Goal: Task Accomplishment & Management: Complete application form

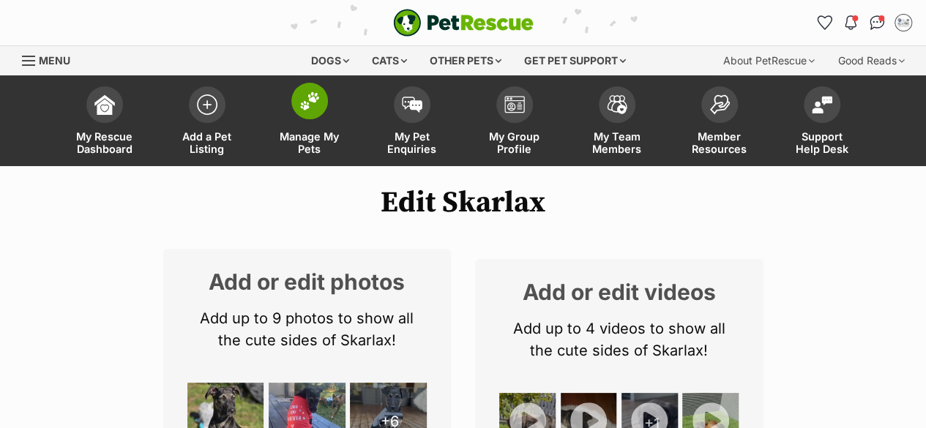
click at [310, 127] on link "Manage My Pets" at bounding box center [309, 122] width 102 height 87
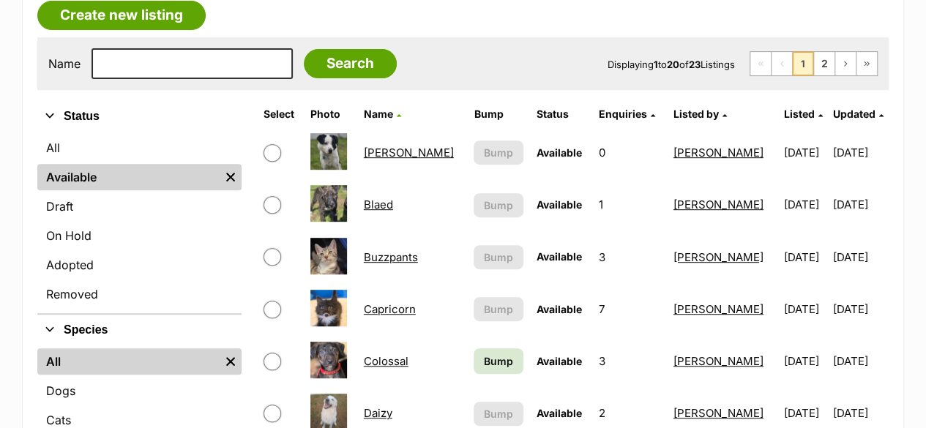
scroll to position [366, 0]
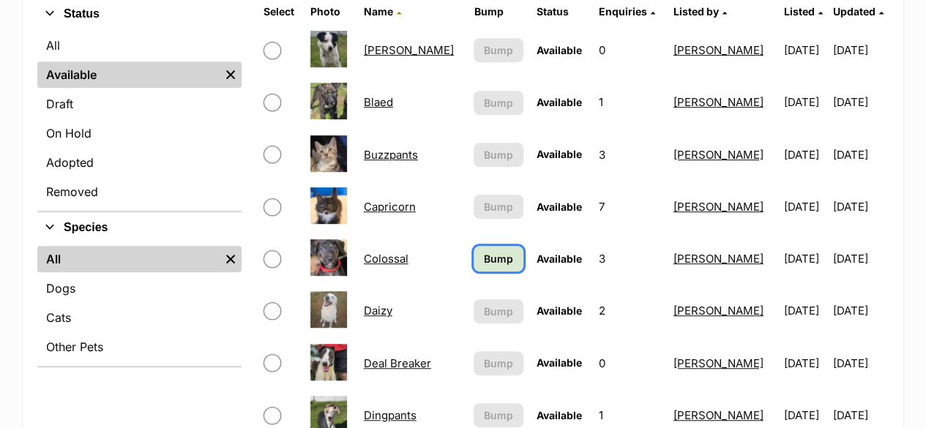
click at [490, 255] on span "Bump" at bounding box center [498, 258] width 29 height 15
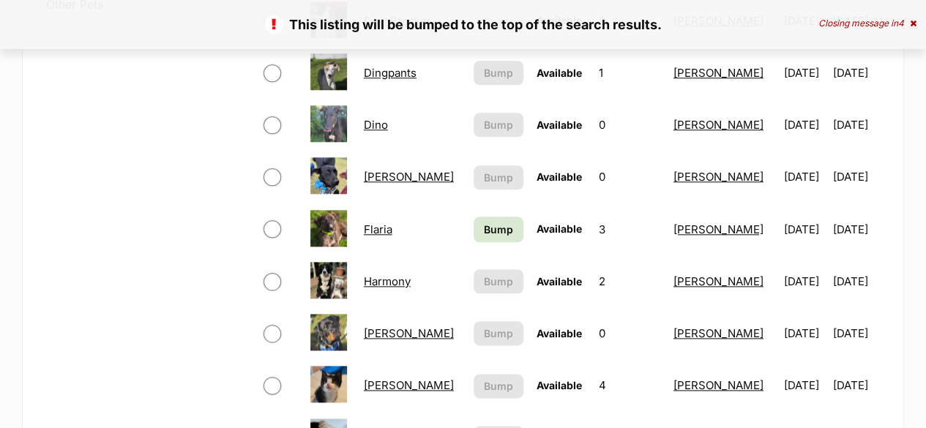
scroll to position [732, 0]
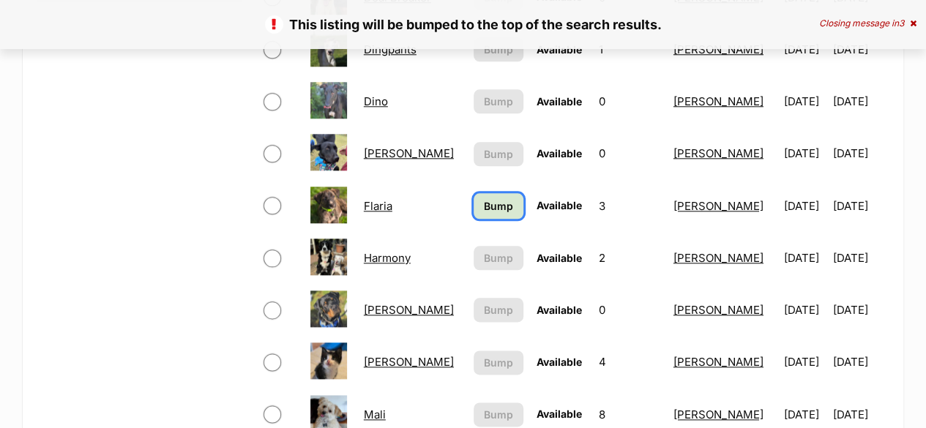
click at [490, 201] on span "Bump" at bounding box center [498, 205] width 29 height 15
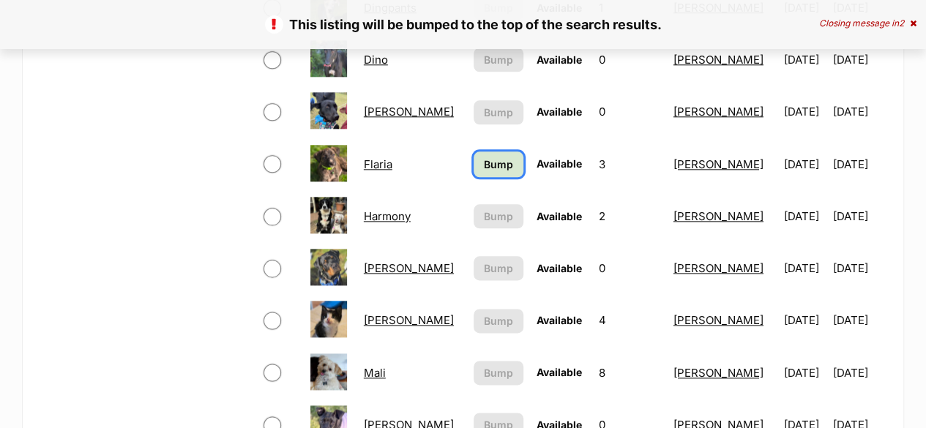
scroll to position [805, 0]
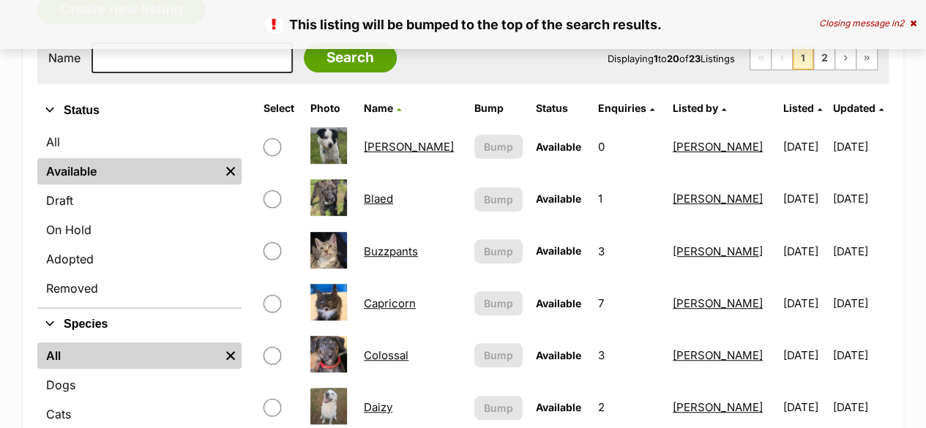
scroll to position [146, 0]
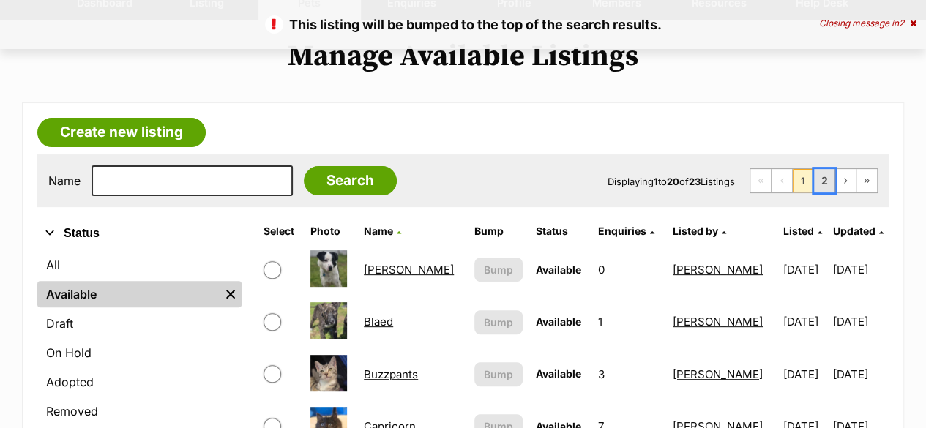
click at [826, 187] on link "2" at bounding box center [824, 180] width 20 height 23
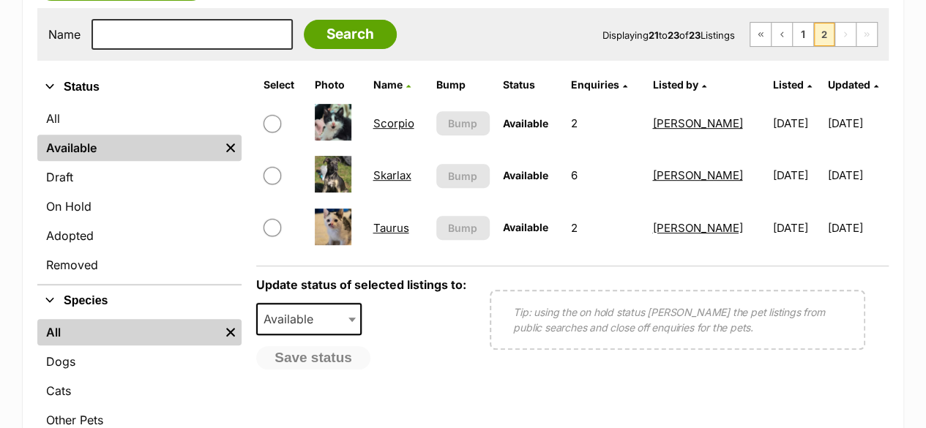
click at [392, 176] on link "Skarlax" at bounding box center [392, 175] width 38 height 14
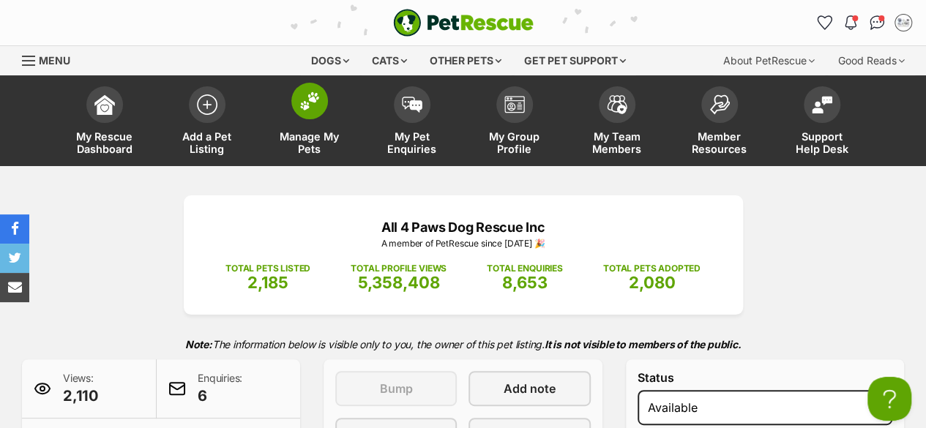
click at [326, 141] on span "Manage My Pets" at bounding box center [310, 142] width 66 height 25
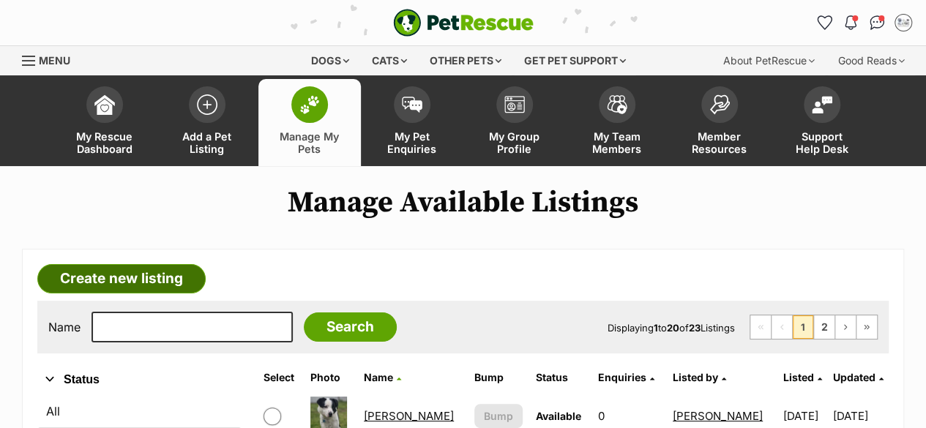
click at [124, 280] on link "Create new listing" at bounding box center [121, 278] width 168 height 29
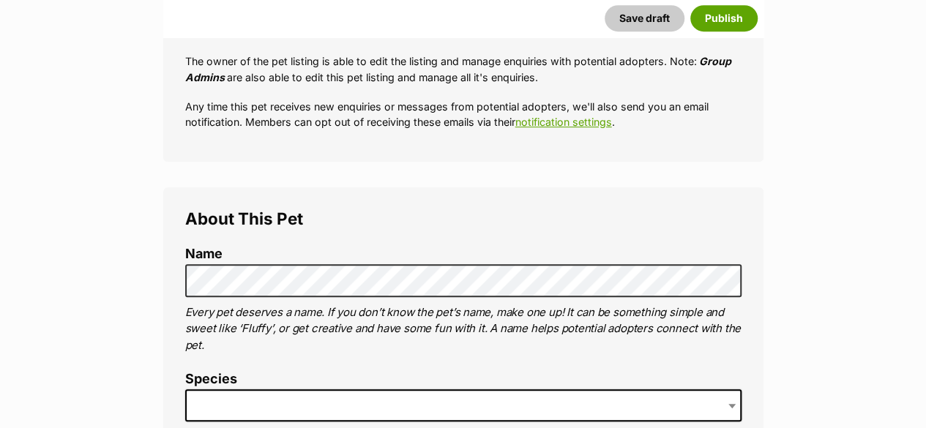
click at [208, 406] on span at bounding box center [463, 405] width 556 height 32
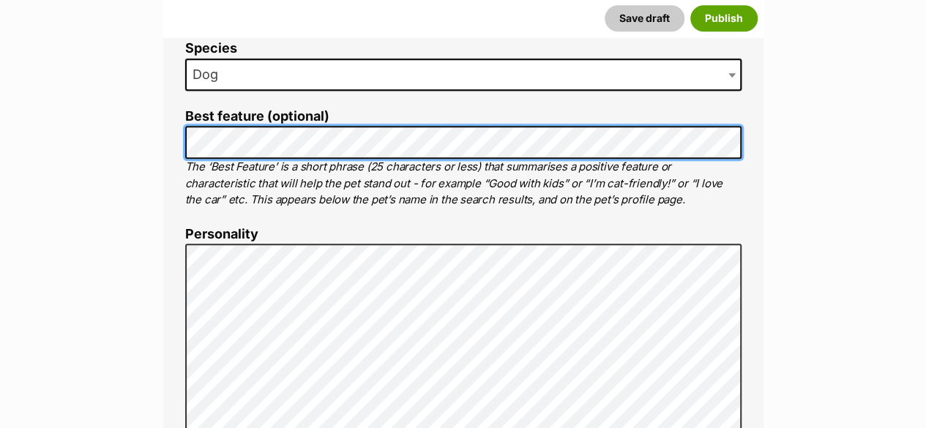
scroll to position [732, 0]
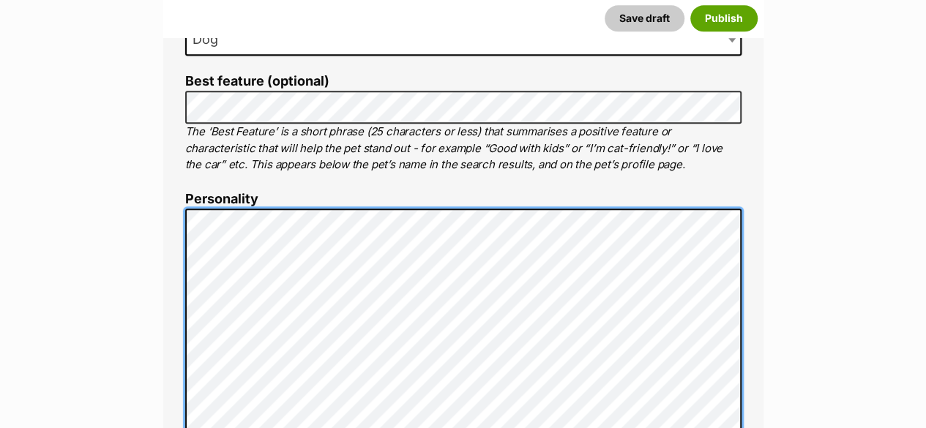
click at [189, 207] on li "Personality 7681 characters remaining Time to make your pet shine online! Let p…" at bounding box center [463, 395] width 556 height 406
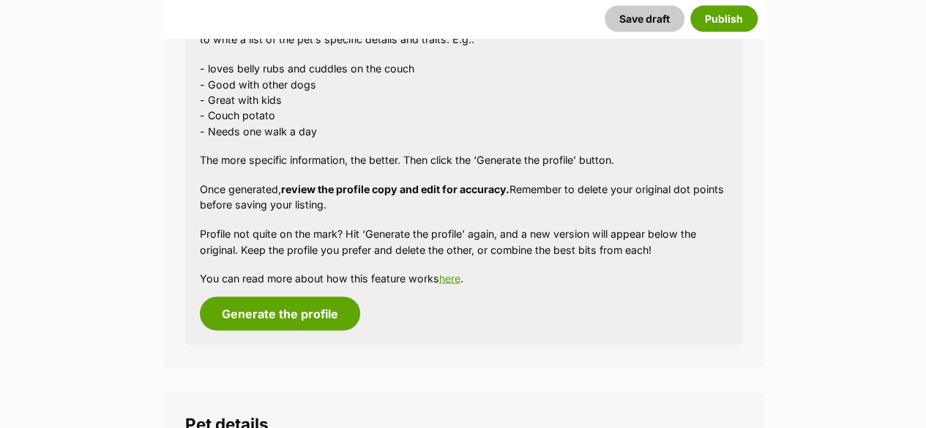
scroll to position [1464, 0]
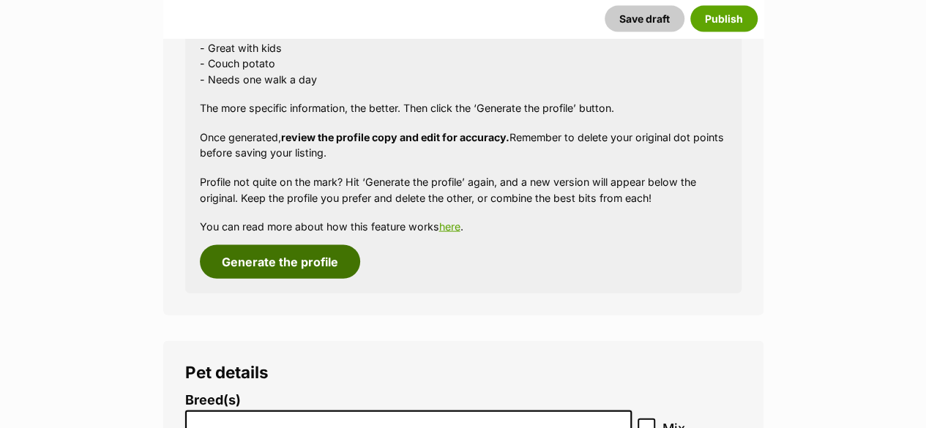
click at [239, 266] on button "Generate the profile" at bounding box center [280, 262] width 160 height 34
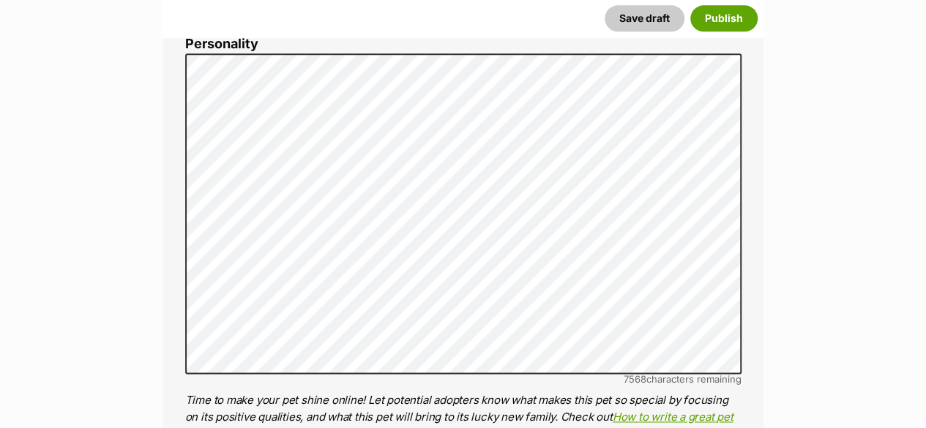
scroll to position [0, 0]
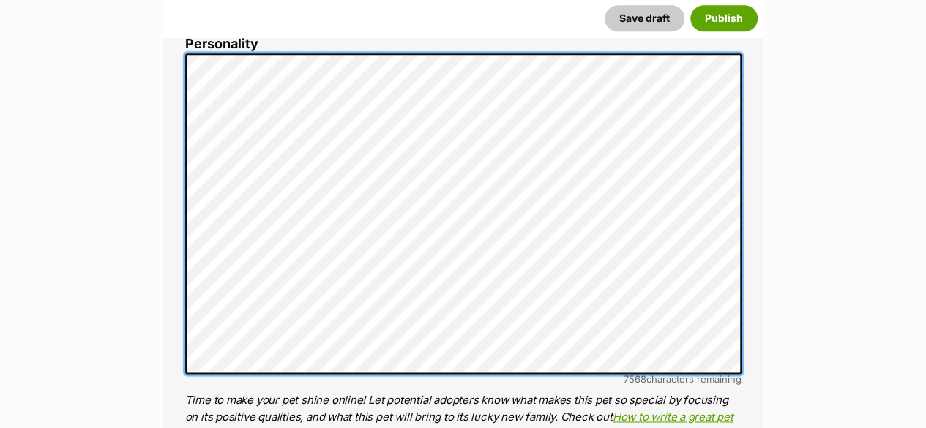
click at [193, 40] on li "Personality 7568 characters remaining Time to make your pet shine online! Let p…" at bounding box center [463, 240] width 556 height 406
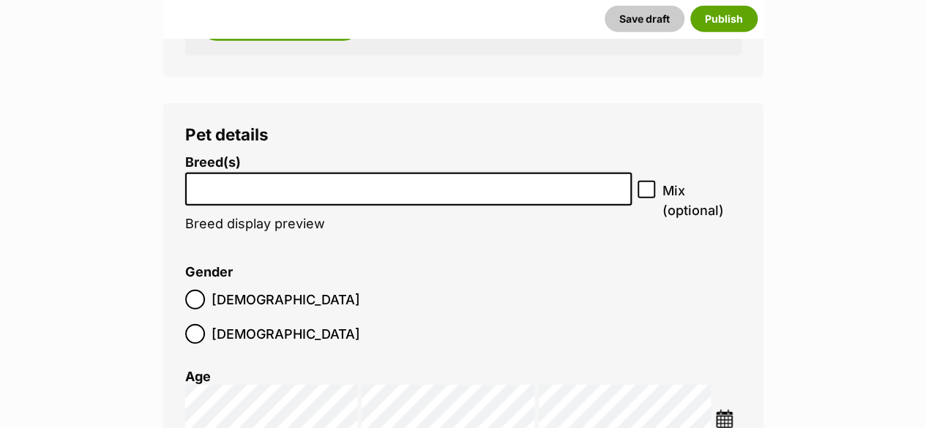
scroll to position [1766, 0]
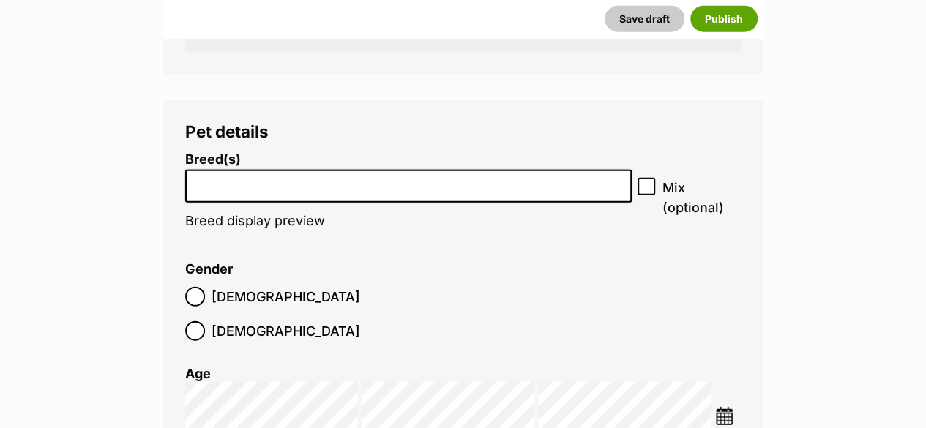
click at [239, 191] on li at bounding box center [408, 186] width 437 height 30
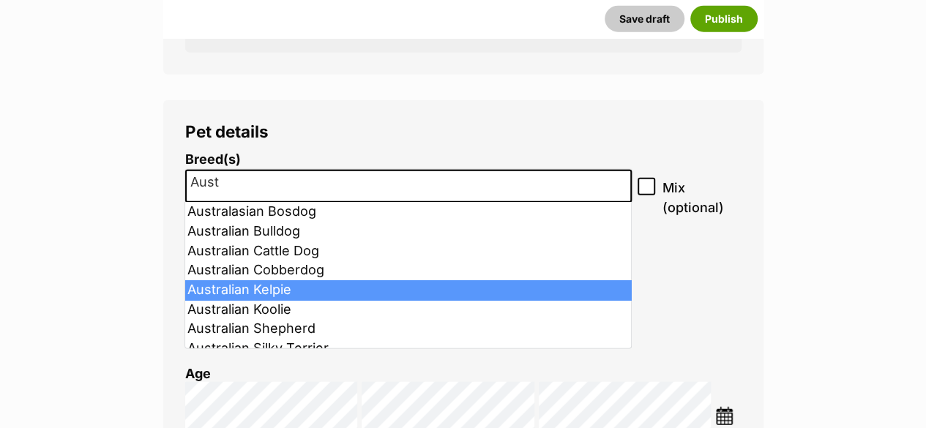
type input "Aust"
select select "723"
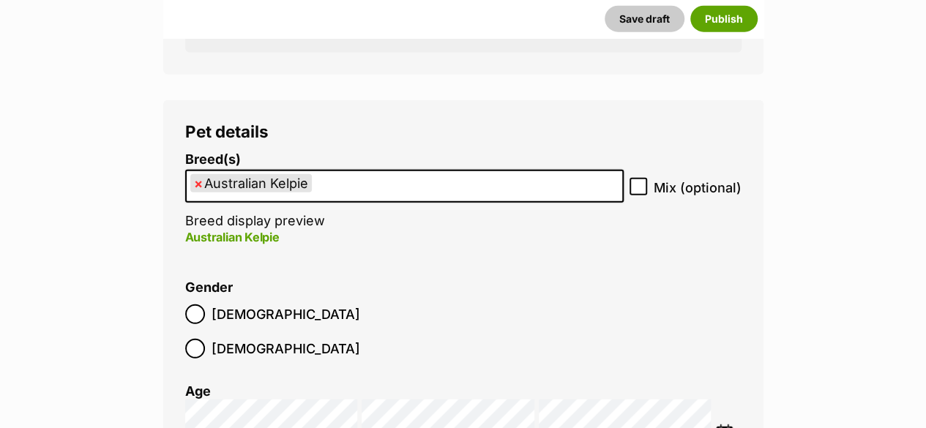
click at [720, 425] on img at bounding box center [724, 434] width 18 height 18
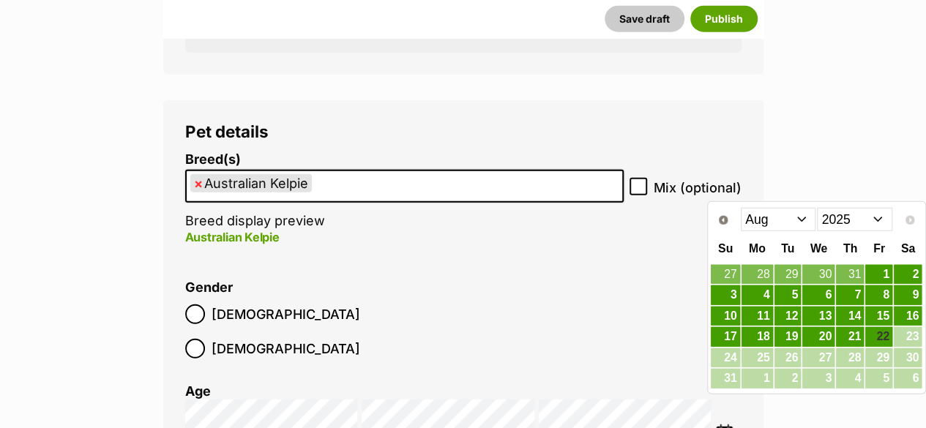
click at [799, 219] on select "Jan Feb Mar Apr May Jun Jul Aug" at bounding box center [778, 219] width 75 height 23
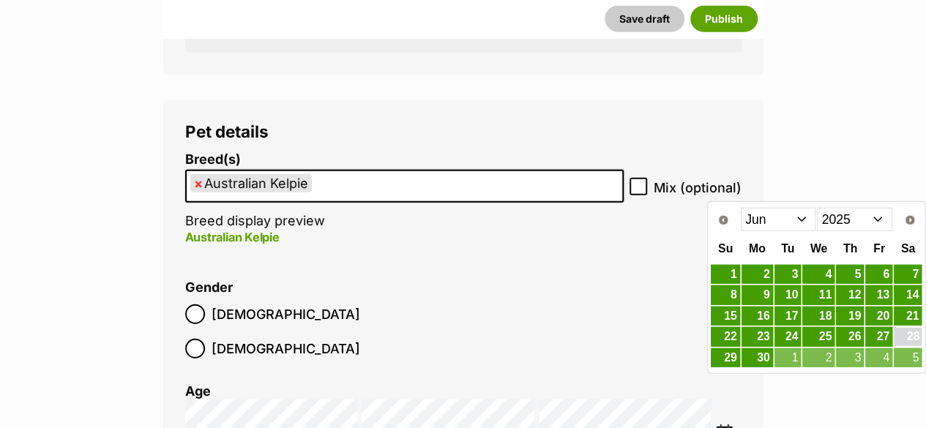
click at [905, 336] on link "28" at bounding box center [908, 337] width 28 height 18
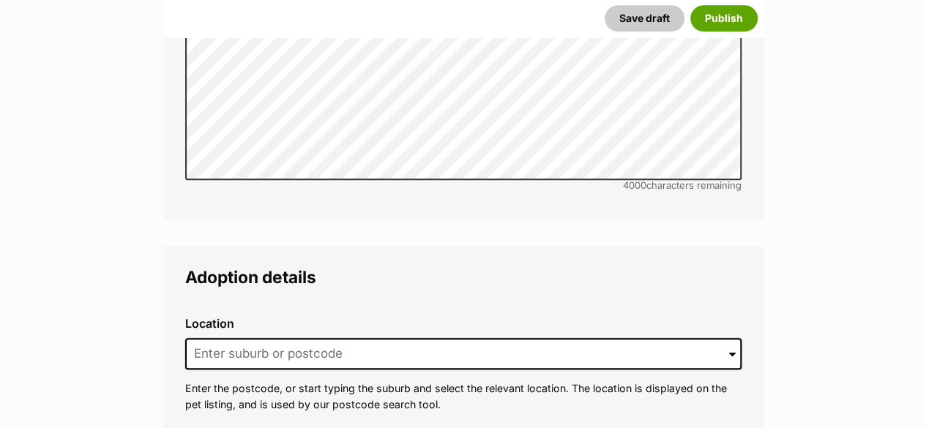
scroll to position [3303, 0]
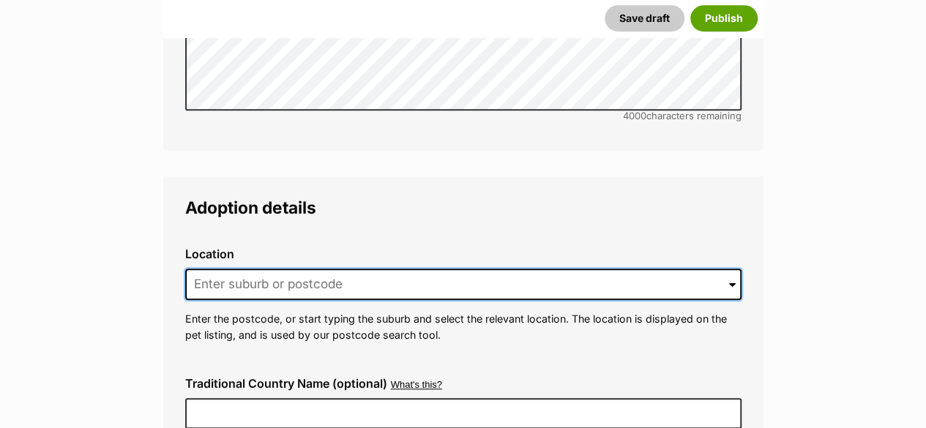
click at [230, 269] on input at bounding box center [463, 285] width 556 height 32
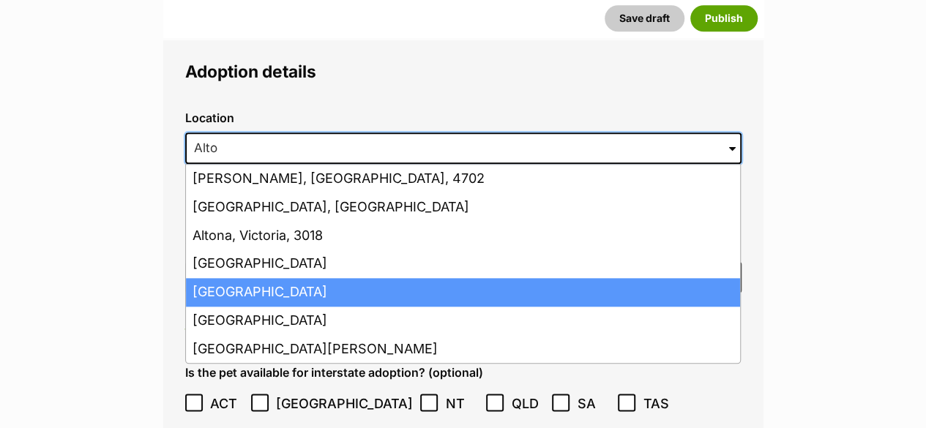
scroll to position [3449, 0]
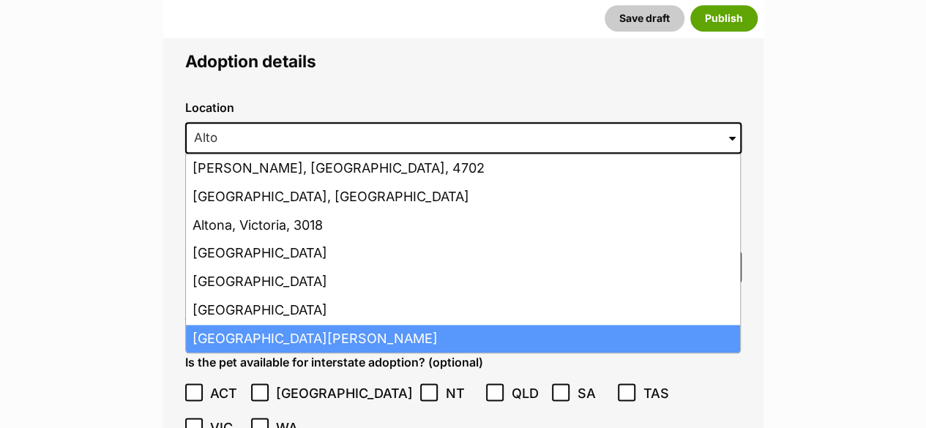
click at [296, 325] on li "Altona Meadows, Victoria, 3028" at bounding box center [463, 339] width 554 height 29
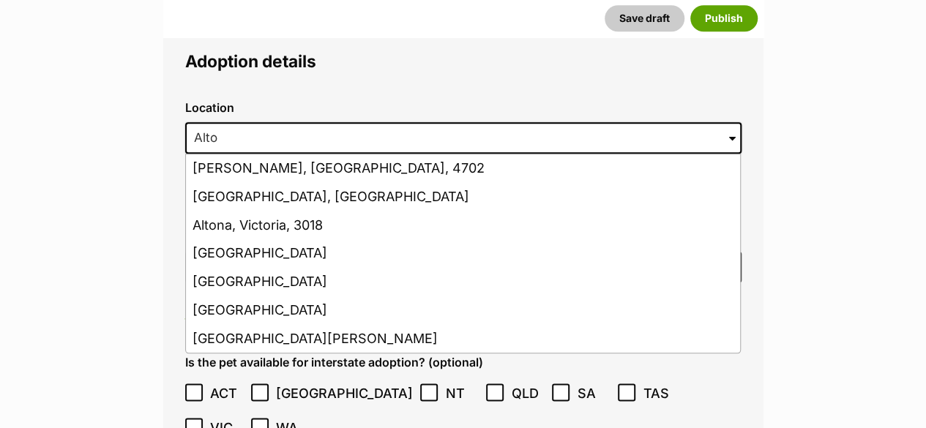
type input "Altona Meadows, Victoria, 3028"
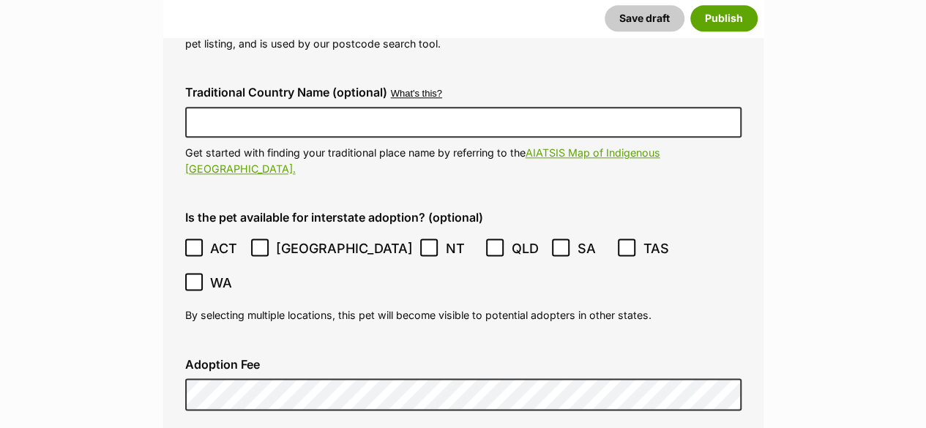
scroll to position [3595, 0]
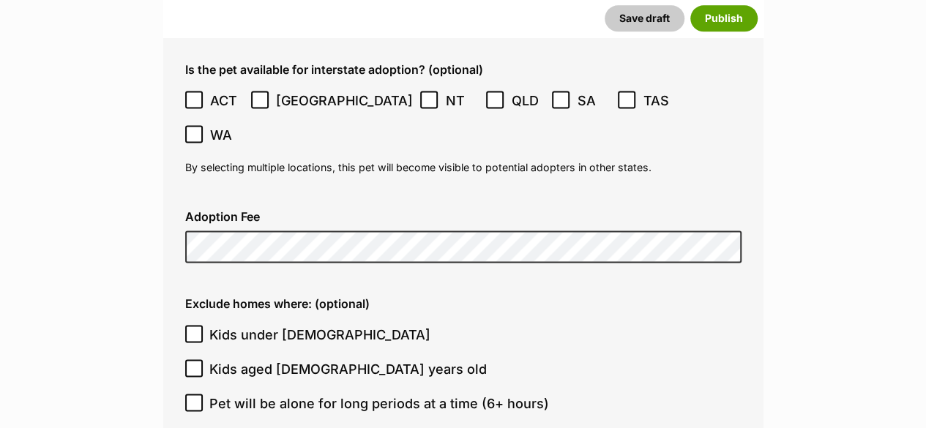
click at [520, 325] on label "Kids under 5 years old" at bounding box center [459, 335] width 549 height 20
click at [203, 325] on input "Kids under 5 years old" at bounding box center [194, 334] width 18 height 18
checkbox input "true"
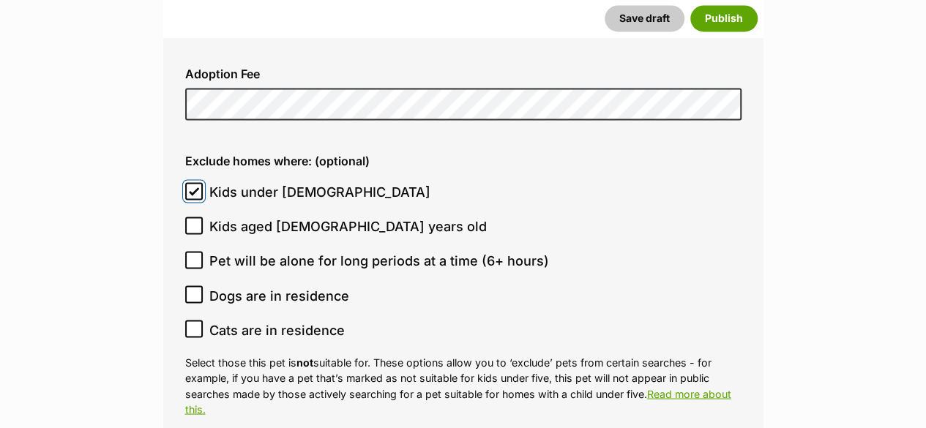
scroll to position [3888, 0]
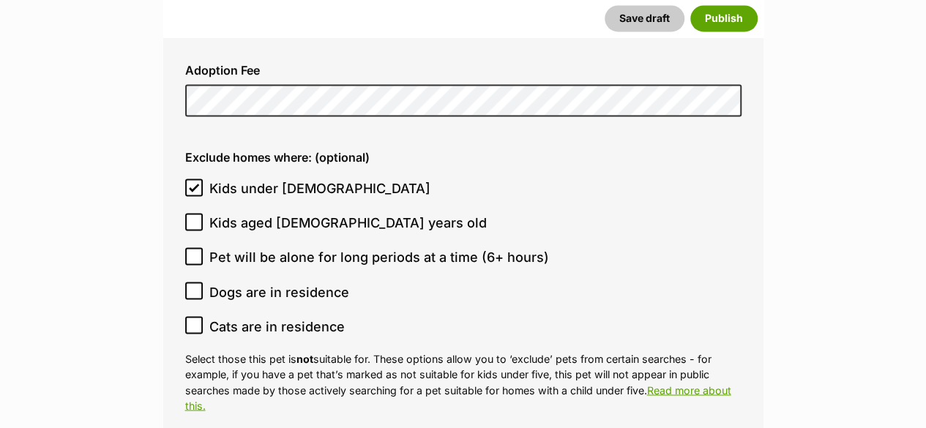
click at [455, 247] on span "Pet will be alone for long periods at a time (6+ hours)" at bounding box center [379, 257] width 340 height 20
click at [203, 247] on input "Pet will be alone for long periods at a time (6+ hours)" at bounding box center [194, 256] width 18 height 18
checkbox input "true"
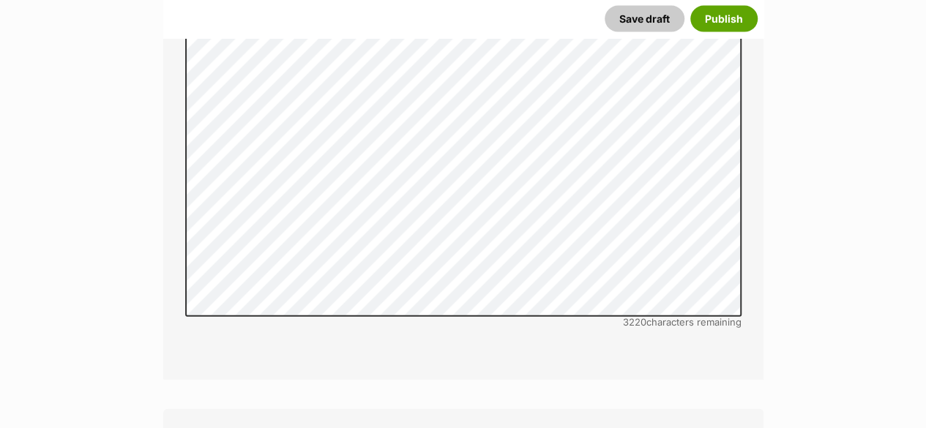
scroll to position [4547, 0]
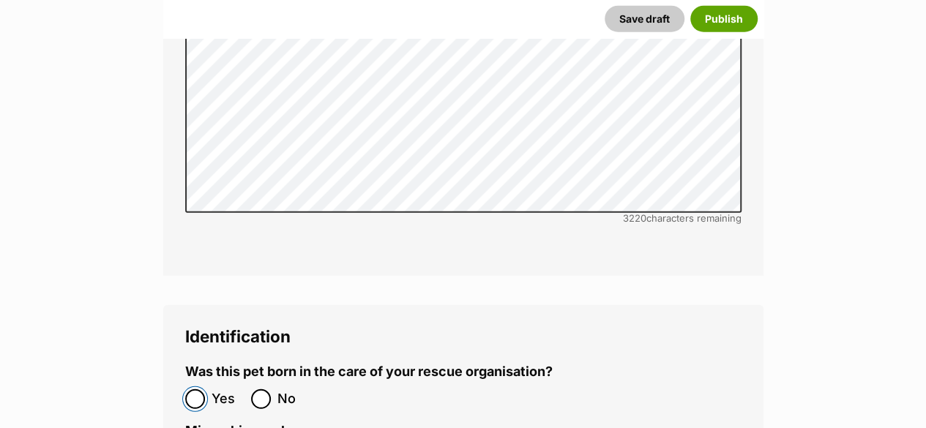
click at [202, 389] on input "Yes" at bounding box center [195, 399] width 20 height 20
radio input "true"
drag, startPoint x: 205, startPoint y: 361, endPoint x: 214, endPoint y: 345, distance: 18.7
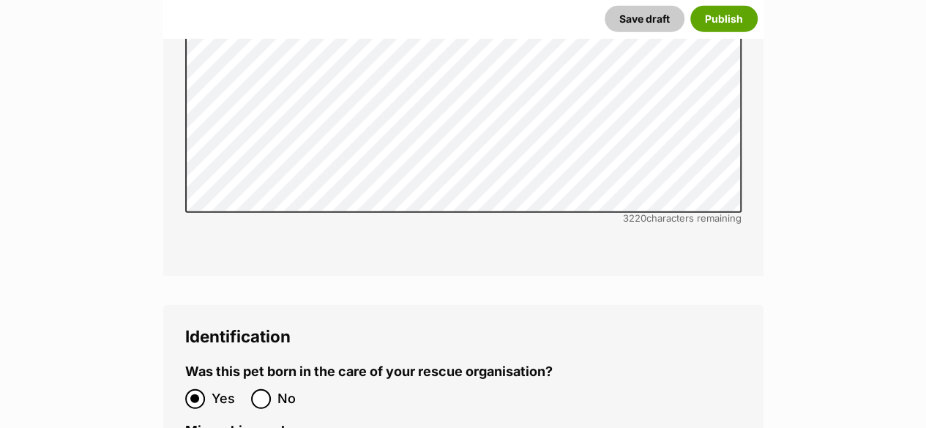
paste input "900233005327585"
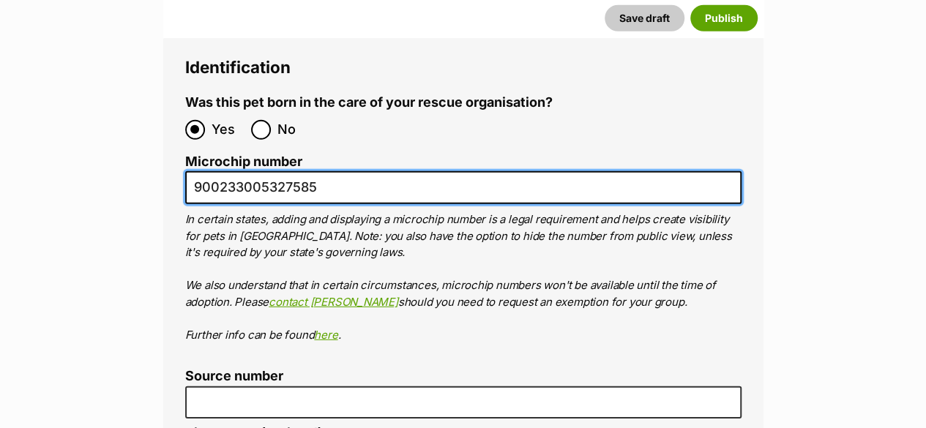
scroll to position [4840, 0]
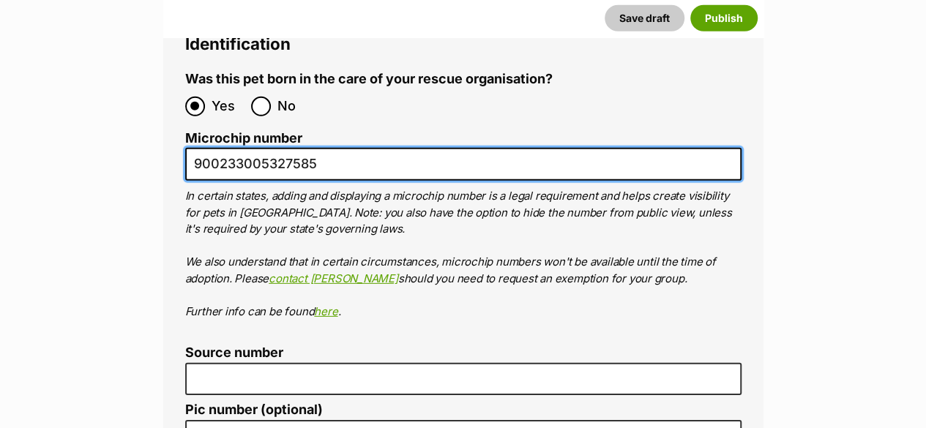
type input "900233005327585"
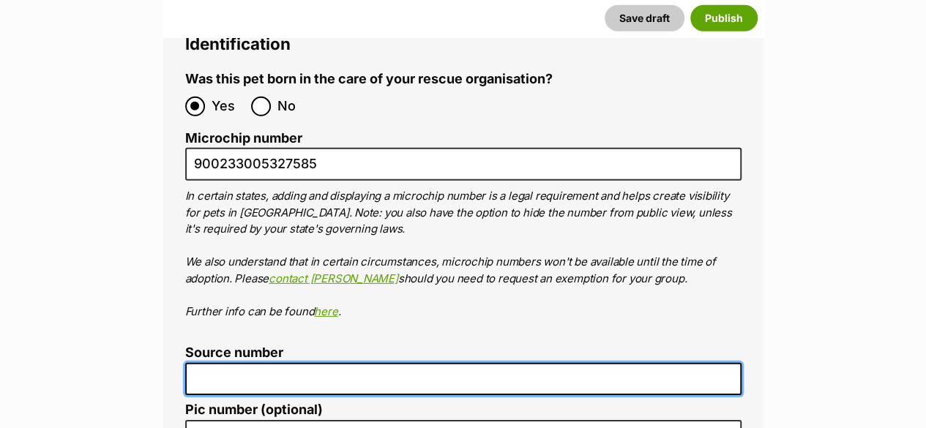
click at [250, 363] on input "Source number" at bounding box center [463, 379] width 556 height 33
type input "RE100527"
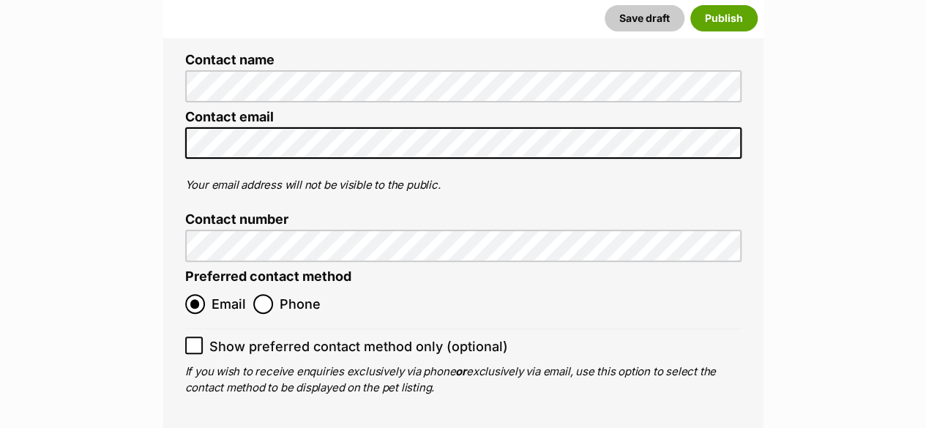
scroll to position [5791, 0]
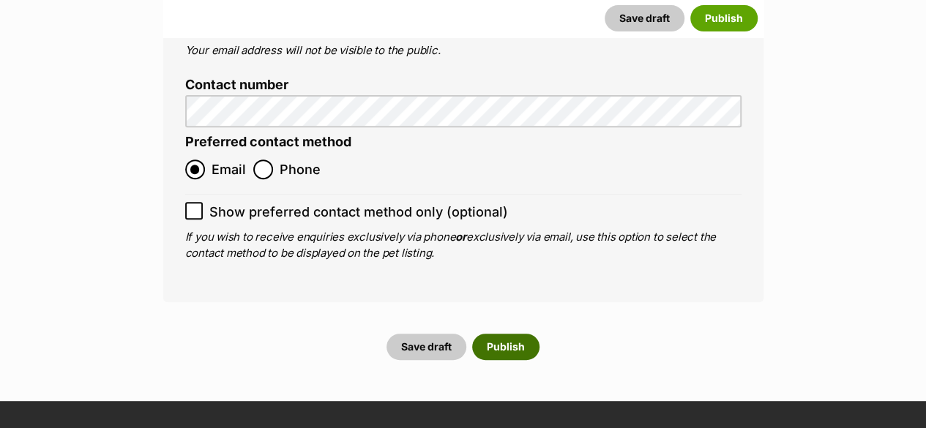
click at [509, 334] on button "Publish" at bounding box center [505, 347] width 67 height 26
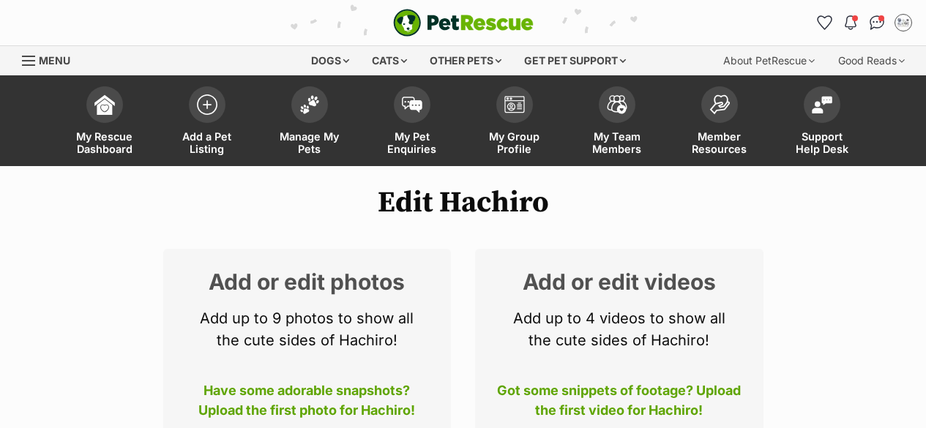
scroll to position [146, 0]
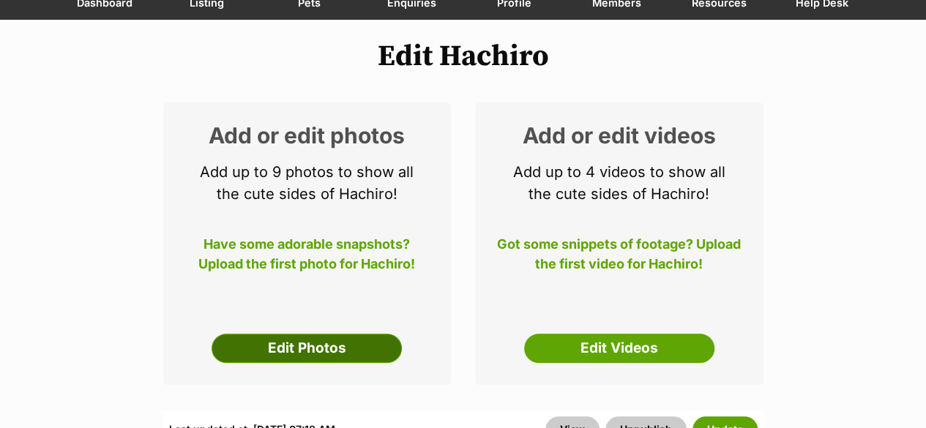
drag, startPoint x: 0, startPoint y: 0, endPoint x: 324, endPoint y: 347, distance: 474.4
click at [324, 347] on link "Edit Photos" at bounding box center [307, 348] width 190 height 29
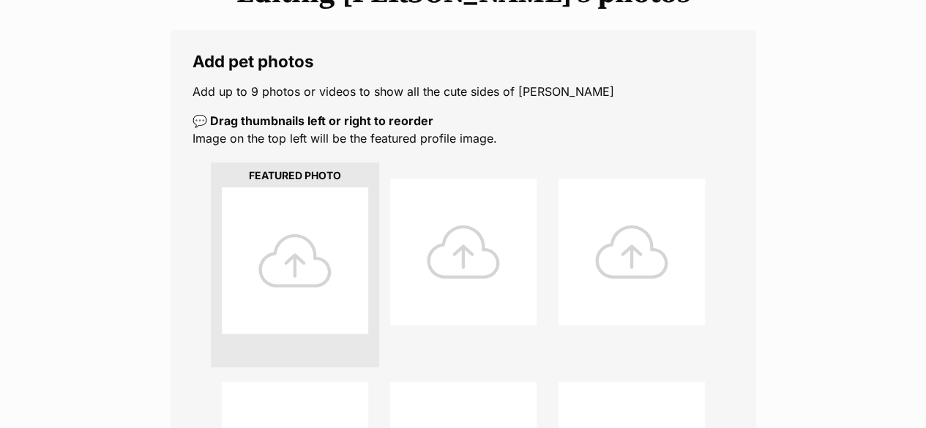
scroll to position [220, 0]
click at [313, 294] on div at bounding box center [295, 260] width 146 height 146
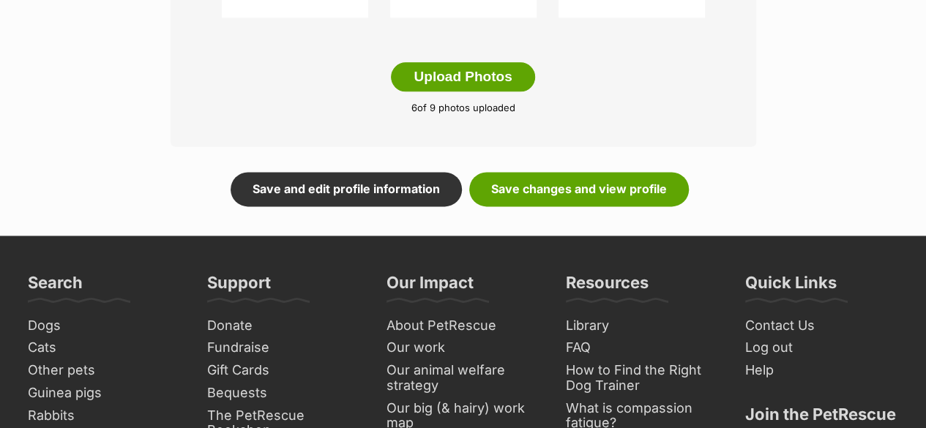
scroll to position [952, 0]
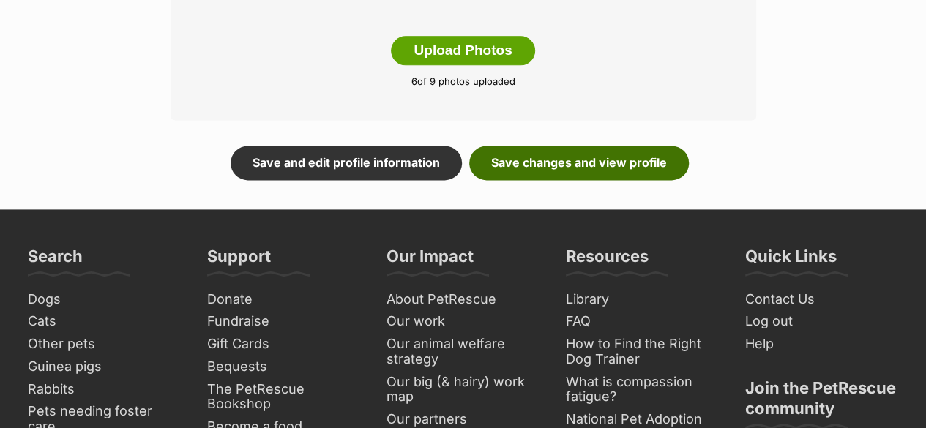
click at [534, 163] on link "Save changes and view profile" at bounding box center [579, 163] width 220 height 34
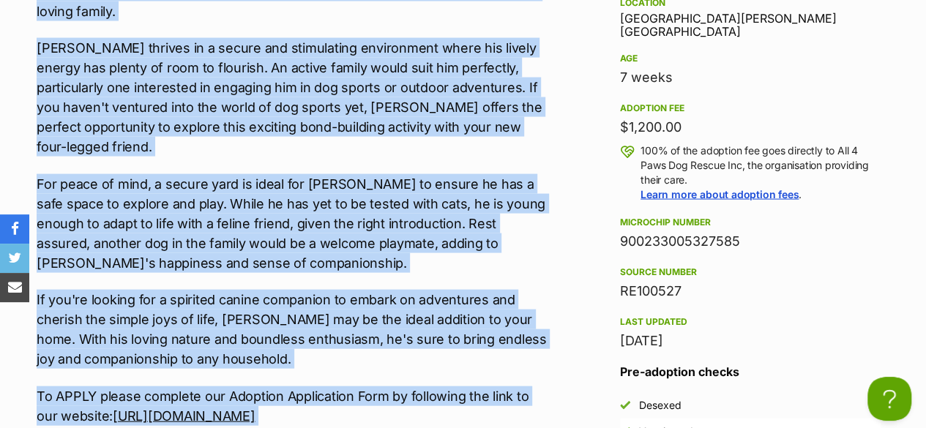
scroll to position [1531, 0]
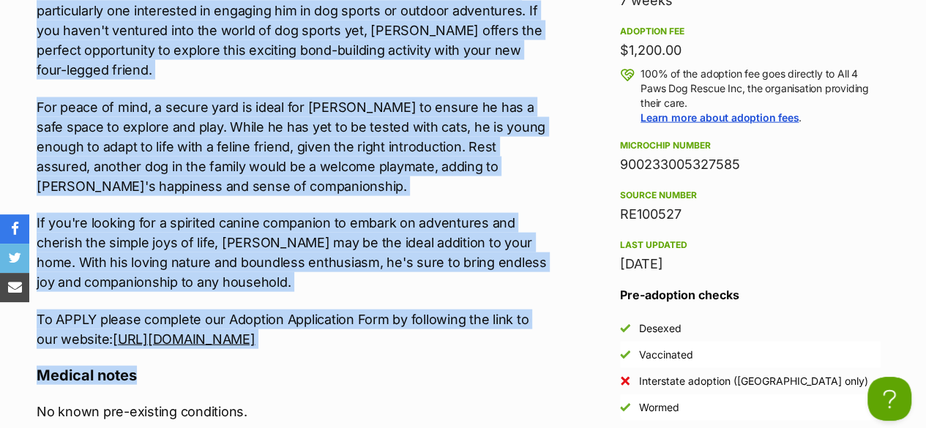
drag, startPoint x: 33, startPoint y: 74, endPoint x: 499, endPoint y: 307, distance: 521.1
click at [499, 307] on div "Upload Videos About Hachiro Meet Hachiro, a beautiful pup brimming with love fo…" at bounding box center [286, 271] width 529 height 1053
copy div "Meet Hachiro, a beautiful pup brimming with love for people, fellow dogs, and l…"
drag, startPoint x: 763, startPoint y: 162, endPoint x: 621, endPoint y: 162, distance: 142.7
click at [621, 162] on div "900233005327585" at bounding box center [750, 164] width 261 height 20
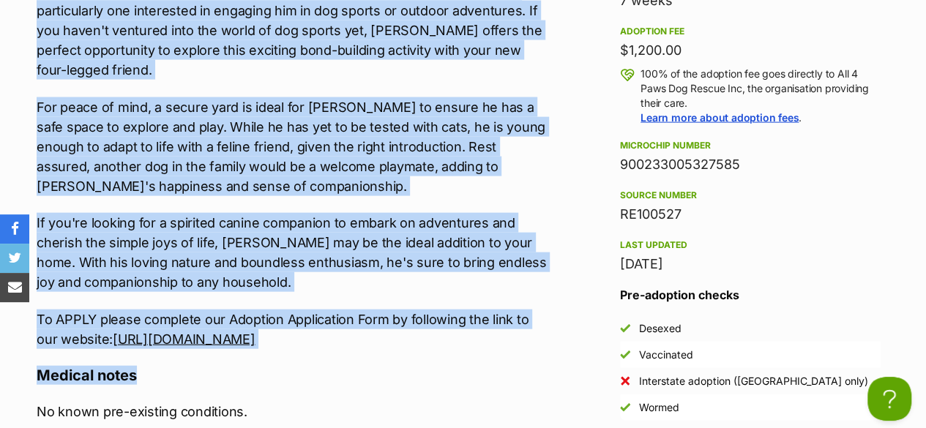
copy div "900233005327585"
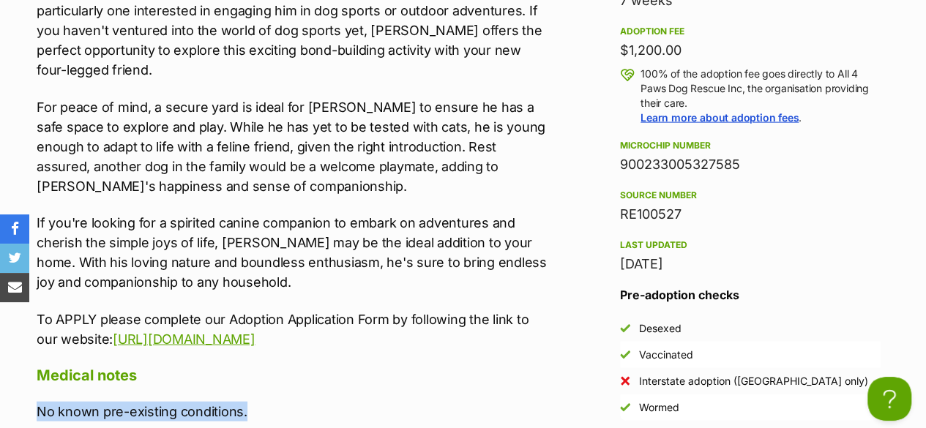
drag, startPoint x: 259, startPoint y: 386, endPoint x: 31, endPoint y: 373, distance: 228.8
click at [31, 373] on div "Upload Videos About Hachiro Meet Hachiro, a beautiful pup brimming with love fo…" at bounding box center [286, 271] width 529 height 1053
copy p "No known pre-existing conditions."
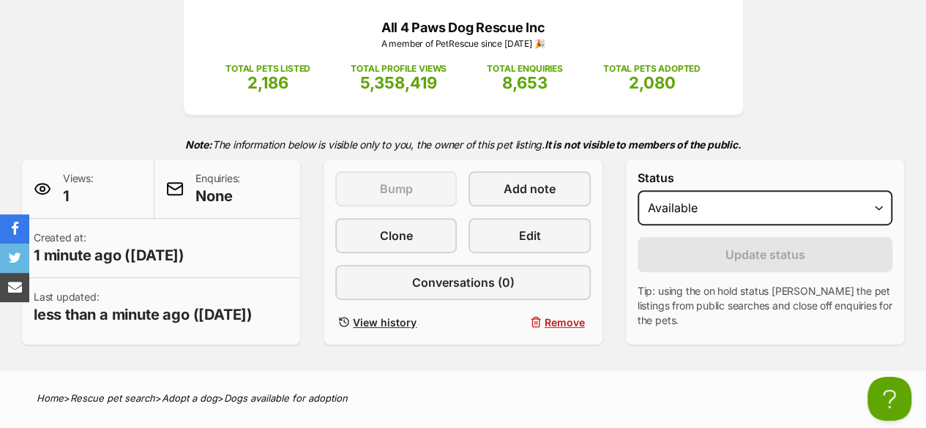
scroll to position [67, 0]
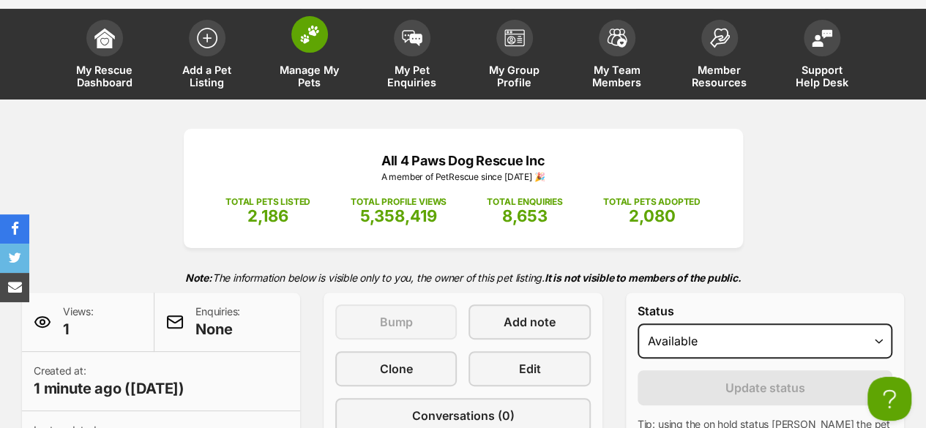
click at [310, 59] on link "Manage My Pets" at bounding box center [309, 55] width 102 height 87
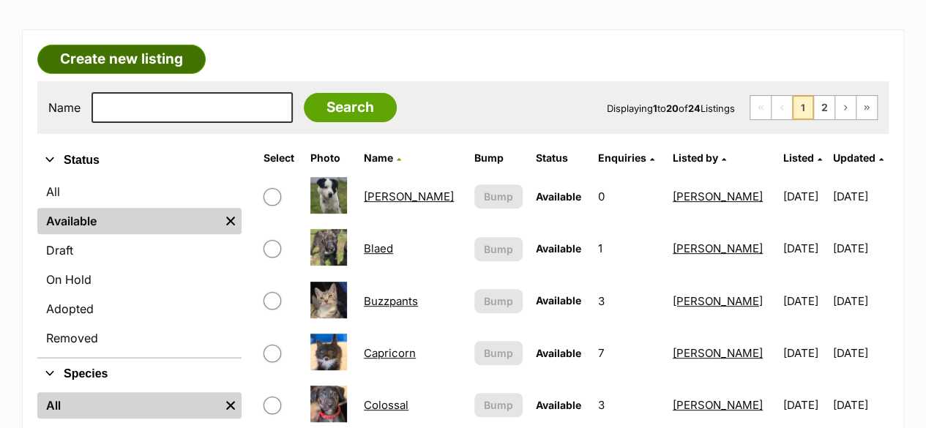
click at [180, 61] on link "Create new listing" at bounding box center [121, 59] width 168 height 29
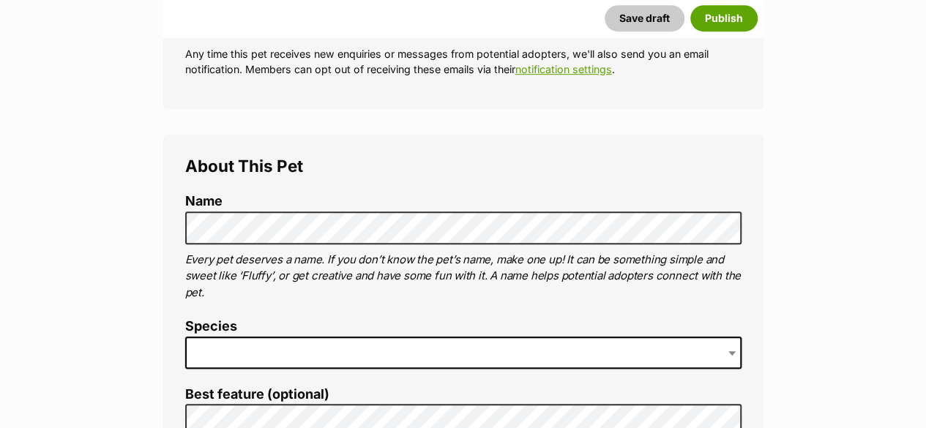
scroll to position [439, 0]
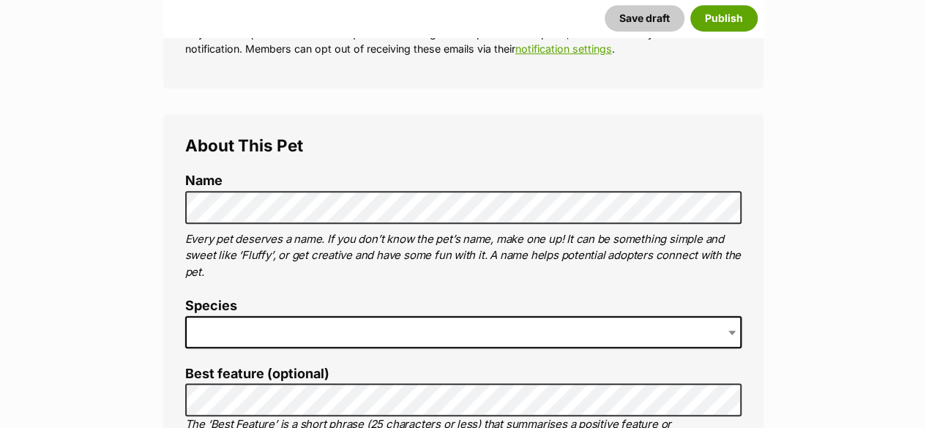
click at [250, 332] on span at bounding box center [463, 332] width 556 height 32
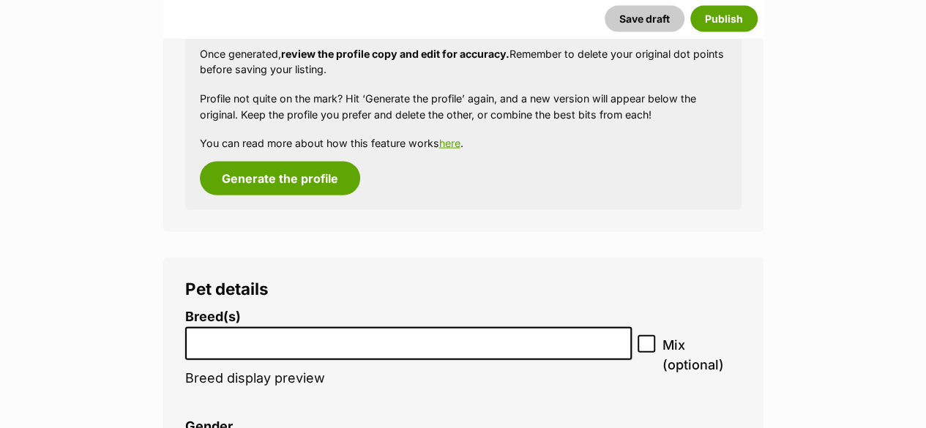
scroll to position [1613, 0]
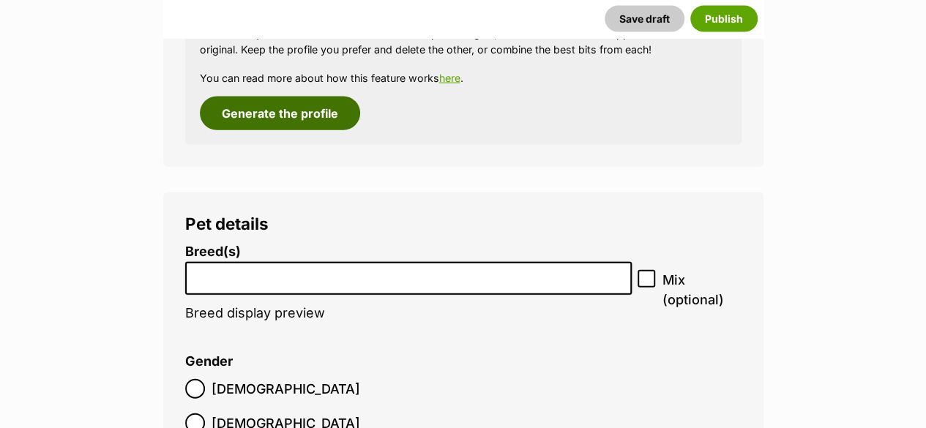
click at [350, 118] on button "Generate the profile" at bounding box center [280, 114] width 160 height 34
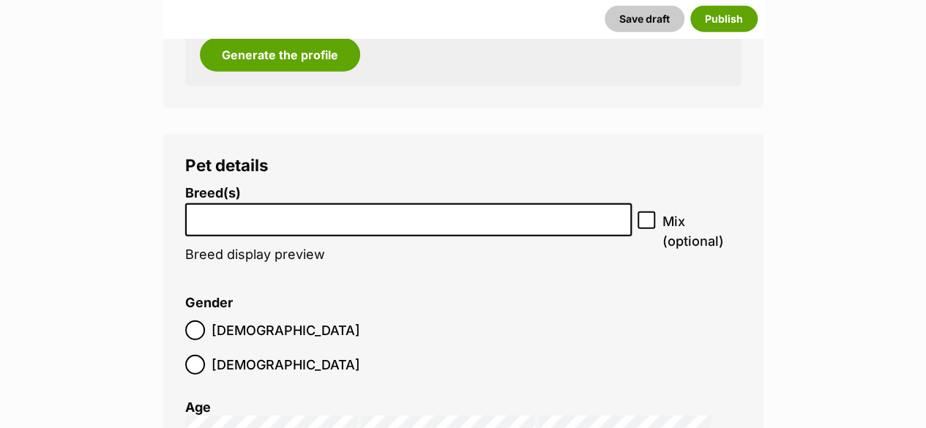
scroll to position [1766, 0]
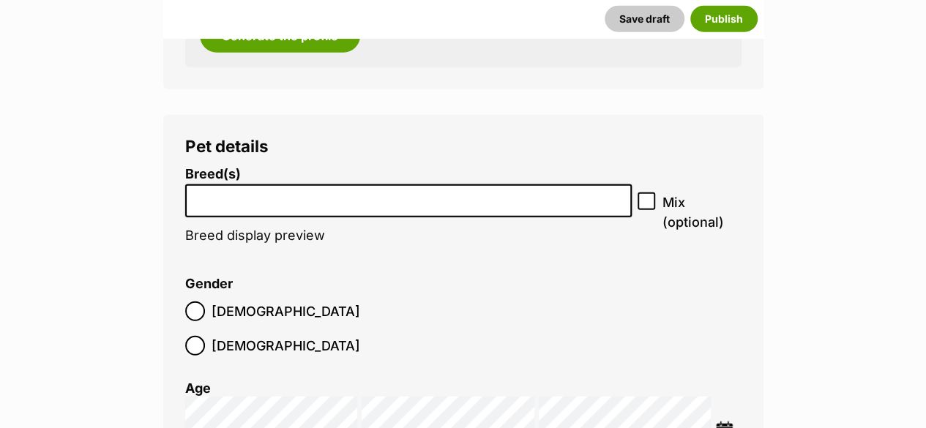
click at [274, 198] on input "search" at bounding box center [408, 197] width 437 height 15
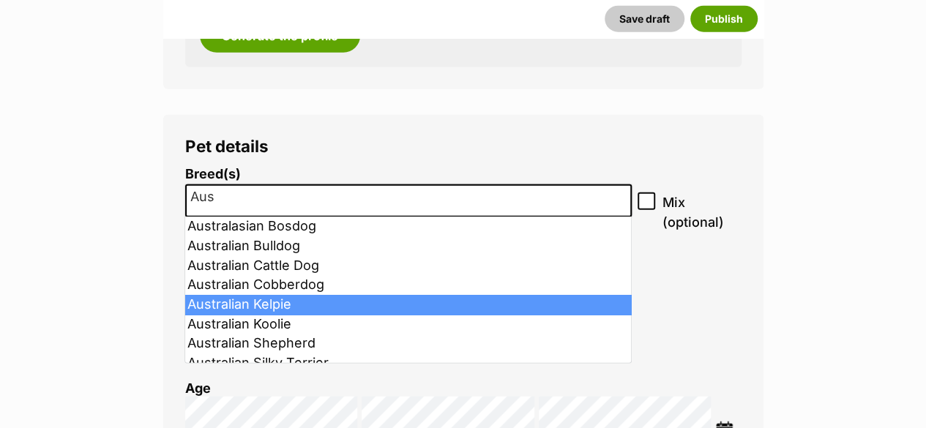
type input "Aus"
select select "723"
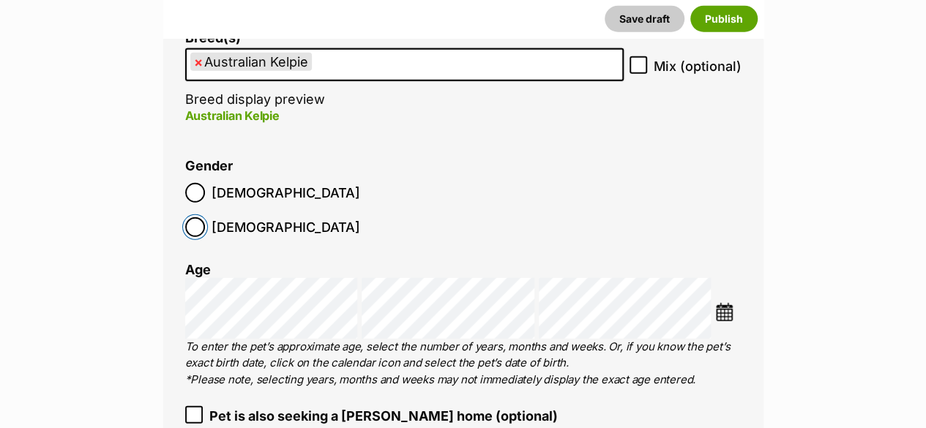
scroll to position [1912, 0]
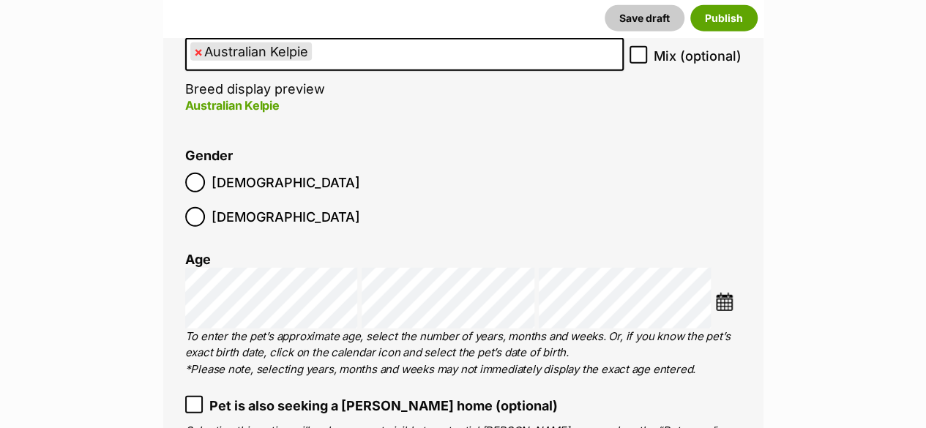
click at [722, 293] on img at bounding box center [724, 302] width 18 height 18
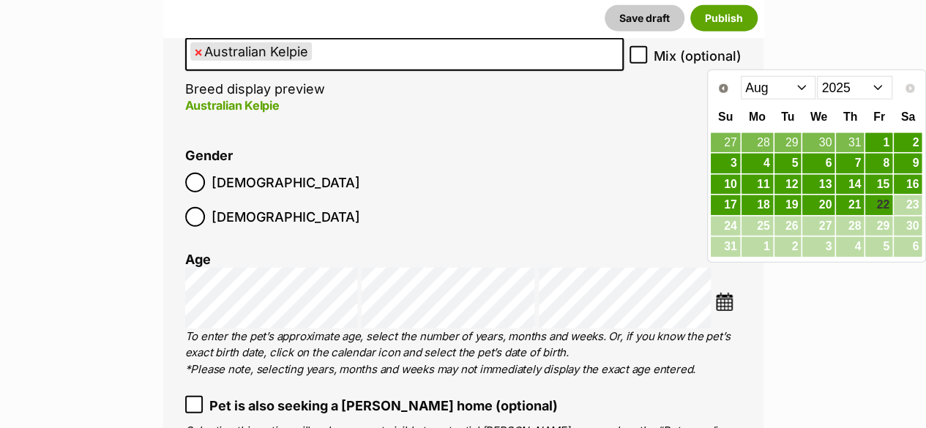
click at [805, 83] on select "Jan Feb Mar Apr May Jun Jul Aug" at bounding box center [778, 87] width 75 height 23
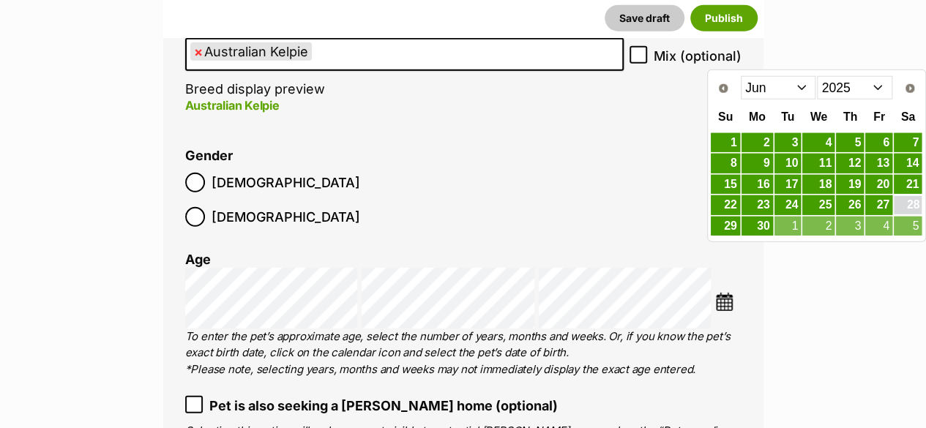
click at [912, 201] on link "28" at bounding box center [908, 205] width 28 height 18
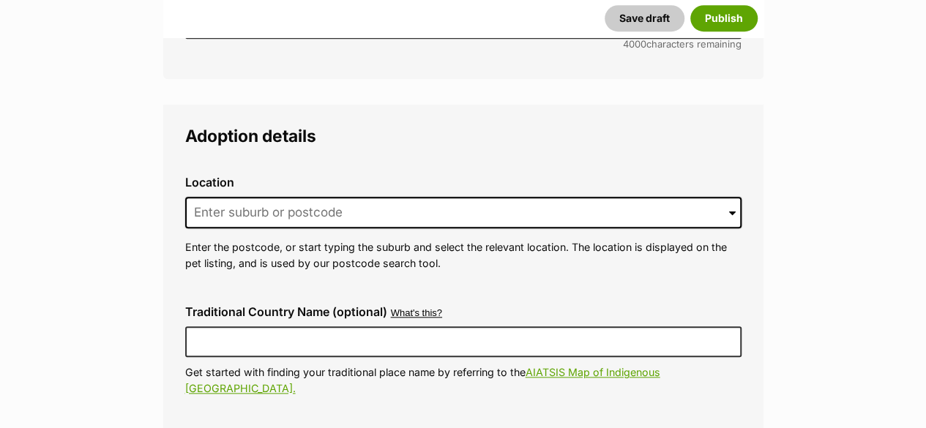
scroll to position [3449, 0]
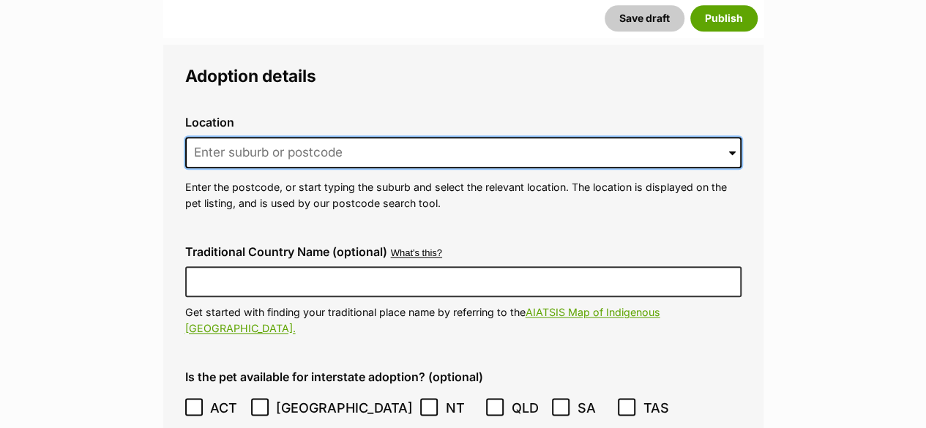
click at [294, 137] on input at bounding box center [463, 153] width 556 height 32
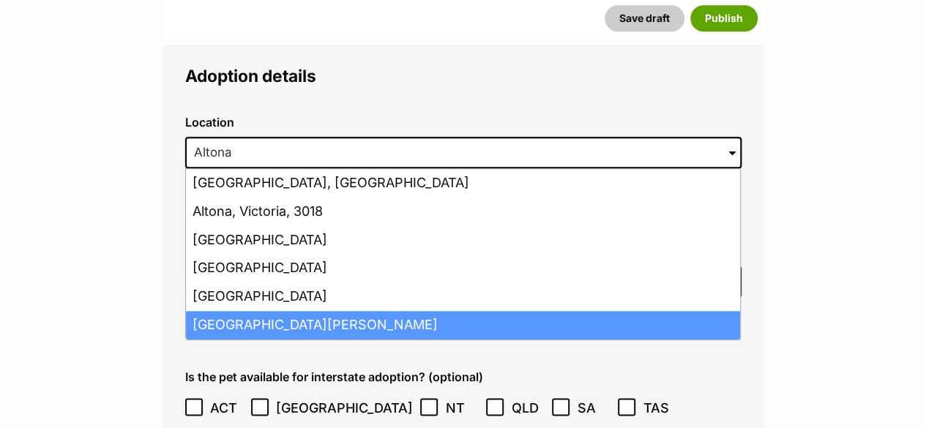
click at [299, 311] on li "Altona Meadows, Victoria, 3028" at bounding box center [463, 325] width 554 height 29
type input "Altona Meadows, Victoria, 3028"
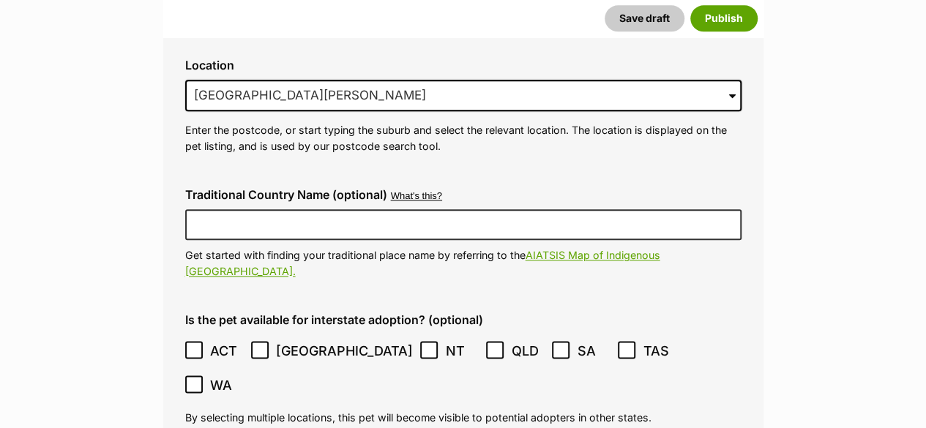
scroll to position [3669, 0]
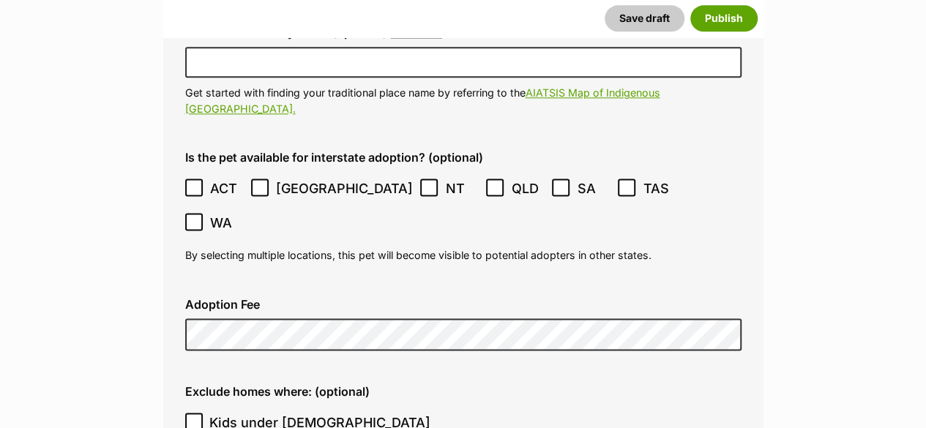
drag, startPoint x: 356, startPoint y: 406, endPoint x: 511, endPoint y: 321, distance: 176.5
checkbox input "true"
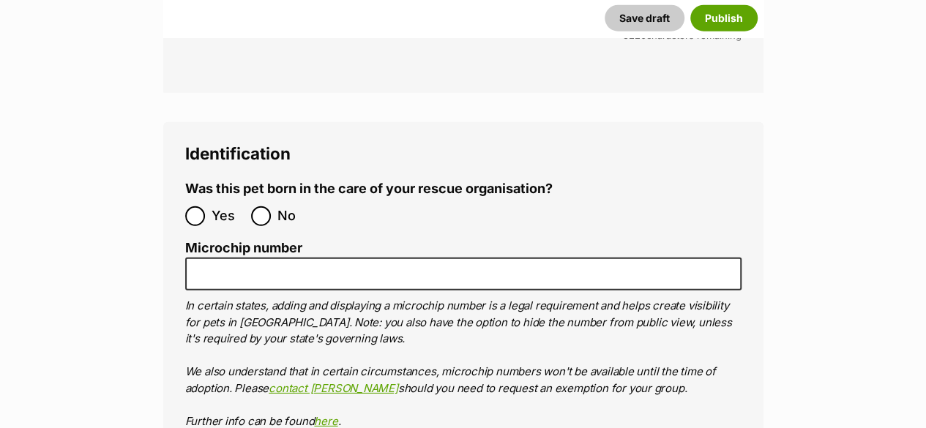
scroll to position [4767, 0]
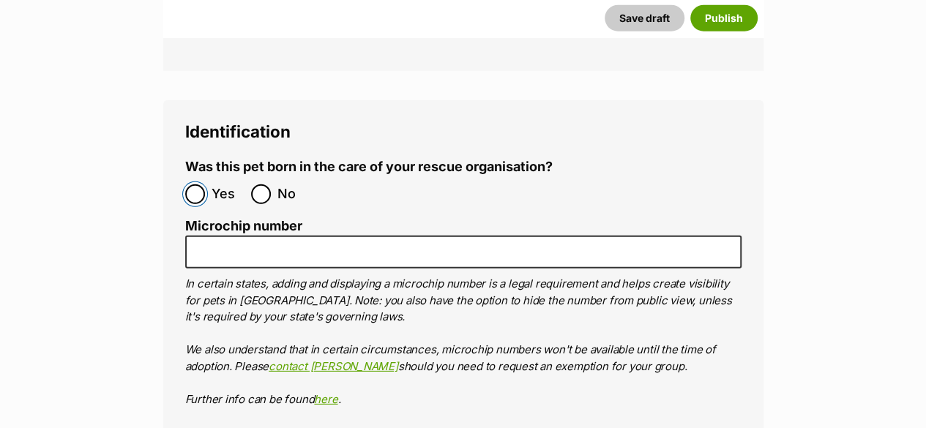
click at [192, 184] on input "Yes" at bounding box center [195, 194] width 20 height 20
radio input "true"
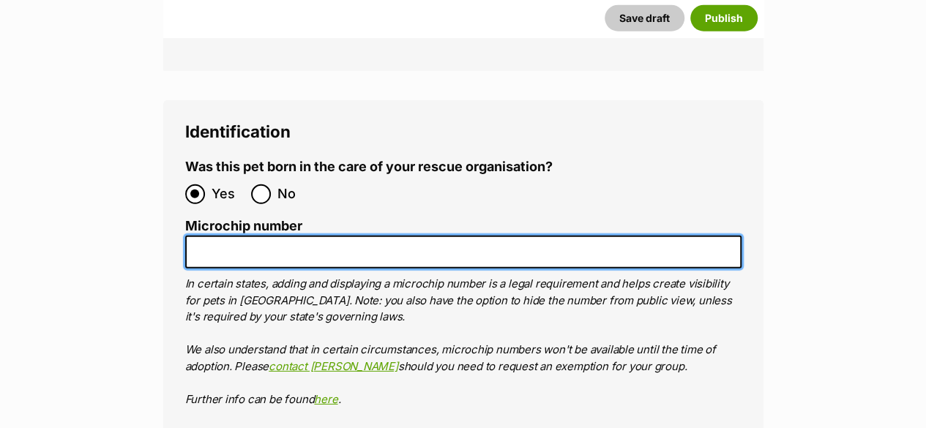
drag, startPoint x: 197, startPoint y: 173, endPoint x: 201, endPoint y: 72, distance: 101.1
click at [198, 236] on input "Microchip number" at bounding box center [463, 252] width 556 height 33
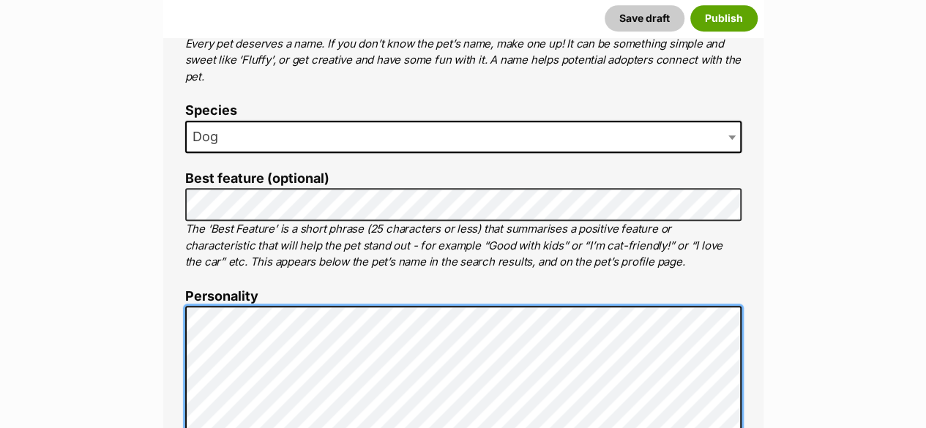
scroll to position [625, 0]
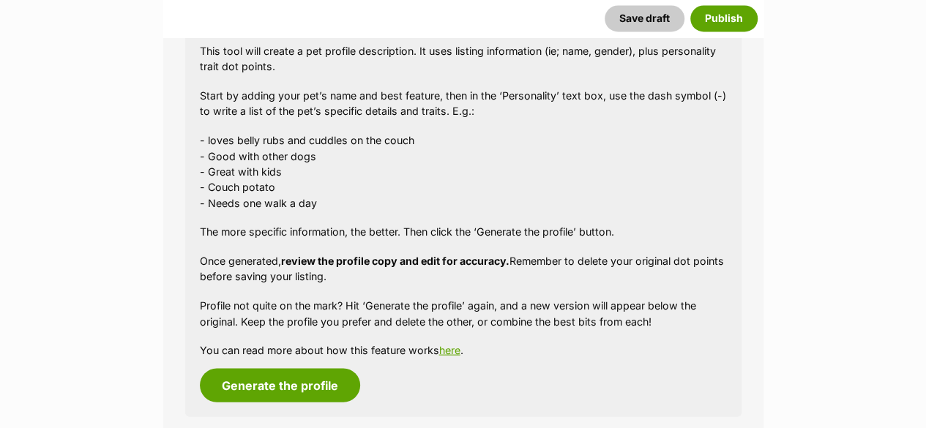
scroll to position [1433, 0]
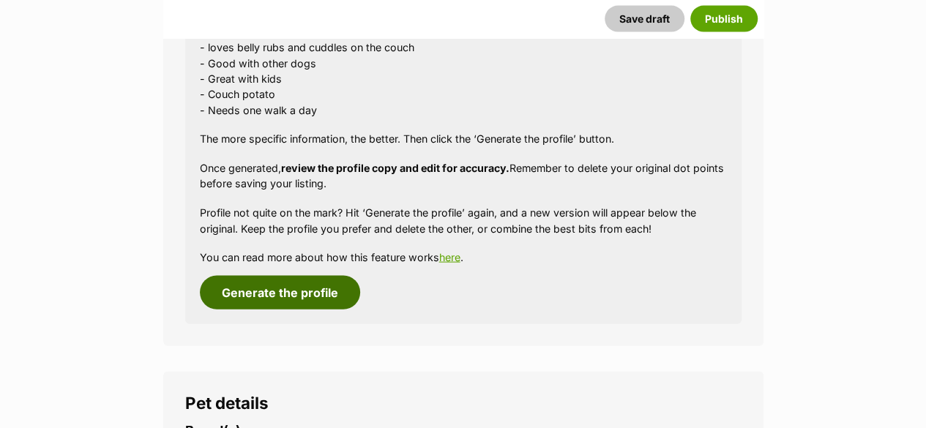
click at [316, 287] on button "Generate the profile" at bounding box center [280, 293] width 160 height 34
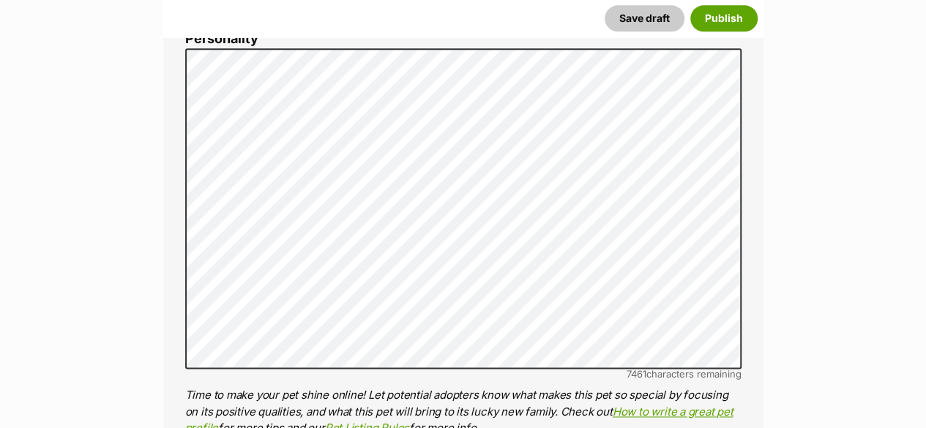
scroll to position [887, 0]
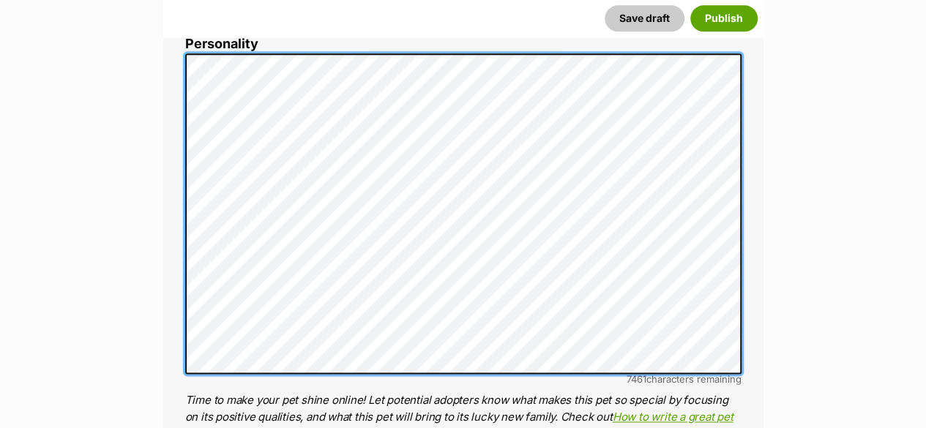
click at [179, 56] on div "About This Pet Name Henlo there, it looks like you might be using the pet name …" at bounding box center [463, 279] width 600 height 1226
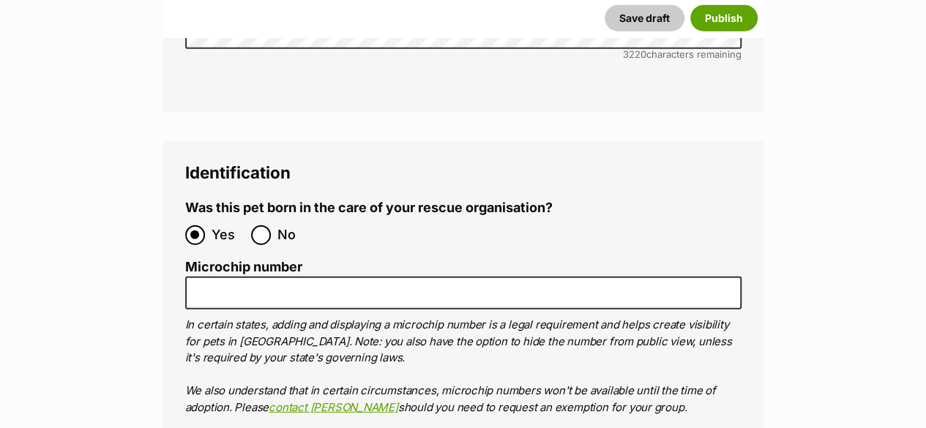
scroll to position [4767, 0]
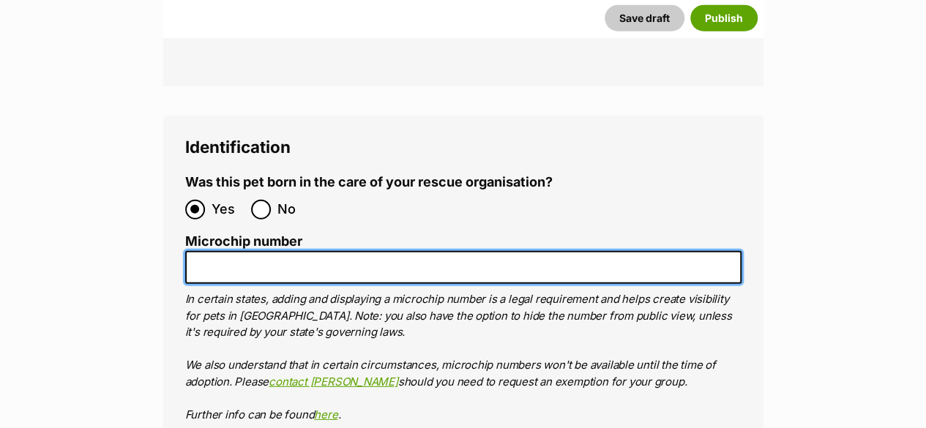
click at [250, 251] on input "Microchip number" at bounding box center [463, 267] width 556 height 33
click at [221, 251] on input "Microchip number" at bounding box center [463, 267] width 556 height 33
paste input "900233005327565"
type input "900233005327565"
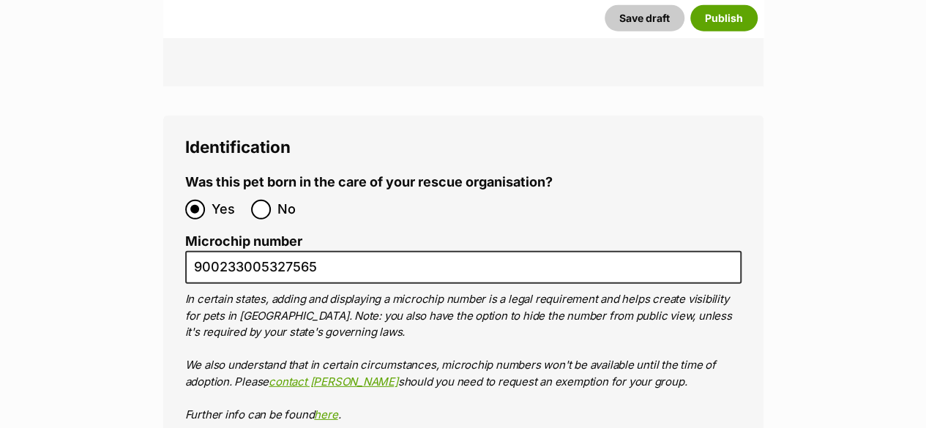
type input "RE100527"
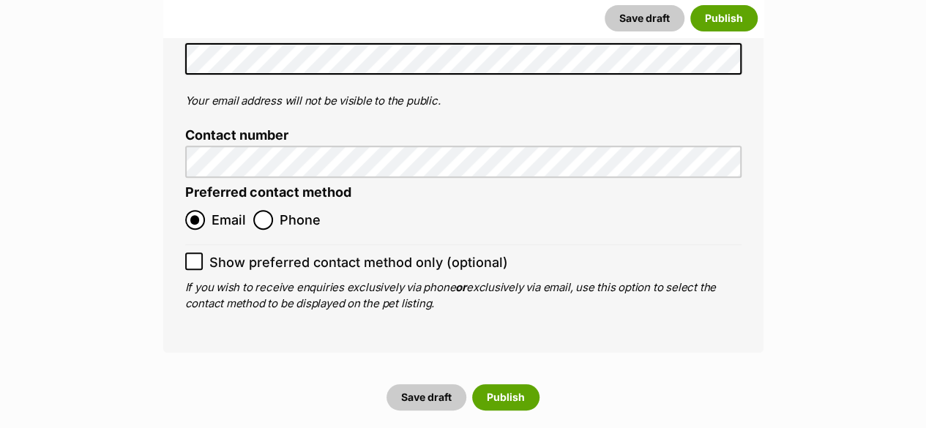
scroll to position [5791, 0]
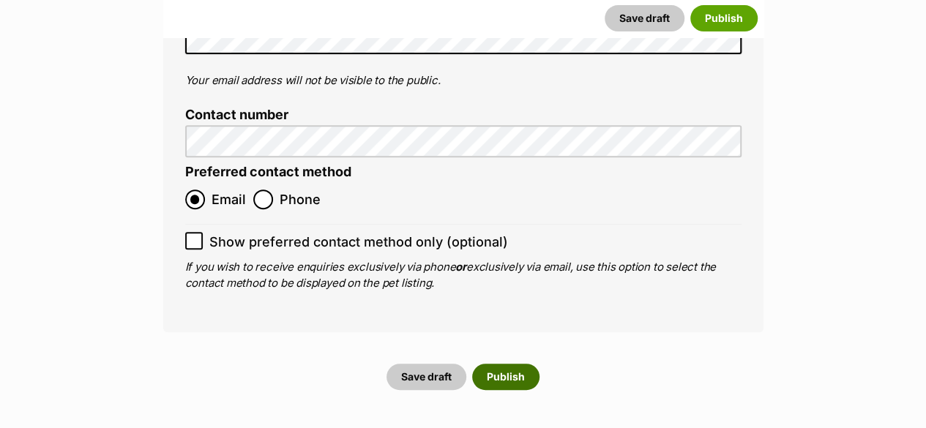
click at [506, 364] on button "Publish" at bounding box center [505, 377] width 67 height 26
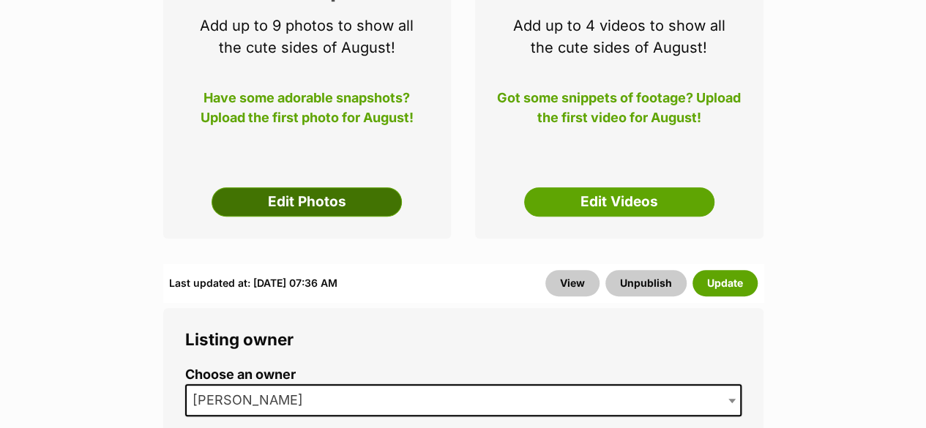
click at [316, 209] on link "Edit Photos" at bounding box center [307, 201] width 190 height 29
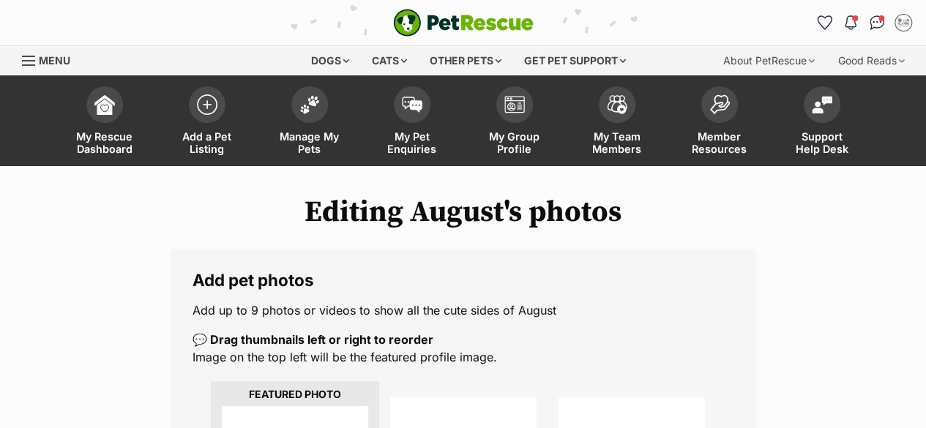
scroll to position [220, 0]
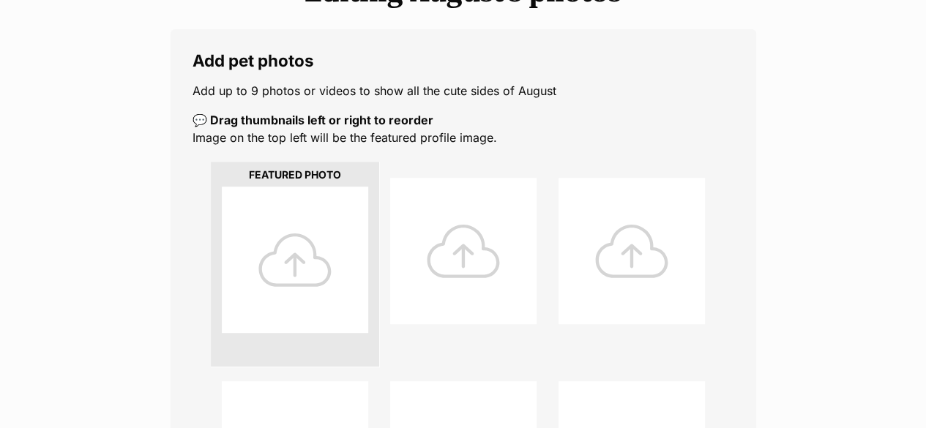
click at [325, 287] on div at bounding box center [295, 260] width 146 height 146
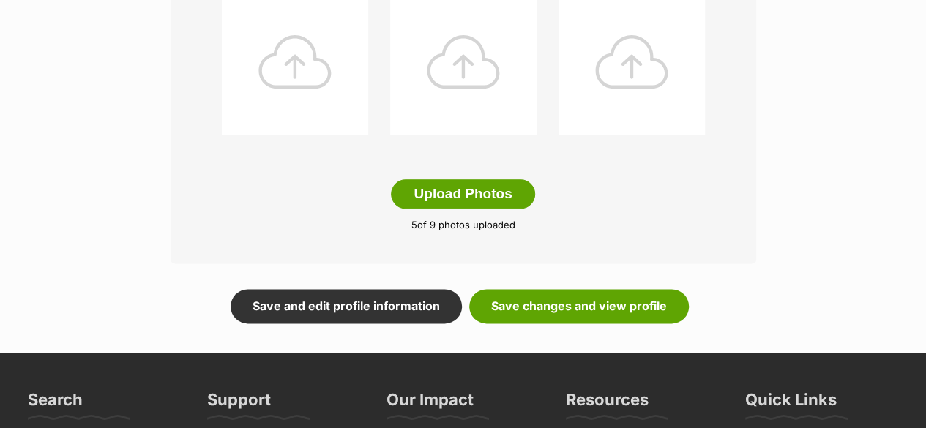
scroll to position [878, 0]
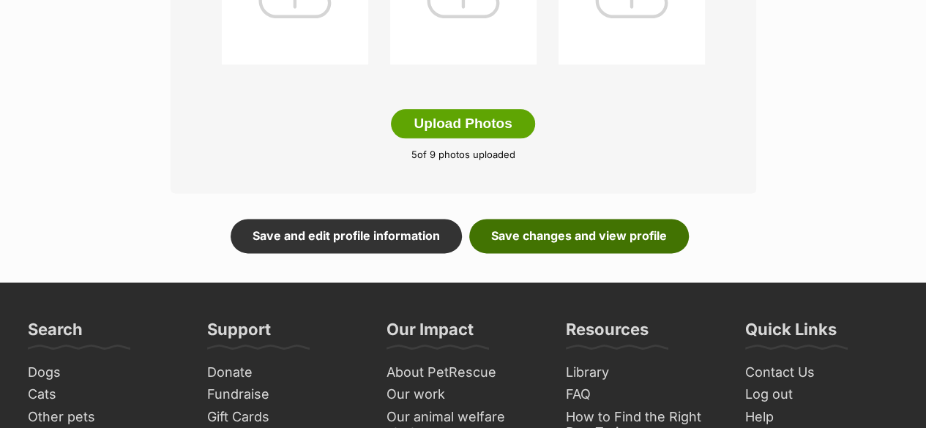
click at [611, 234] on link "Save changes and view profile" at bounding box center [579, 236] width 220 height 34
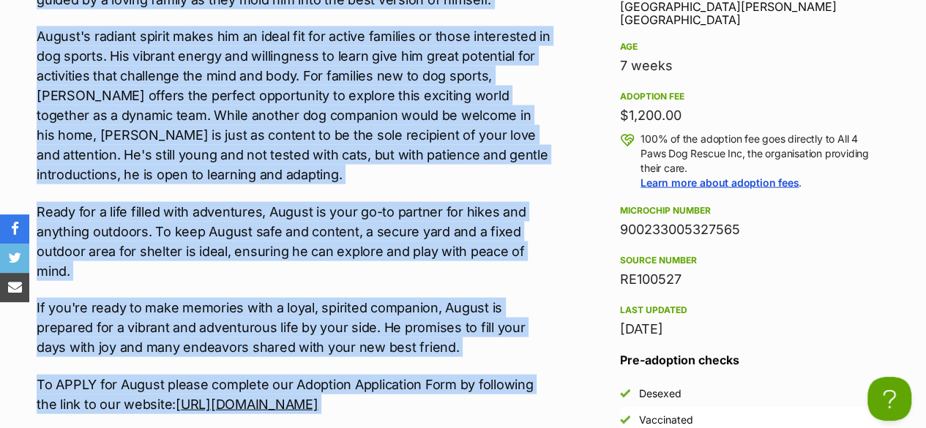
scroll to position [1574, 0]
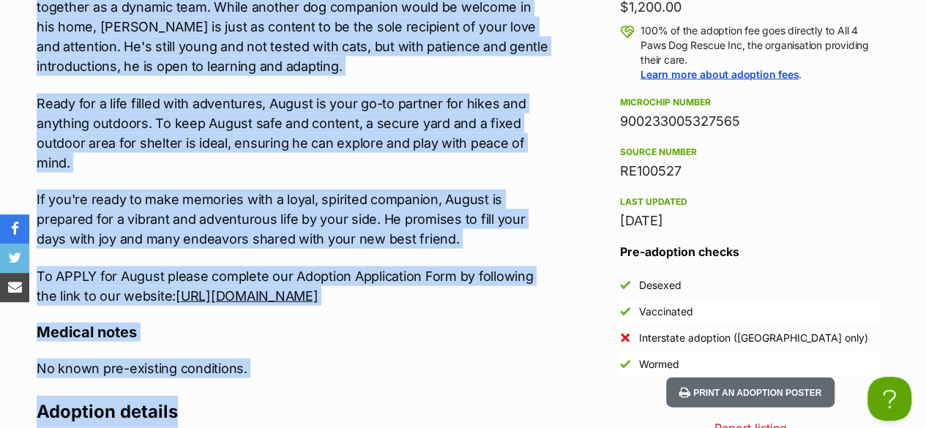
drag, startPoint x: 32, startPoint y: 81, endPoint x: 526, endPoint y: 313, distance: 545.2
click at [526, 313] on div "Upload Videos About August Meet August, a beautiful, affectionate pup ready to …" at bounding box center [286, 227] width 529 height 1053
copy div "Meet August, a beautiful, affectionate pup ready to embark on a lifelong advent…"
click at [333, 186] on div "Meet August, a beautiful, affectionate pup ready to embark on a lifelong advent…" at bounding box center [294, 54] width 515 height 504
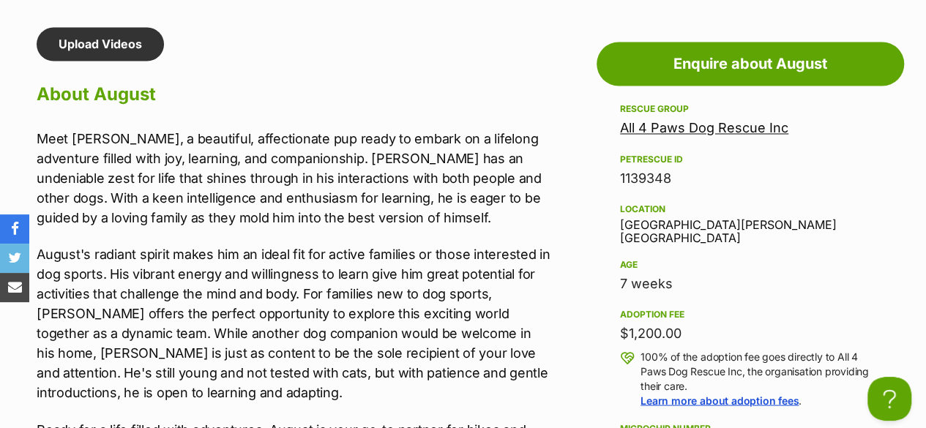
scroll to position [1145, 0]
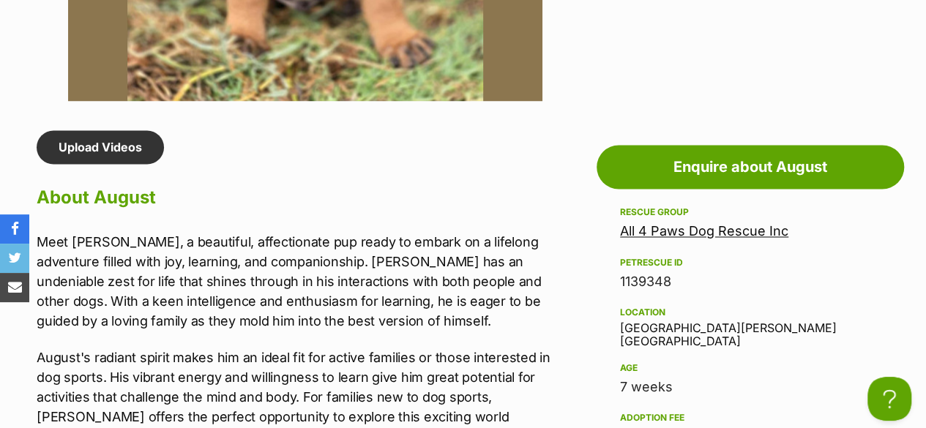
drag, startPoint x: 539, startPoint y: 317, endPoint x: 40, endPoint y: 239, distance: 506.0
copy div "Meet August, a beautiful, affectionate pup ready to embark on a lifelong advent…"
click at [719, 291] on div "1139348" at bounding box center [750, 281] width 261 height 20
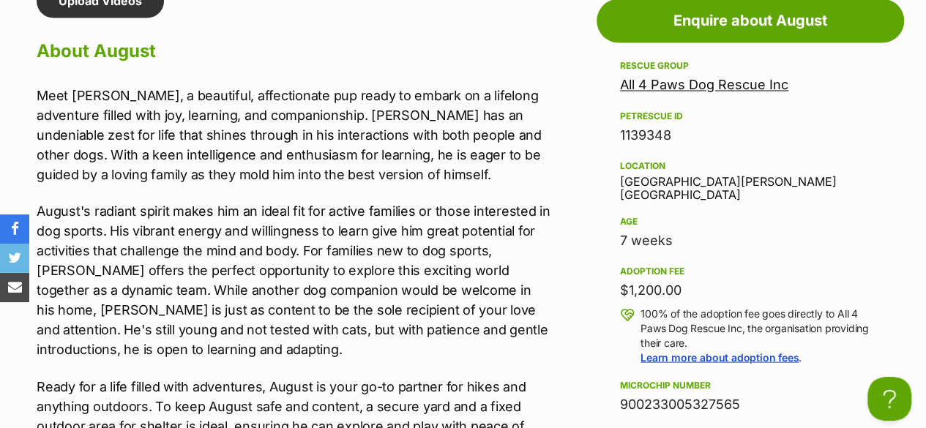
scroll to position [1364, 0]
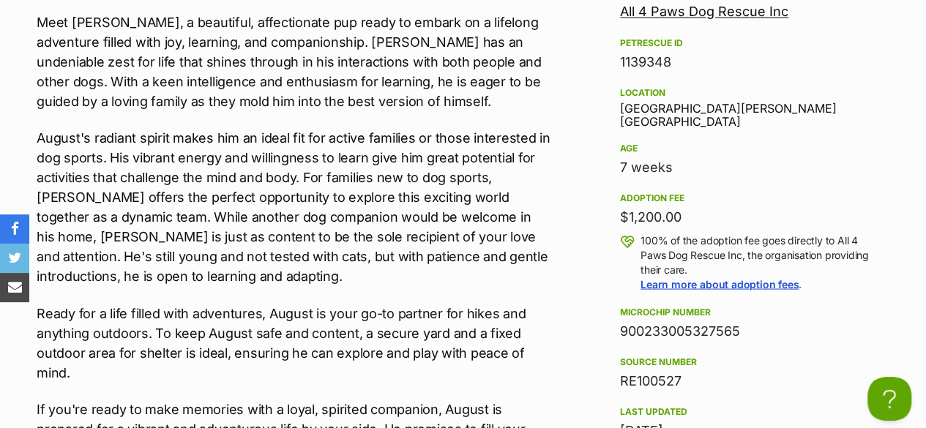
drag, startPoint x: 761, startPoint y: 334, endPoint x: 616, endPoint y: 333, distance: 144.2
click at [616, 333] on aside "Rescue group All 4 Paws Dog Rescue Inc PetRescue ID 1139348 Location Altona Mea…" at bounding box center [750, 286] width 307 height 604
copy div "900233005327565"
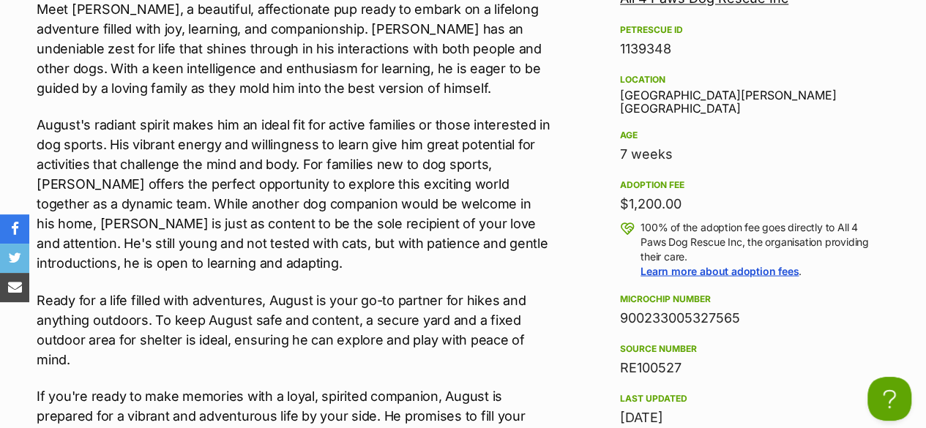
scroll to position [1584, 0]
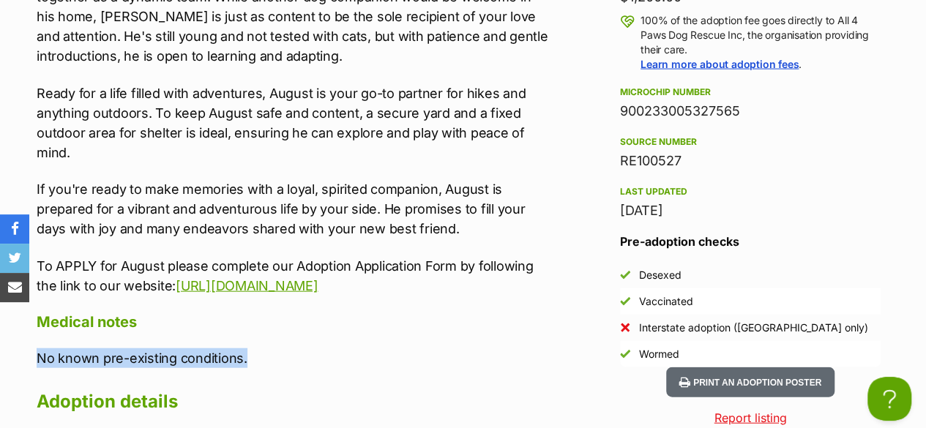
drag, startPoint x: 269, startPoint y: 375, endPoint x: 29, endPoint y: 378, distance: 240.1
click at [29, 378] on div "Upload Videos About August Meet August, a beautiful, affectionate pup ready to …" at bounding box center [286, 217] width 529 height 1053
copy p "No known pre-existing conditions."
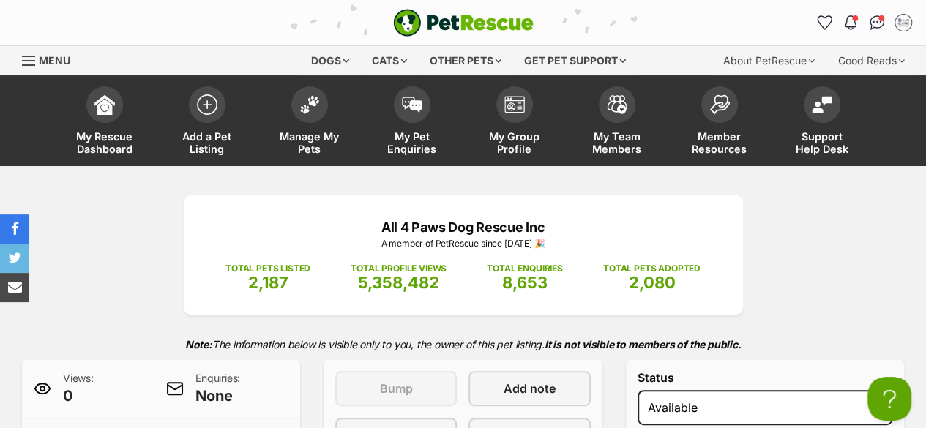
scroll to position [0, 0]
click at [322, 141] on span "Manage My Pets" at bounding box center [310, 142] width 66 height 25
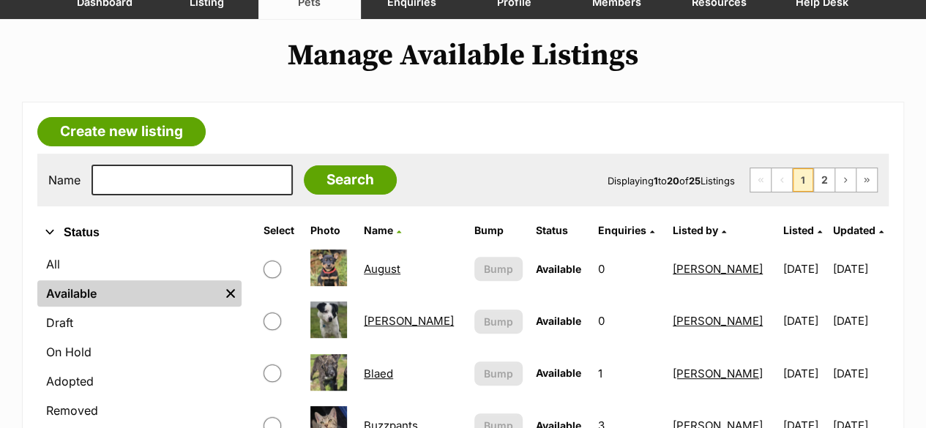
scroll to position [146, 0]
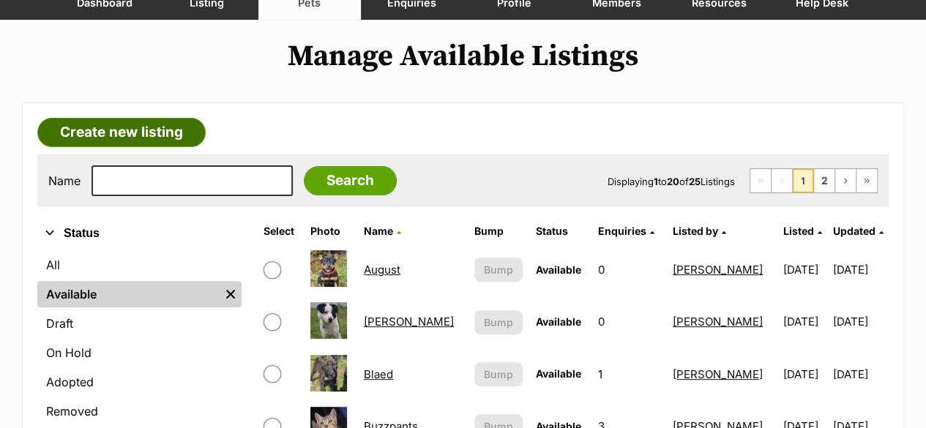
click at [97, 131] on link "Create new listing" at bounding box center [121, 132] width 168 height 29
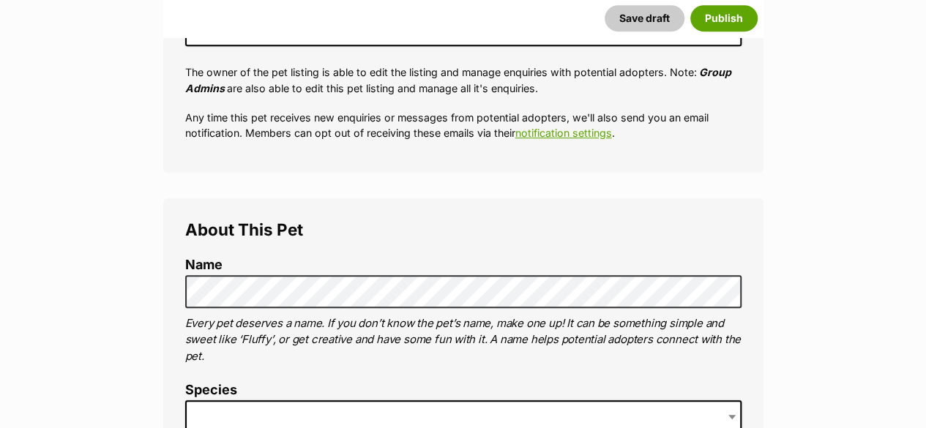
scroll to position [366, 0]
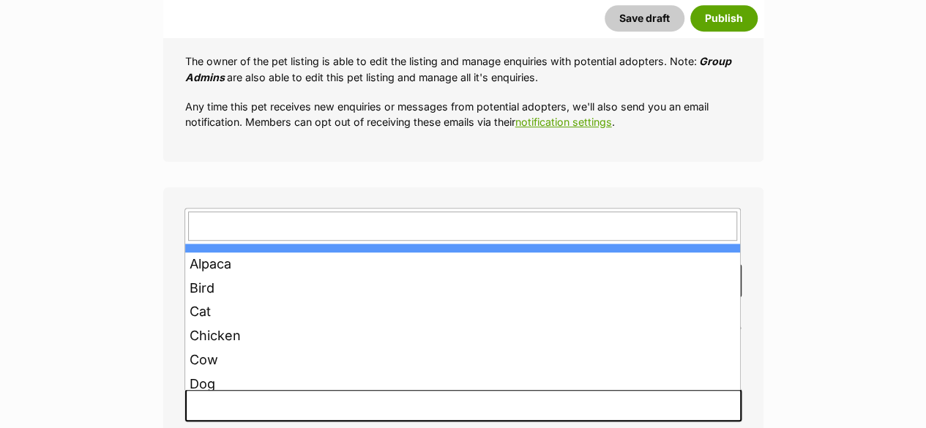
click at [223, 402] on span at bounding box center [463, 405] width 556 height 32
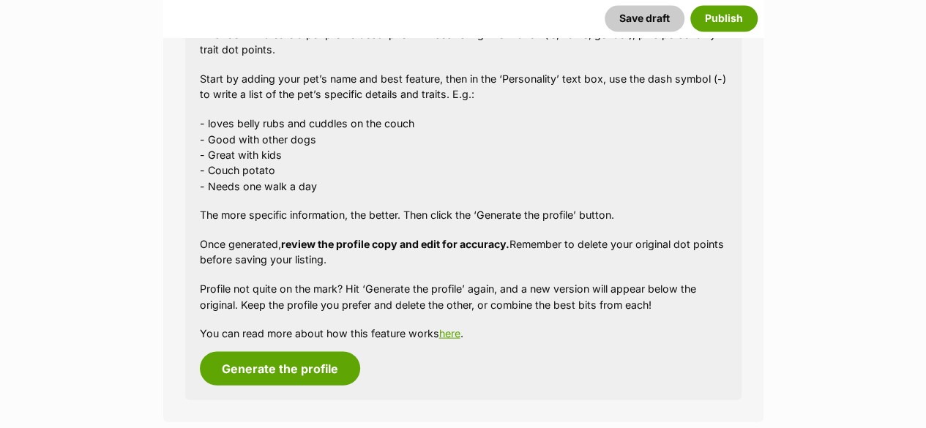
scroll to position [1391, 0]
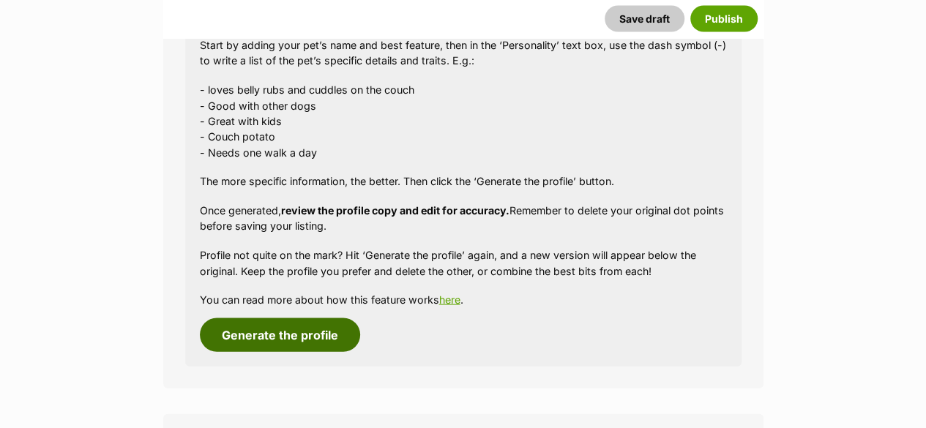
click at [302, 343] on button "Generate the profile" at bounding box center [280, 335] width 160 height 34
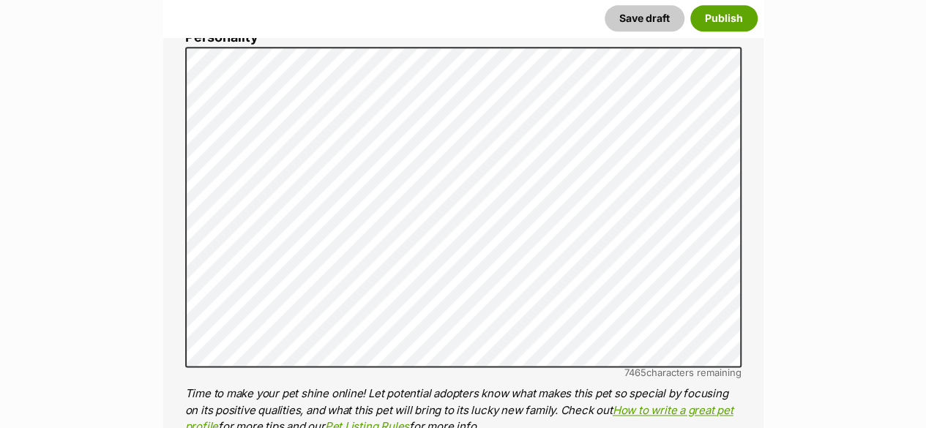
scroll to position [887, 0]
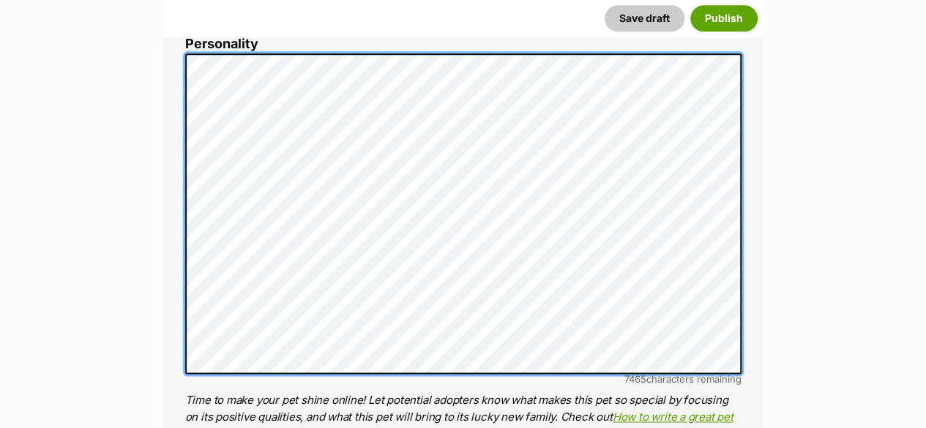
click at [169, 55] on div "About This Pet Name Henlo there, it looks like you might be using the pet name …" at bounding box center [463, 279] width 600 height 1226
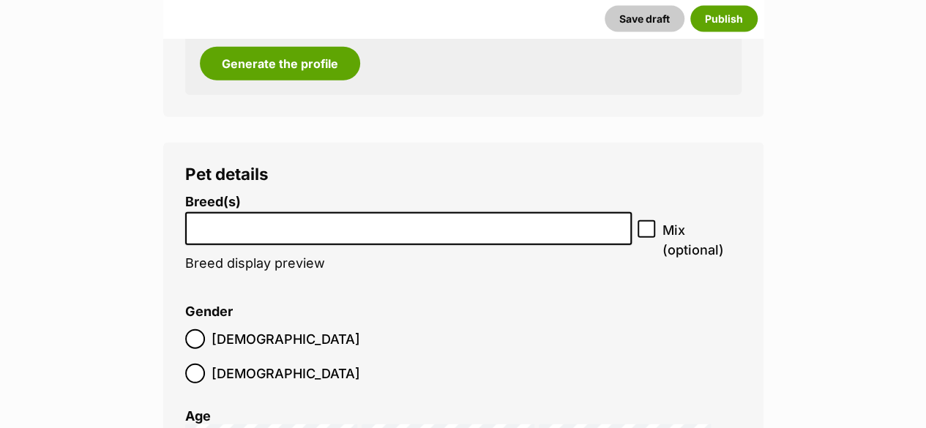
scroll to position [1766, 0]
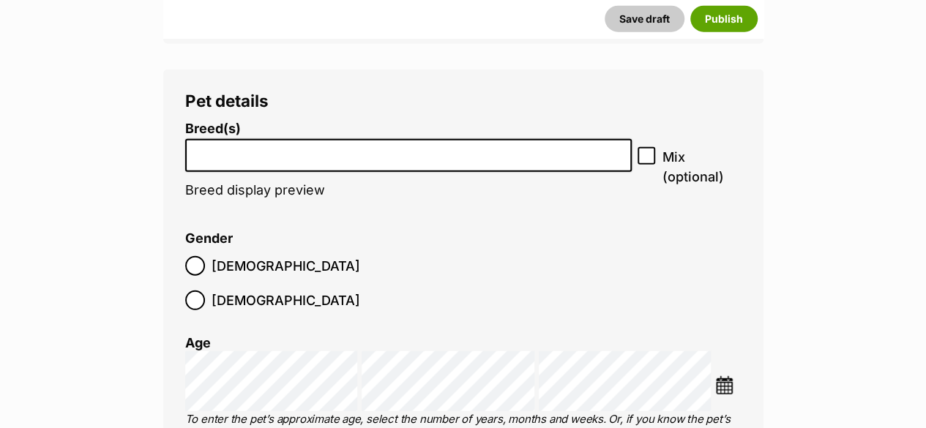
click at [260, 160] on li at bounding box center [408, 156] width 437 height 30
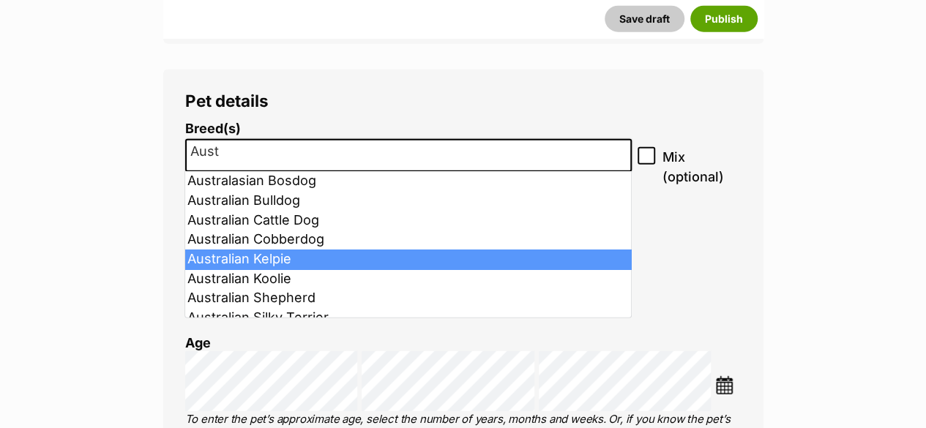
type input "Aust"
select select "723"
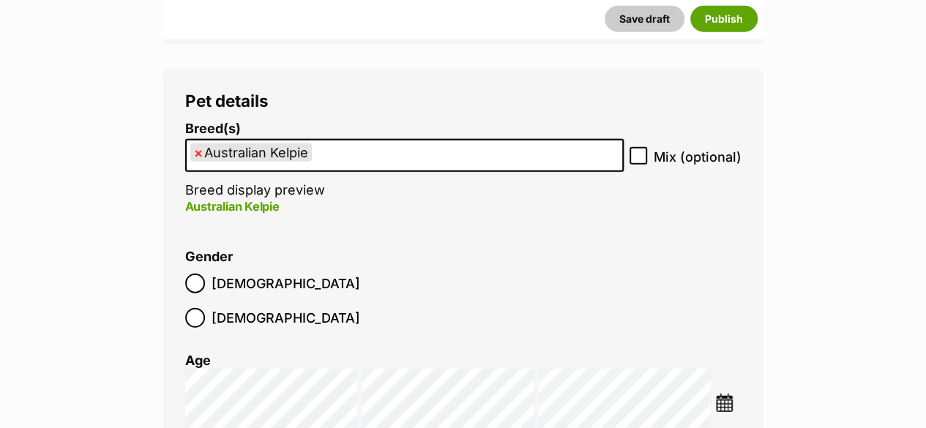
click at [729, 394] on img at bounding box center [724, 403] width 18 height 18
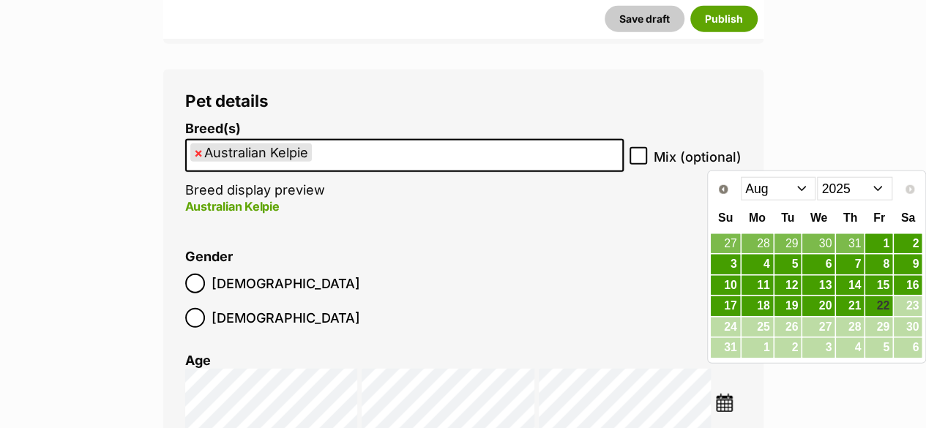
click at [809, 190] on select "Jan Feb Mar Apr May Jun Jul Aug" at bounding box center [778, 188] width 75 height 23
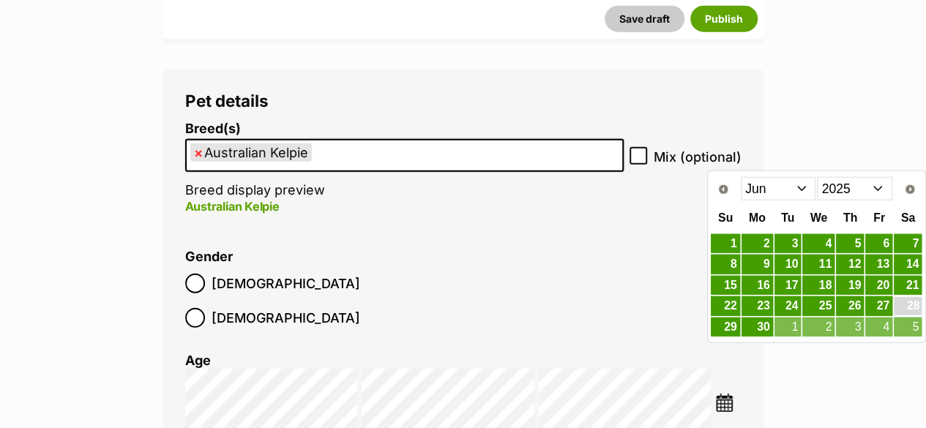
click at [914, 302] on link "28" at bounding box center [908, 306] width 28 height 18
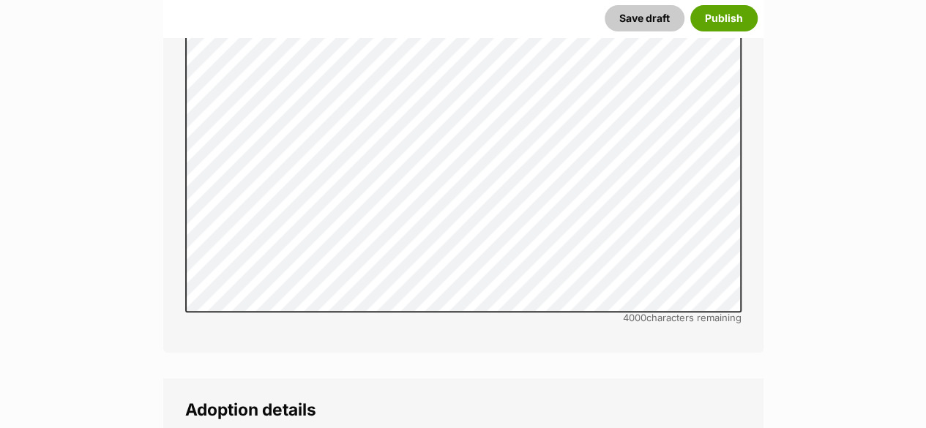
scroll to position [3230, 0]
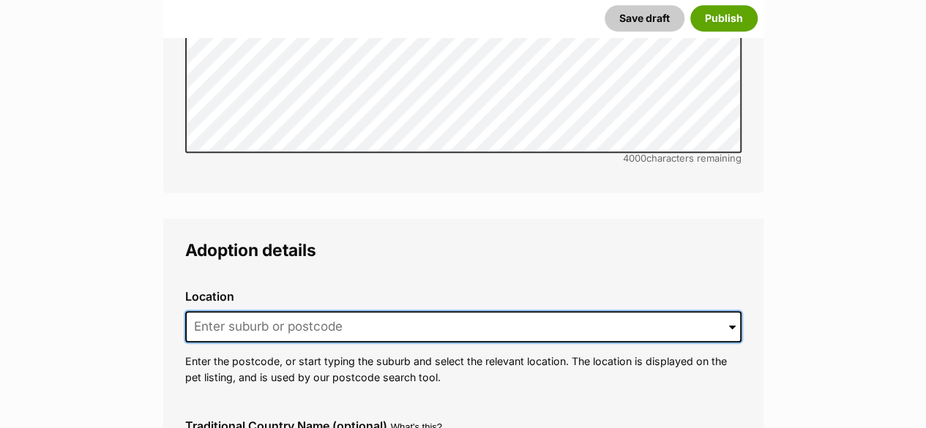
click at [276, 311] on input at bounding box center [463, 327] width 556 height 32
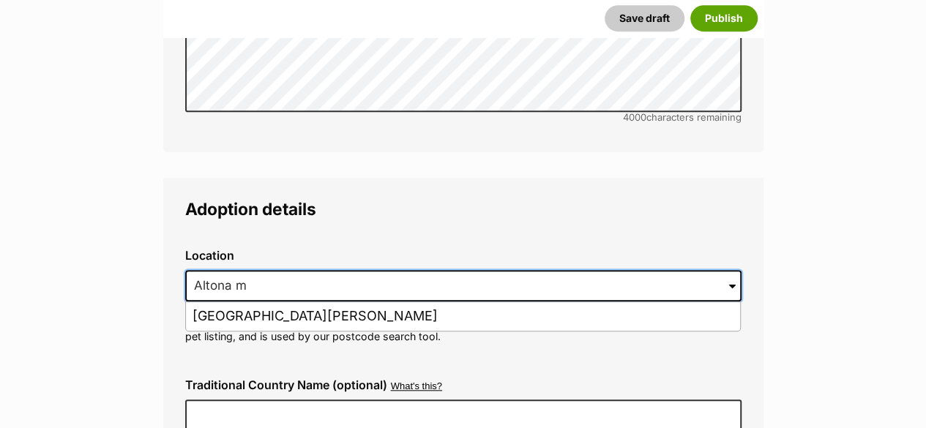
scroll to position [3303, 0]
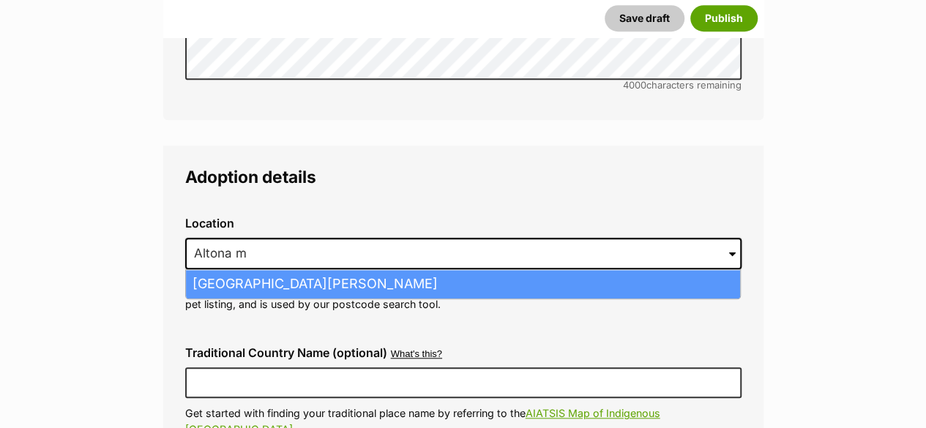
click at [252, 270] on li "[GEOGRAPHIC_DATA][PERSON_NAME]" at bounding box center [463, 284] width 554 height 29
type input "[GEOGRAPHIC_DATA][PERSON_NAME]"
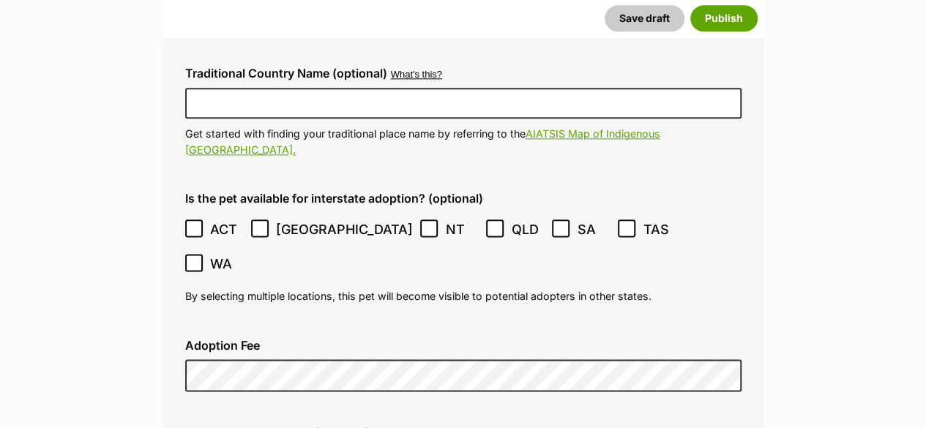
scroll to position [3595, 0]
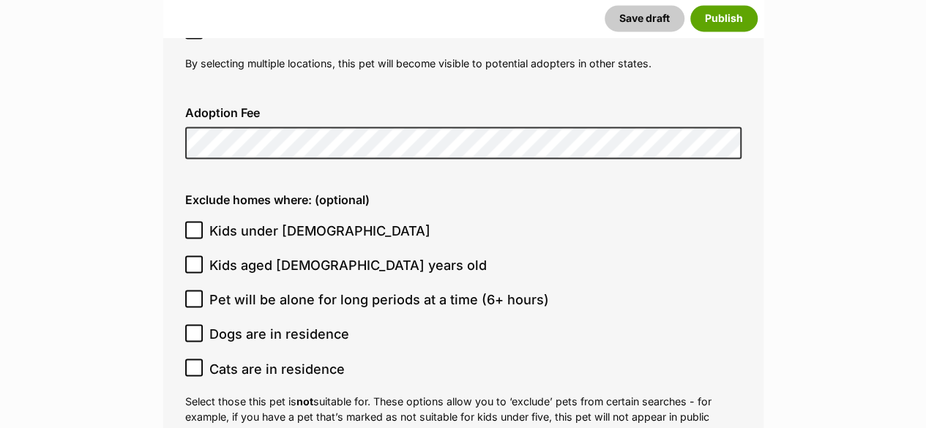
click at [334, 290] on span "Pet will be alone for long periods at a time (6+ hours)" at bounding box center [379, 300] width 340 height 20
click at [203, 290] on input "Pet will be alone for long periods at a time (6+ hours)" at bounding box center [194, 299] width 18 height 18
checkbox input "true"
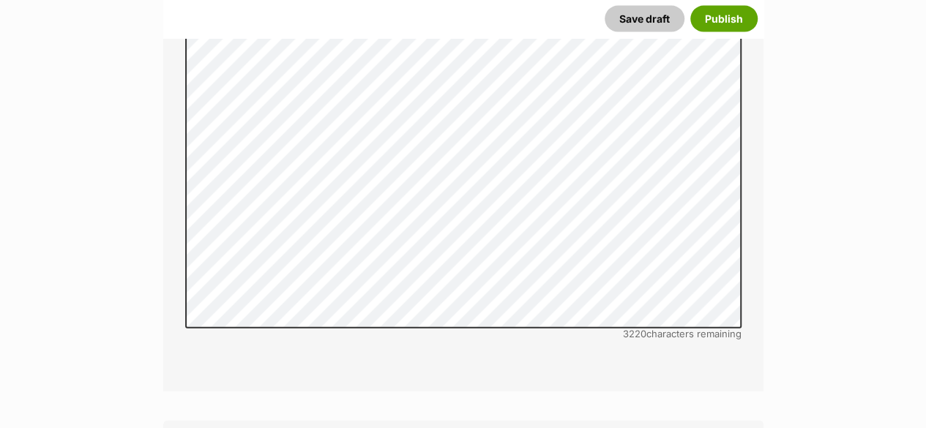
scroll to position [4620, 0]
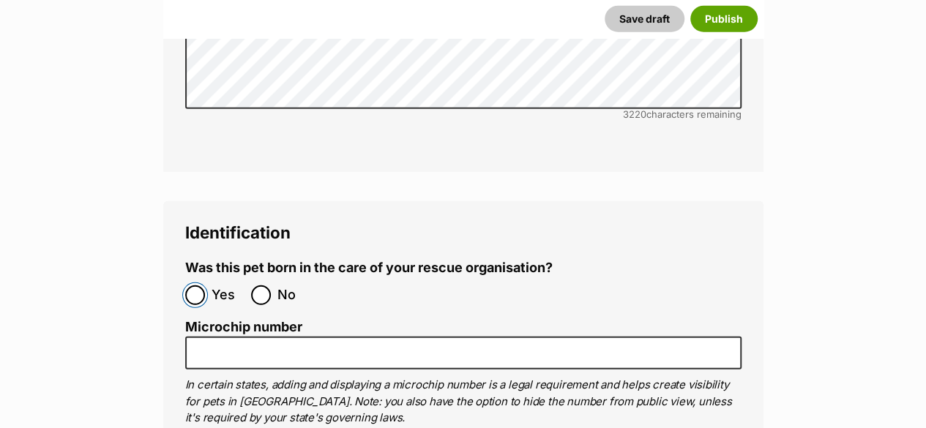
click at [199, 285] on input "Yes" at bounding box center [195, 295] width 20 height 20
radio input "true"
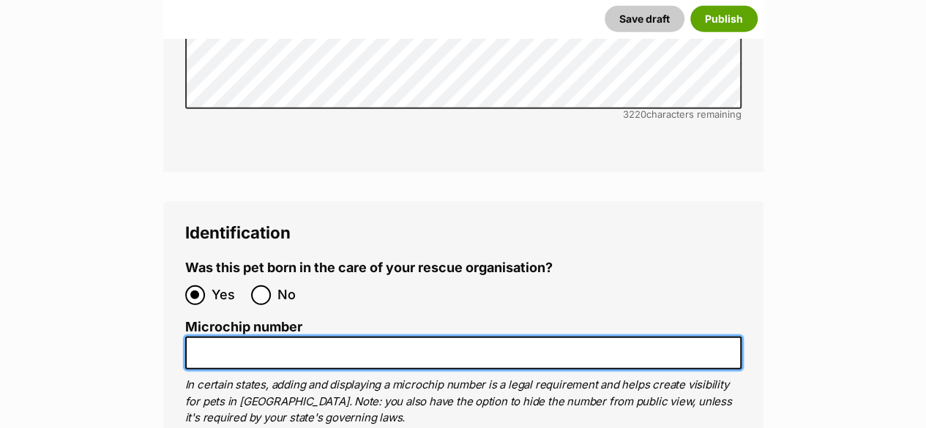
click at [231, 337] on input "Microchip number" at bounding box center [463, 353] width 556 height 33
click at [280, 337] on input "Microchip number" at bounding box center [463, 353] width 556 height 33
paste input "900233005327574"
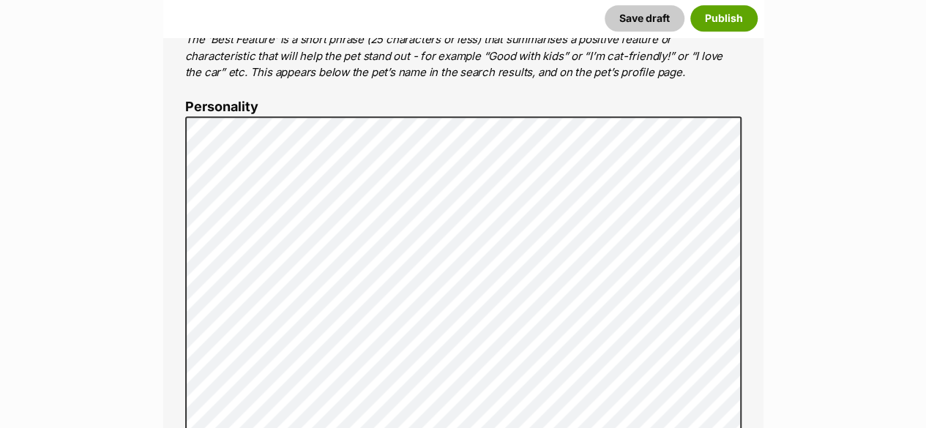
scroll to position [814, 0]
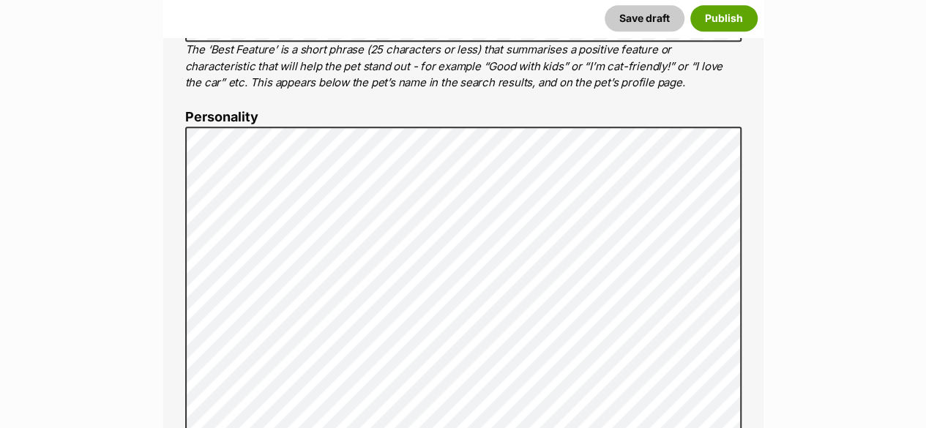
type input "900233005327574"
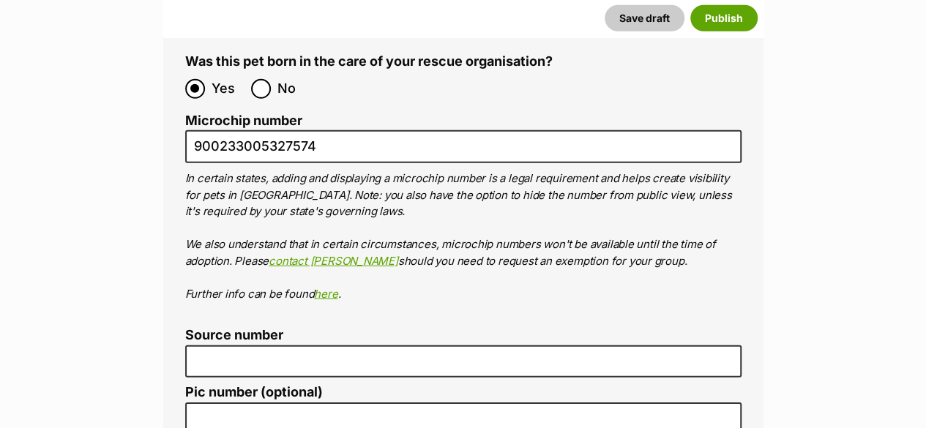
scroll to position [4833, 0]
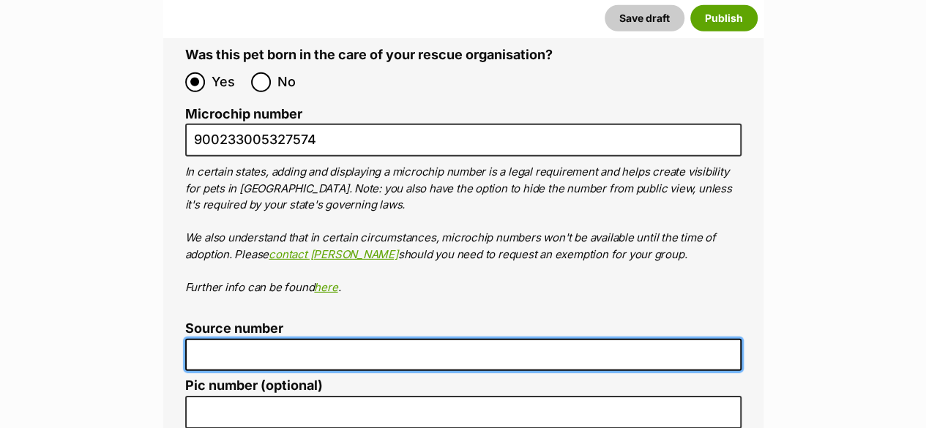
click at [345, 339] on input "Source number" at bounding box center [463, 355] width 556 height 33
type input "RE100527"
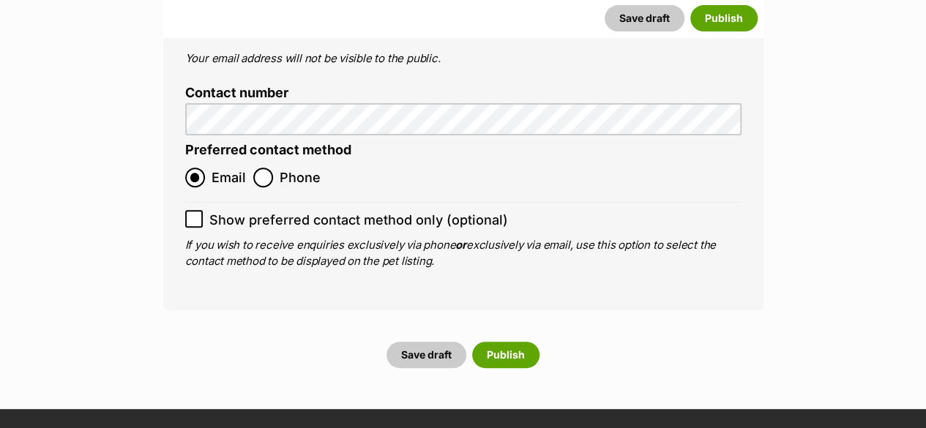
scroll to position [5785, 0]
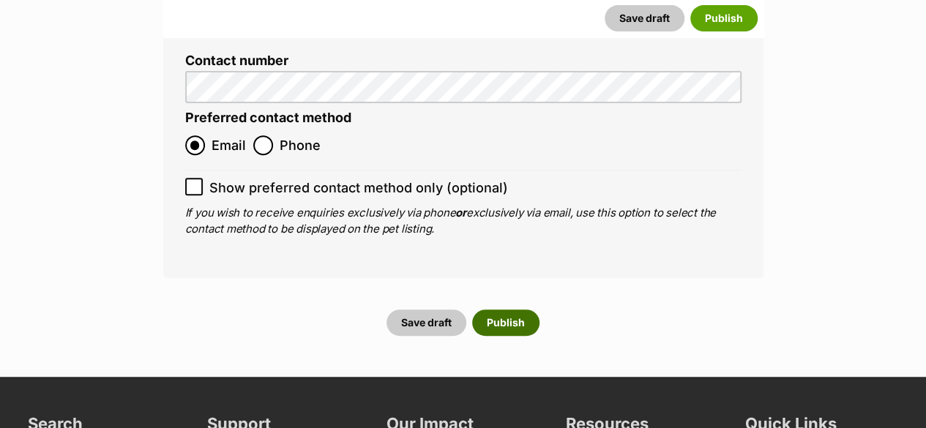
click at [499, 310] on button "Publish" at bounding box center [505, 323] width 67 height 26
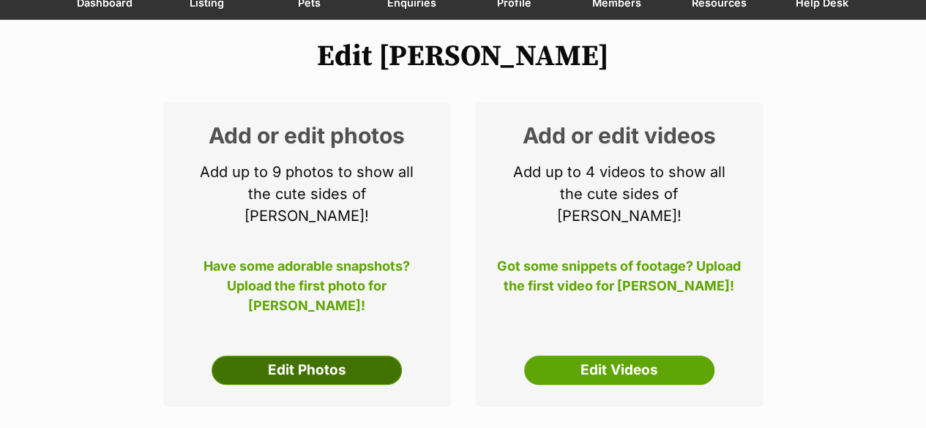
click at [301, 356] on link "Edit Photos" at bounding box center [307, 370] width 190 height 29
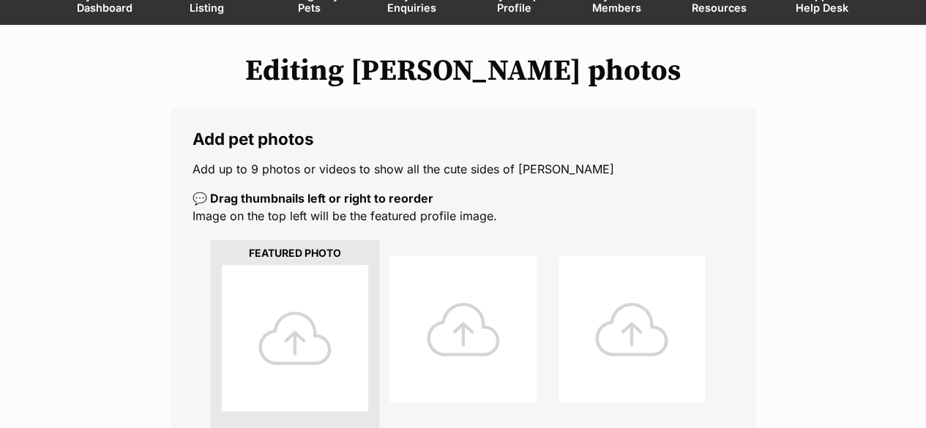
scroll to position [146, 0]
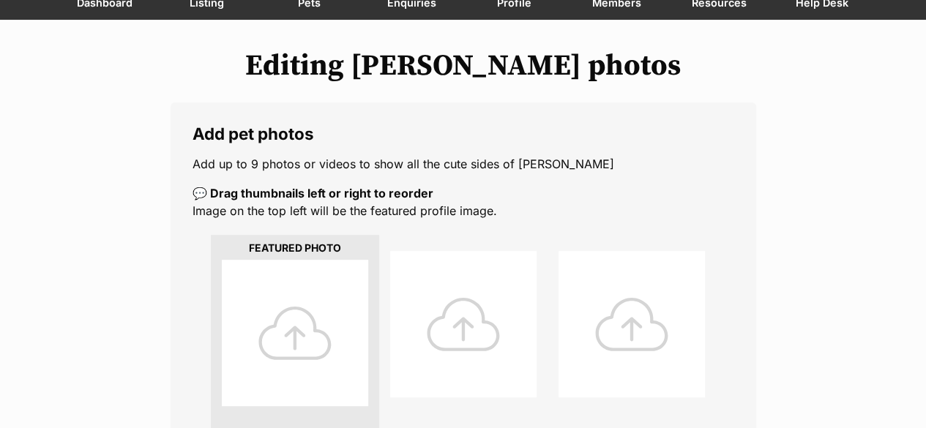
click at [298, 315] on div at bounding box center [295, 333] width 146 height 146
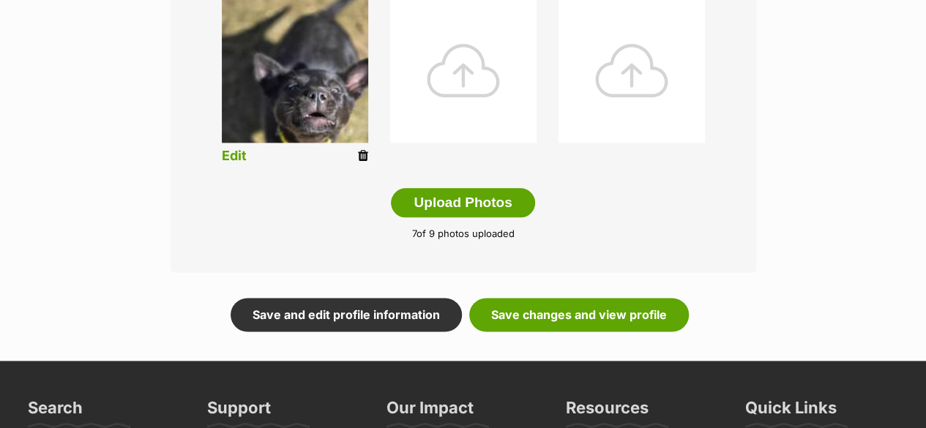
scroll to position [805, 0]
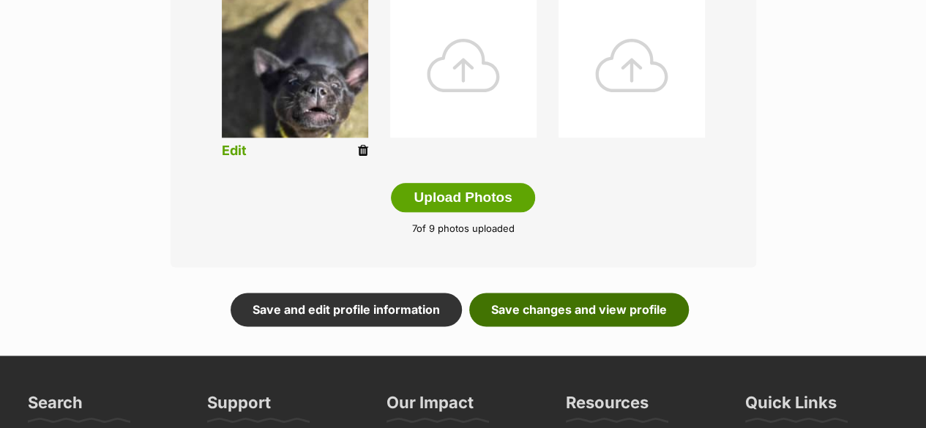
click at [546, 318] on link "Save changes and view profile" at bounding box center [579, 310] width 220 height 34
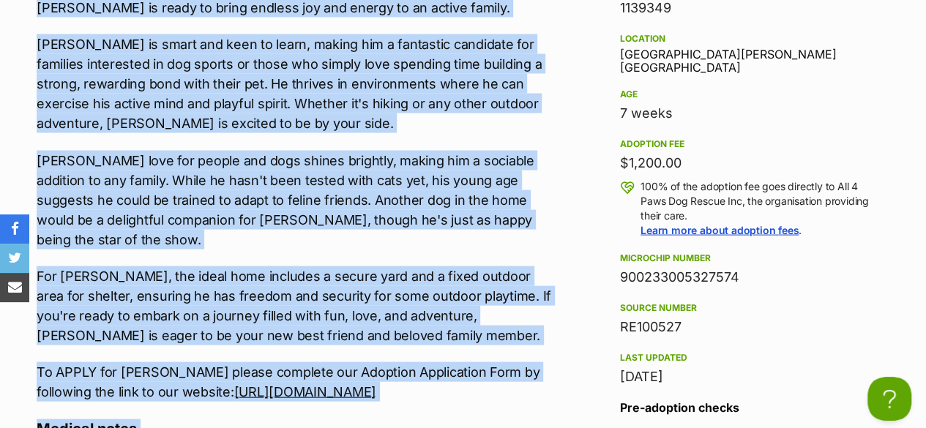
scroll to position [1598, 0]
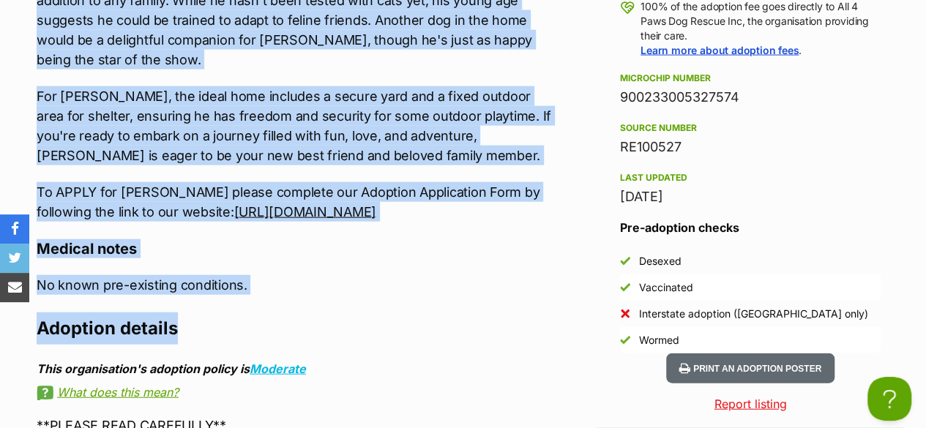
drag, startPoint x: 23, startPoint y: 77, endPoint x: 499, endPoint y: 198, distance: 491.1
click at [499, 198] on div "Upload Videos About Otto Meet Otto, a spirited and beautiful pup eager to be yo…" at bounding box center [286, 173] width 529 height 993
copy div "Meet Otto, a spirited and beautiful pup eager to be your lifelong adventure com…"
drag, startPoint x: 752, startPoint y: 96, endPoint x: 624, endPoint y: 96, distance: 128.1
click at [624, 96] on div "900233005327574" at bounding box center [750, 97] width 261 height 20
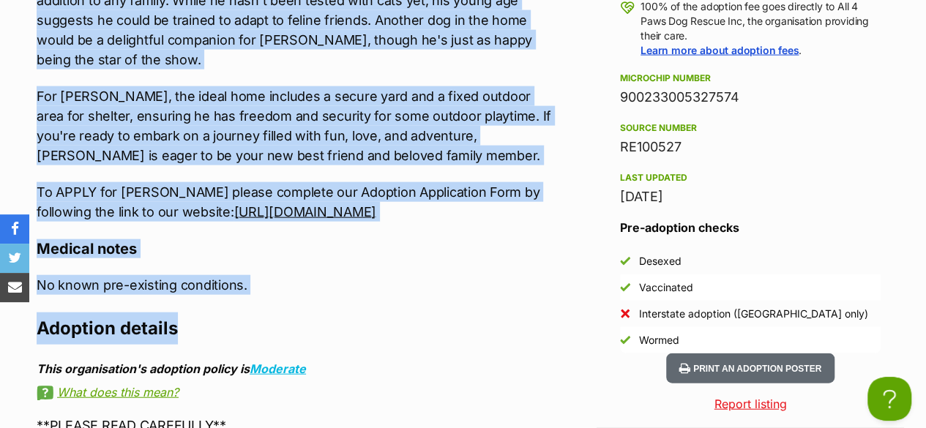
copy div "900233005327574"
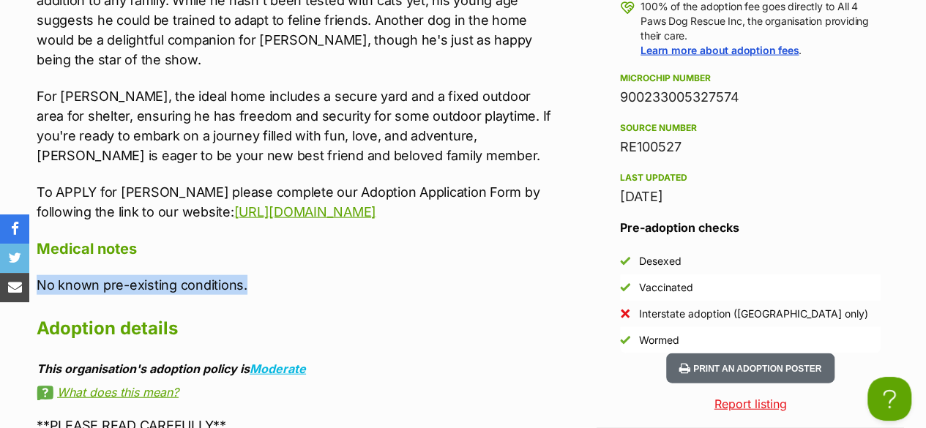
drag, startPoint x: 250, startPoint y: 277, endPoint x: 40, endPoint y: 274, distance: 210.1
click at [40, 275] on p "No known pre-existing conditions." at bounding box center [294, 285] width 515 height 20
copy p "No known pre-existing conditions."
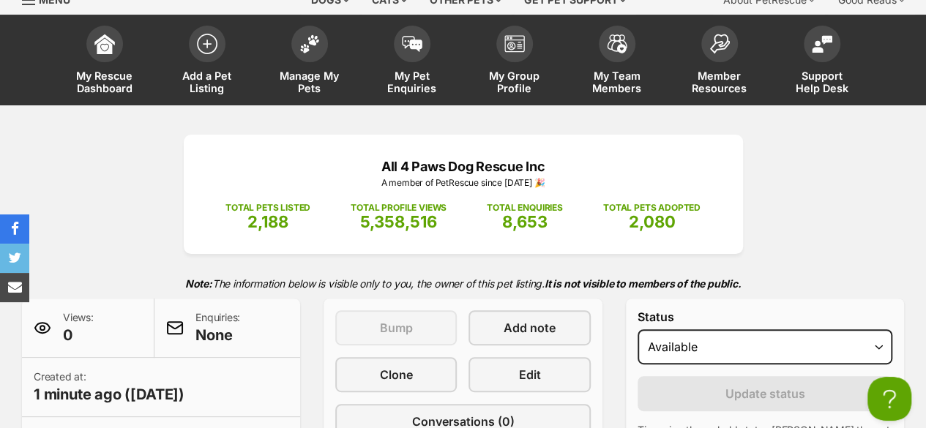
scroll to position [0, 0]
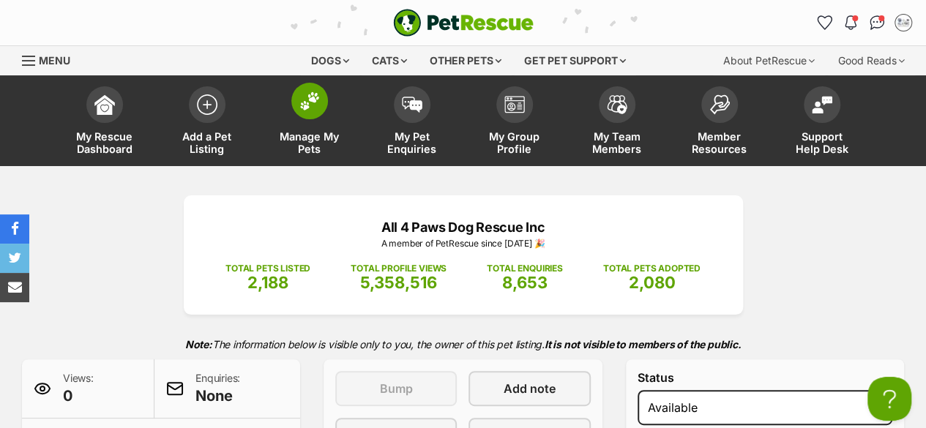
click at [315, 144] on span "Manage My Pets" at bounding box center [310, 142] width 66 height 25
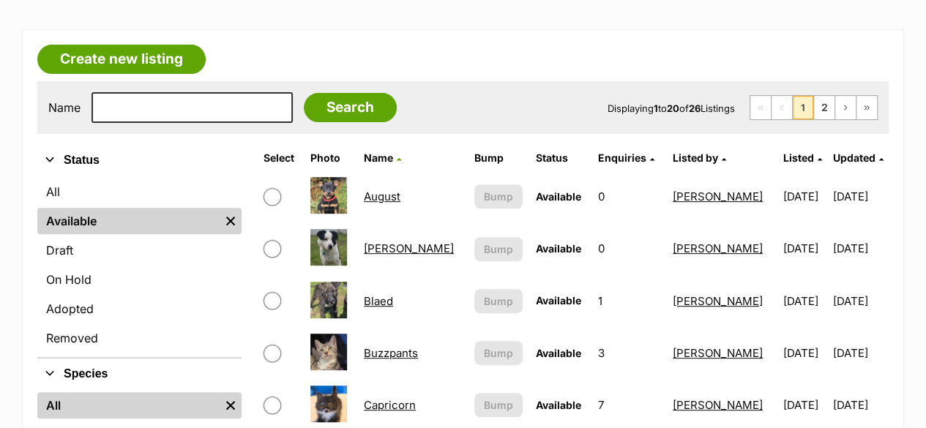
click at [390, 194] on link "August" at bounding box center [382, 197] width 37 height 14
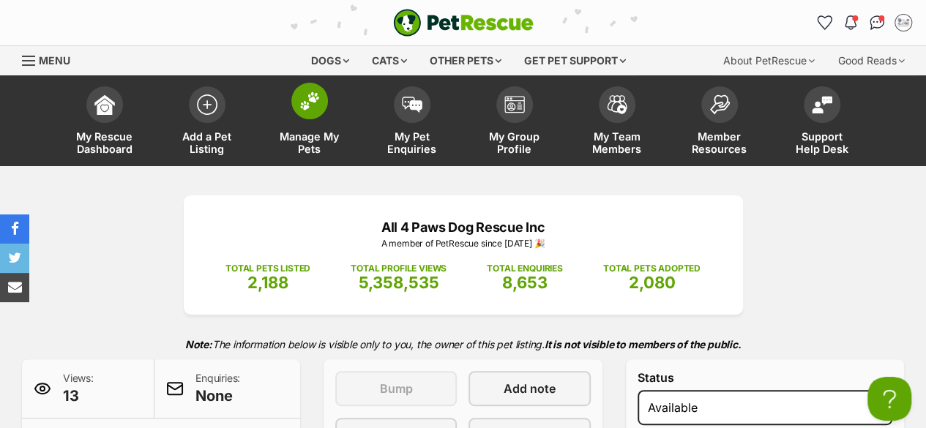
click at [305, 137] on span "Manage My Pets" at bounding box center [310, 142] width 66 height 25
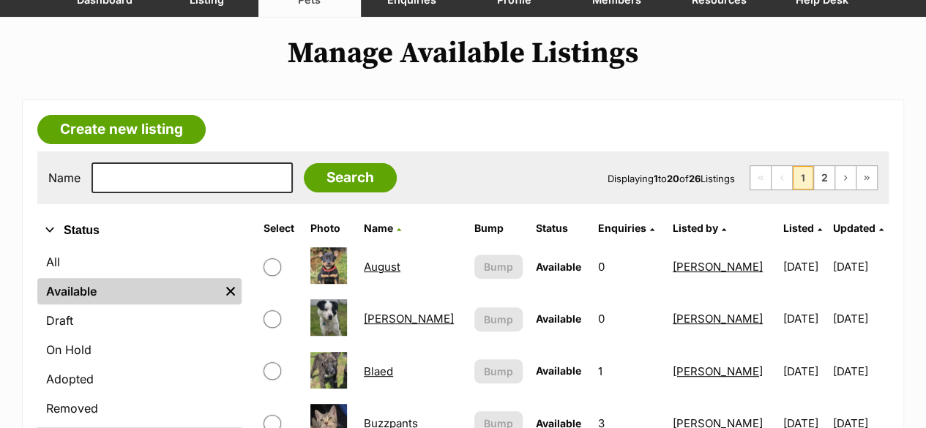
scroll to position [146, 0]
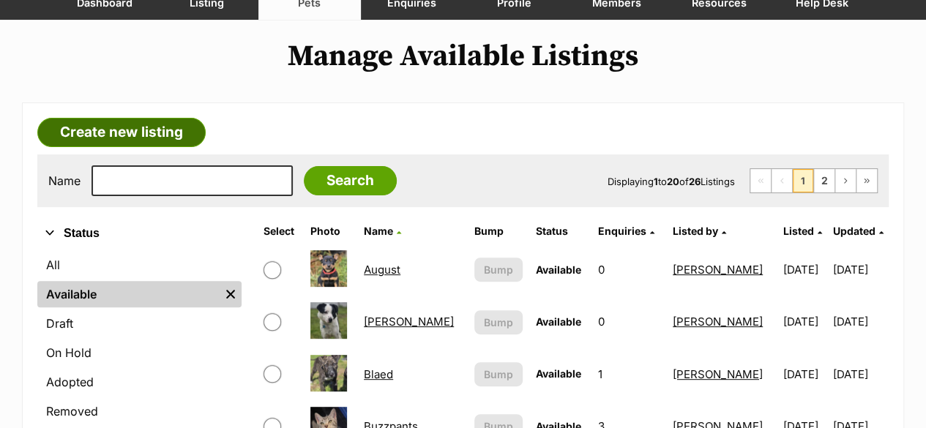
click at [156, 132] on link "Create new listing" at bounding box center [121, 132] width 168 height 29
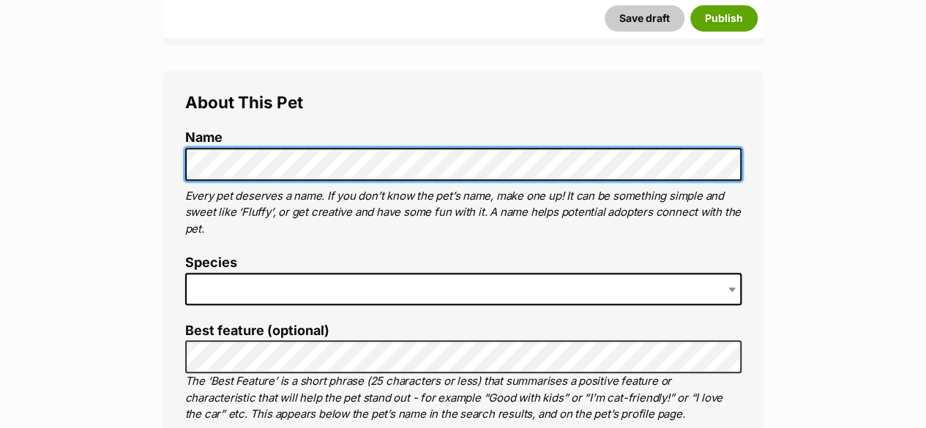
scroll to position [512, 0]
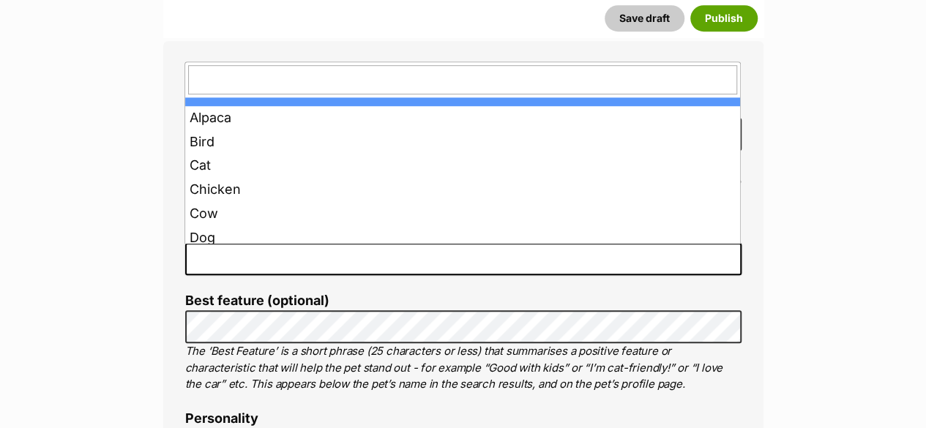
click at [222, 247] on span at bounding box center [463, 259] width 556 height 32
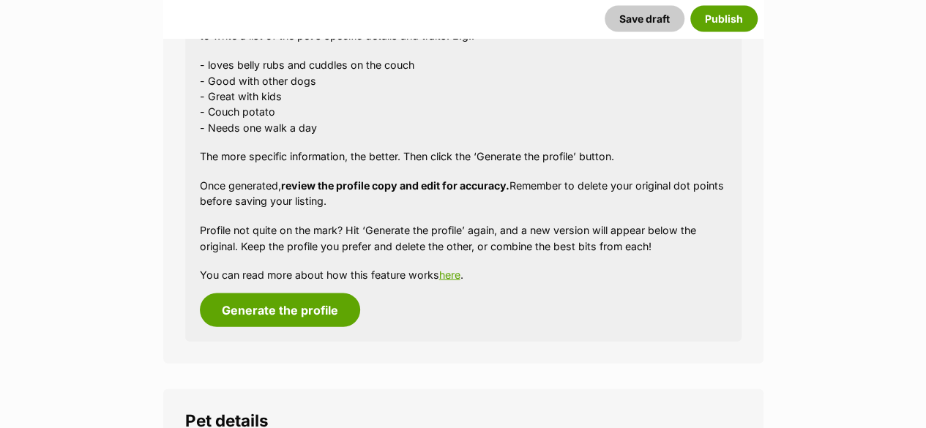
scroll to position [1537, 0]
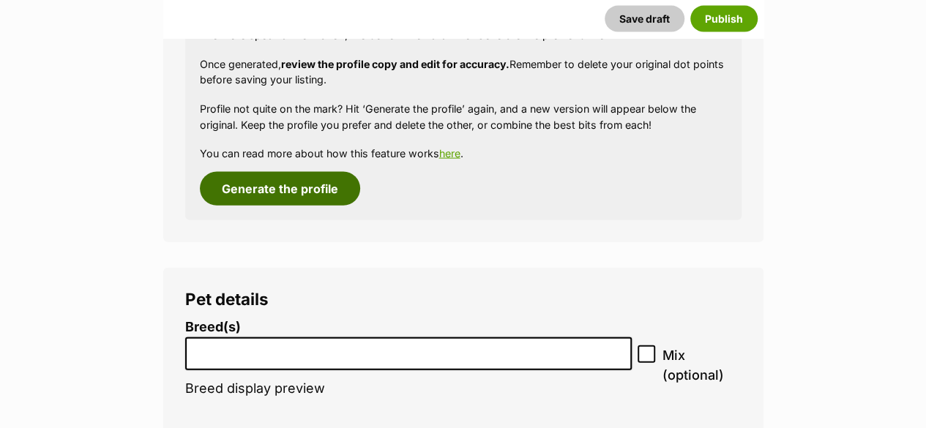
click at [260, 191] on button "Generate the profile" at bounding box center [280, 189] width 160 height 34
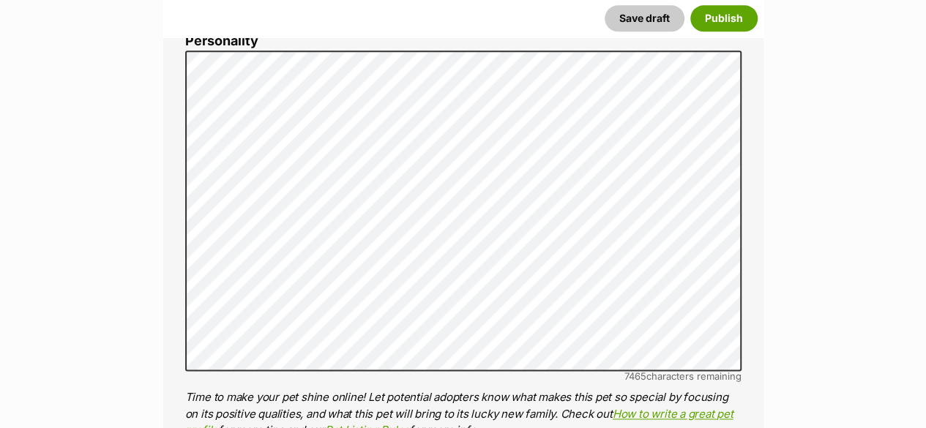
scroll to position [887, 0]
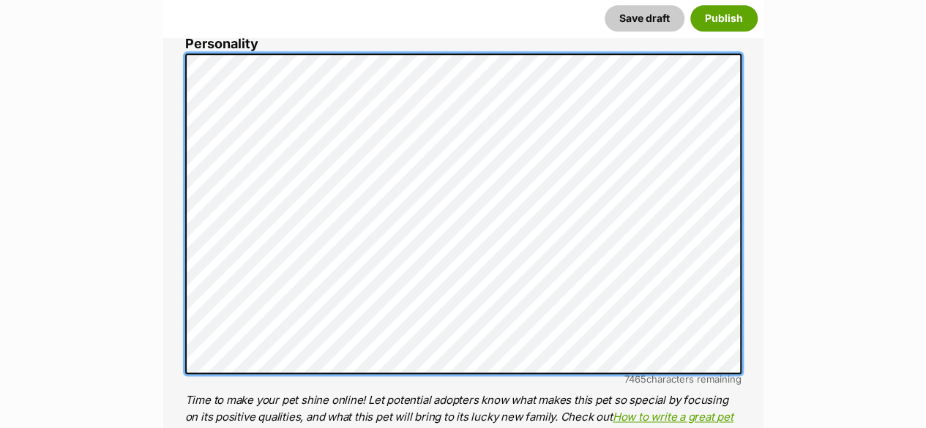
click at [180, 52] on div "About This Pet Name Henlo there, it looks like you might be using the pet name …" at bounding box center [463, 279] width 600 height 1226
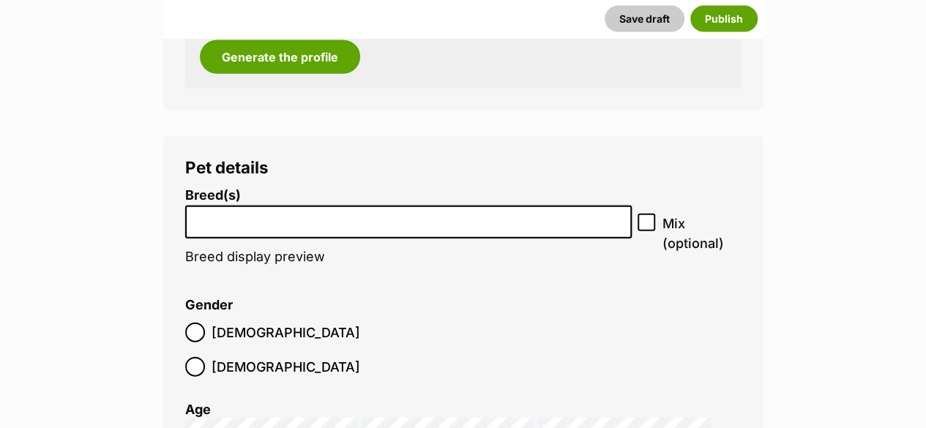
scroll to position [1692, 0]
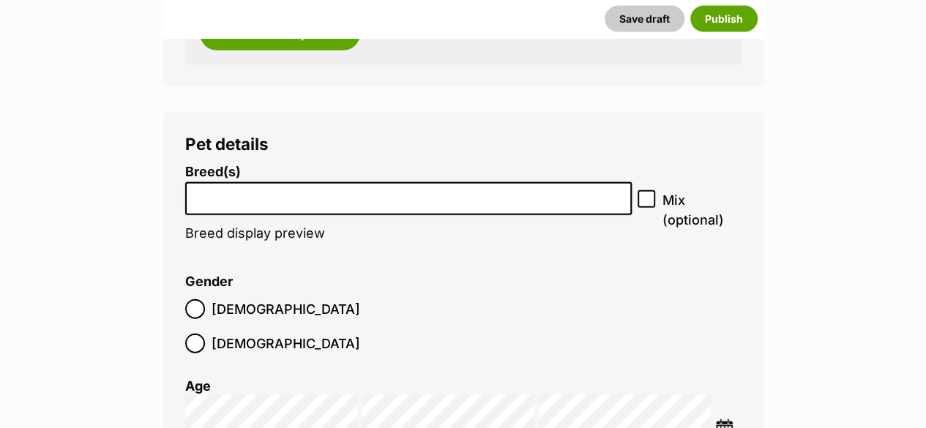
click at [283, 203] on li at bounding box center [408, 199] width 437 height 30
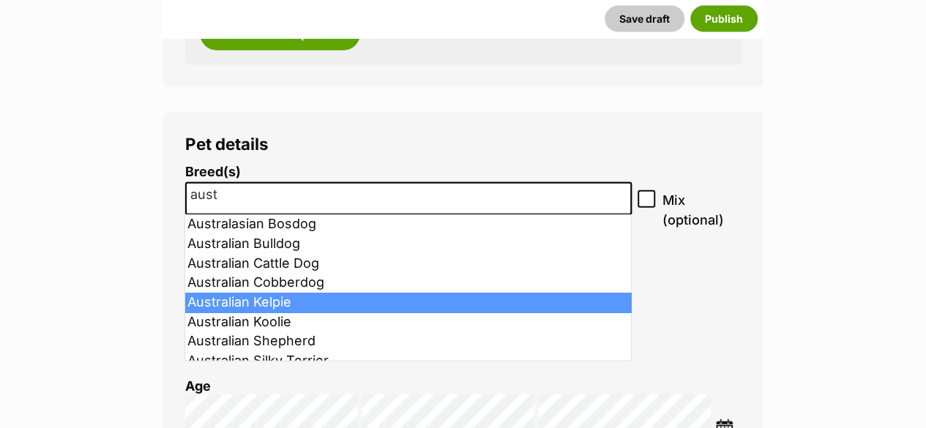
type input "aust"
drag, startPoint x: 299, startPoint y: 305, endPoint x: 409, endPoint y: 324, distance: 112.0
select select "723"
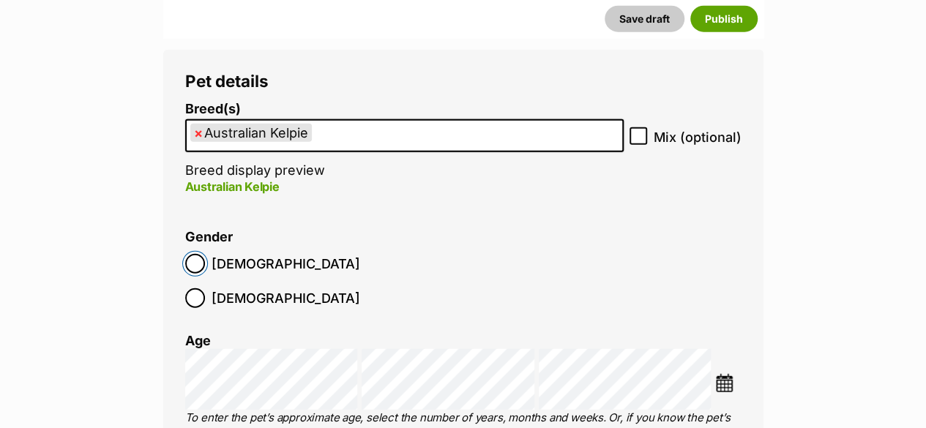
scroll to position [1912, 0]
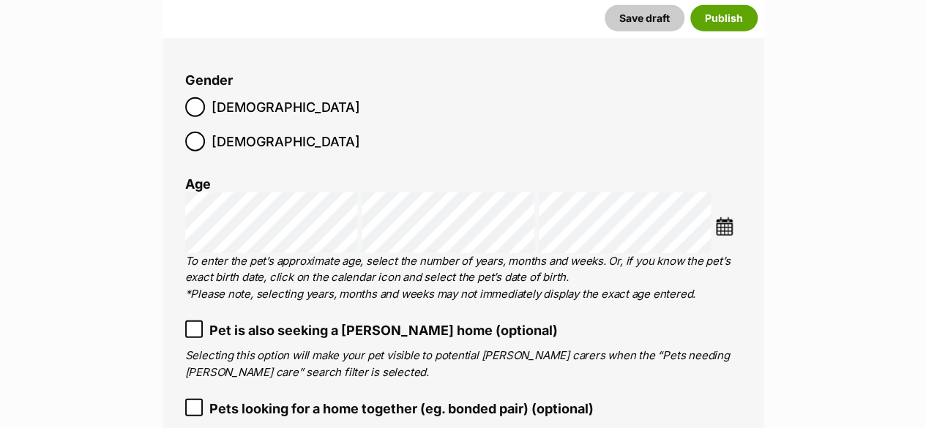
click at [727, 217] on img at bounding box center [724, 226] width 18 height 18
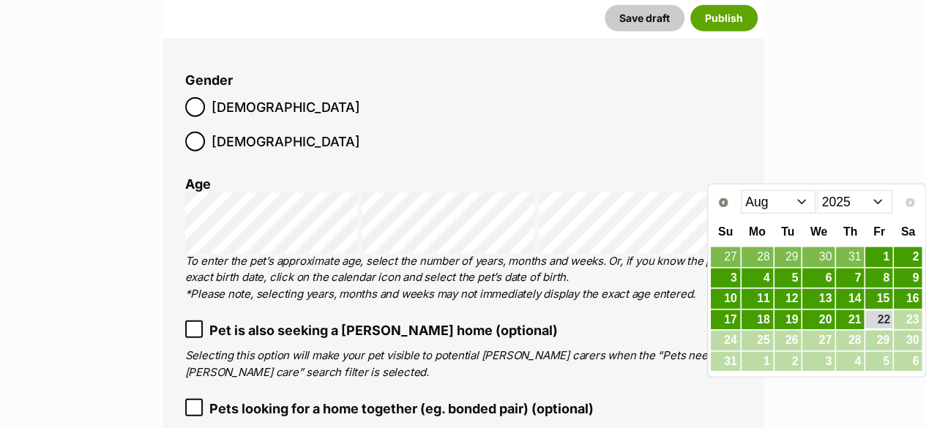
click at [793, 204] on select "Jan Feb Mar Apr May Jun Jul Aug" at bounding box center [778, 201] width 75 height 23
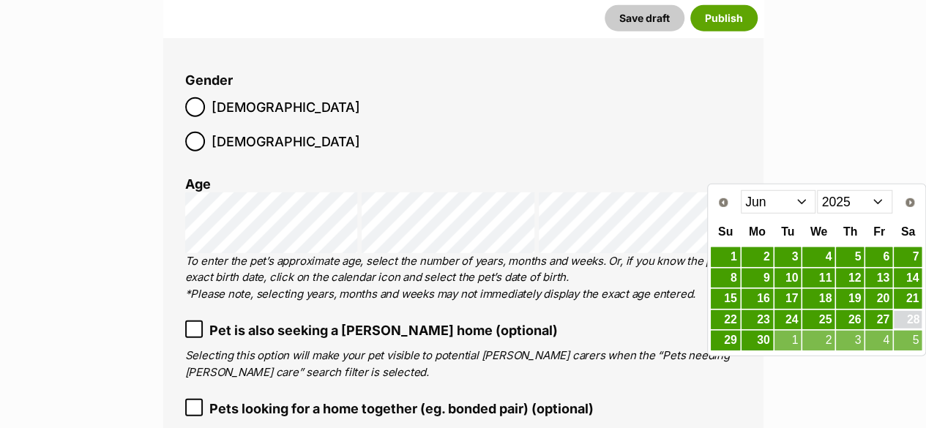
click at [914, 315] on link "28" at bounding box center [908, 320] width 28 height 18
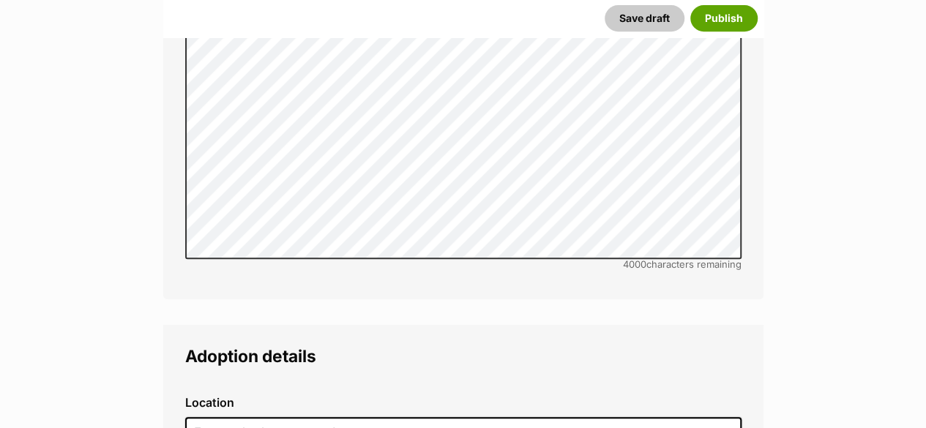
scroll to position [3230, 0]
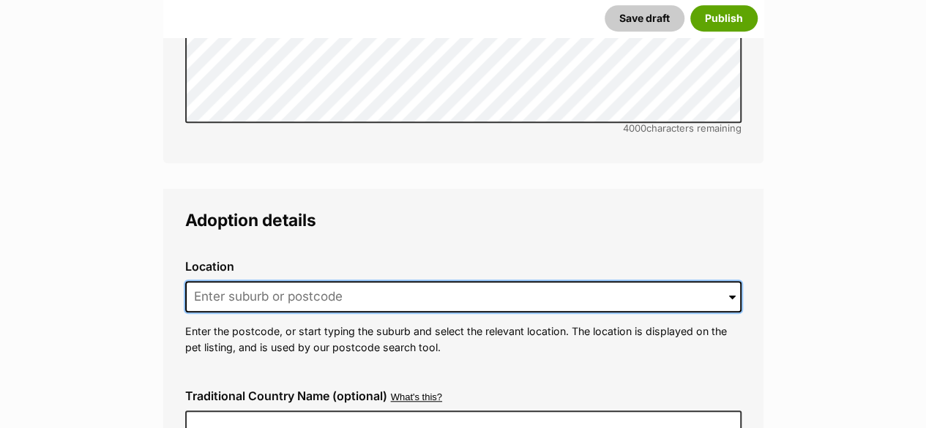
click at [373, 281] on input at bounding box center [463, 297] width 556 height 32
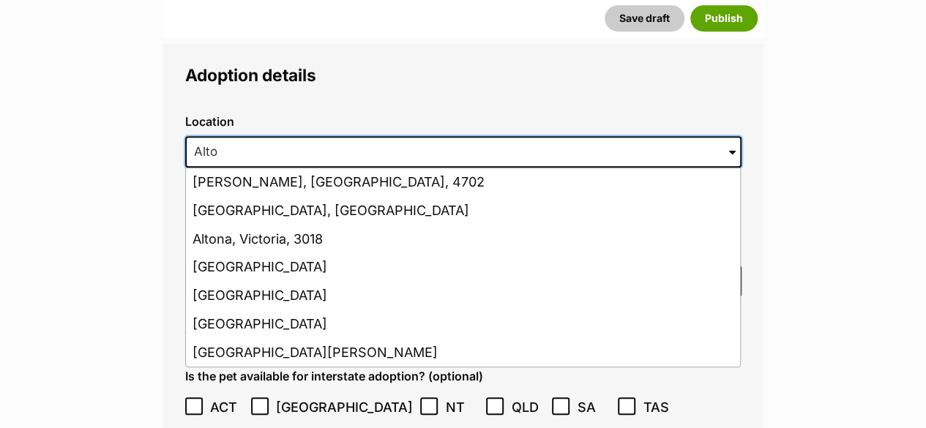
scroll to position [3376, 0]
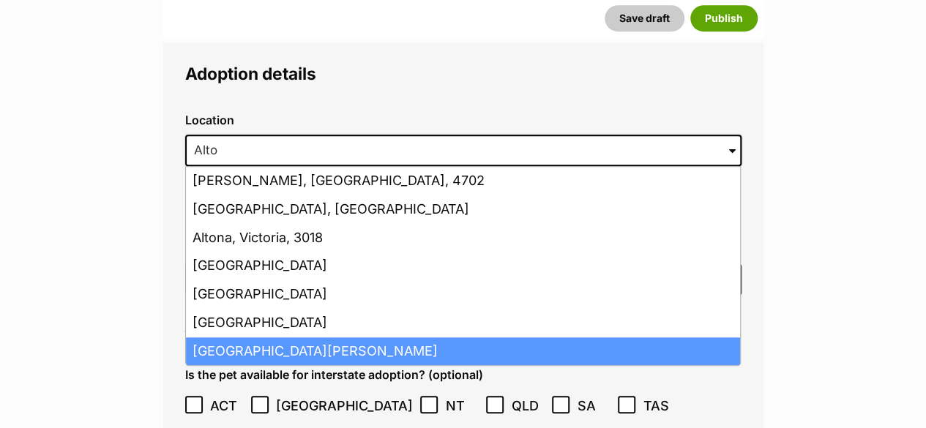
click at [318, 337] on li "Altona Meadows, Victoria, 3028" at bounding box center [463, 351] width 554 height 29
type input "Altona Meadows, Victoria, 3028"
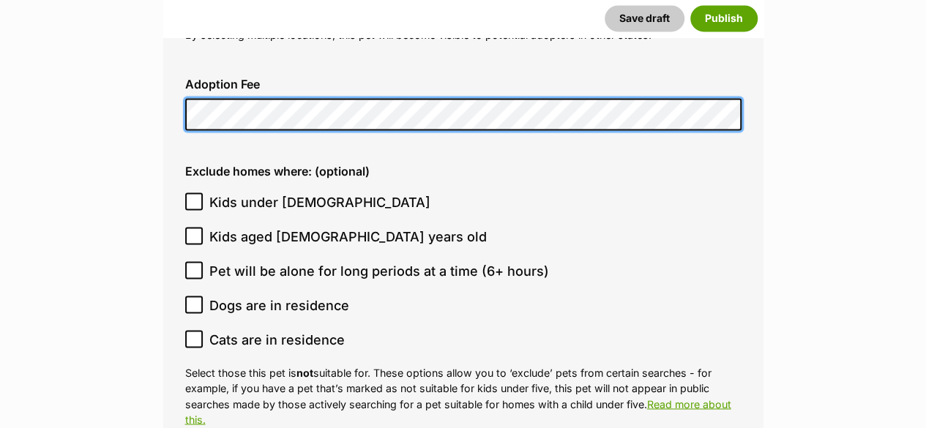
scroll to position [3815, 0]
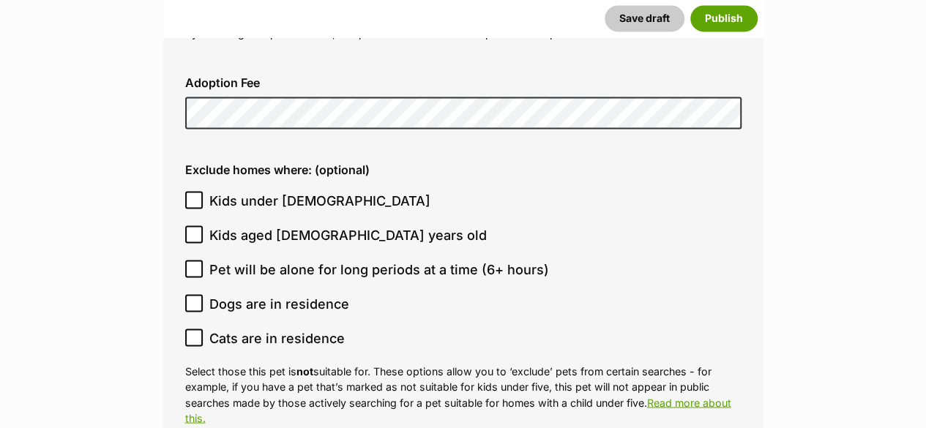
click at [346, 260] on span "Pet will be alone for long periods at a time (6+ hours)" at bounding box center [379, 270] width 340 height 20
click at [203, 260] on input "Pet will be alone for long periods at a time (6+ hours)" at bounding box center [194, 269] width 18 height 18
checkbox input "true"
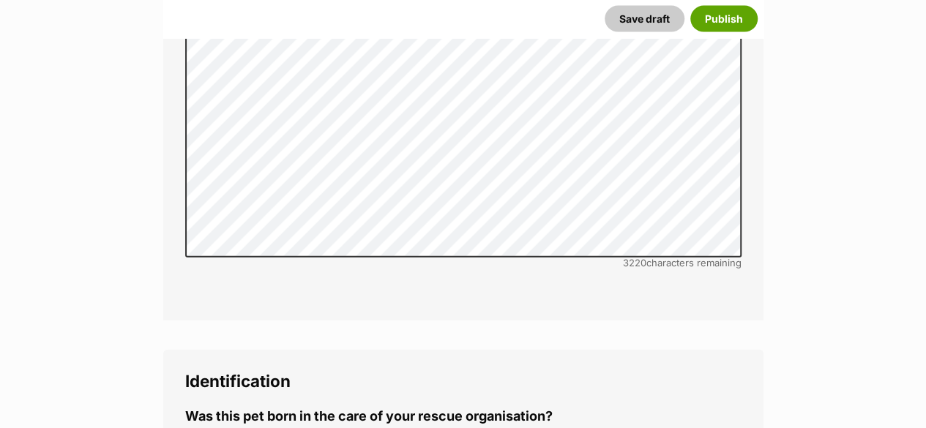
scroll to position [4620, 0]
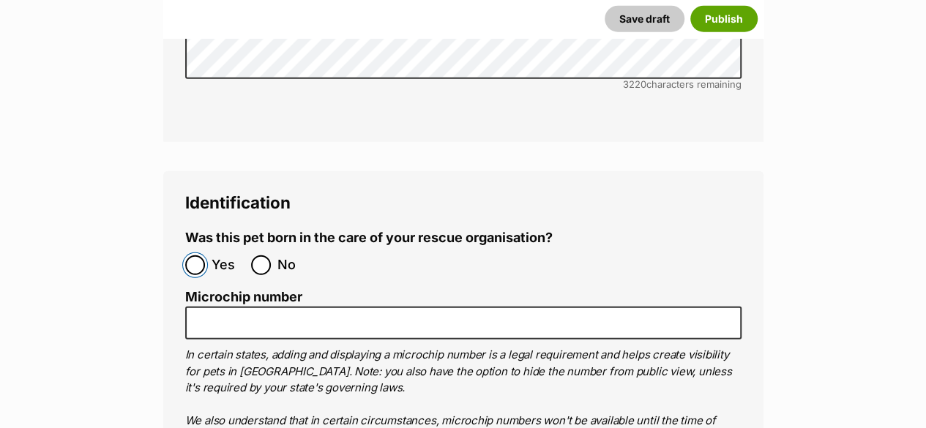
click at [201, 255] on input "Yes" at bounding box center [195, 265] width 20 height 20
radio input "true"
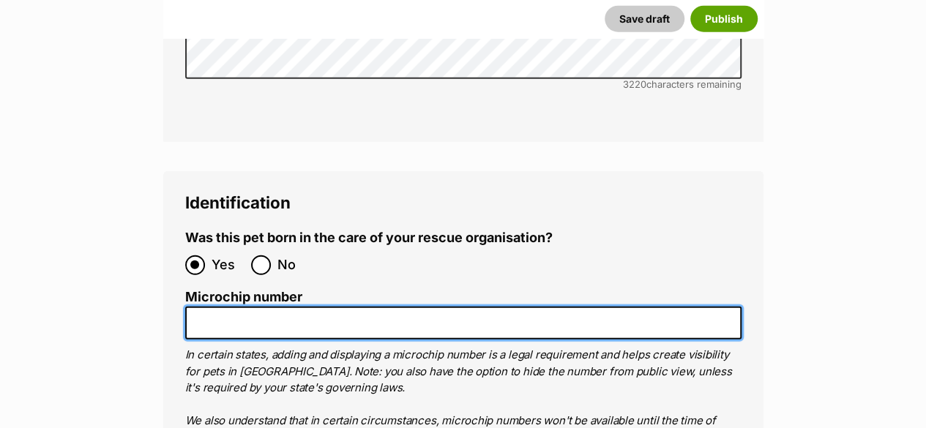
click at [209, 307] on input "Microchip number" at bounding box center [463, 323] width 556 height 33
click at [205, 307] on input "Microchip number" at bounding box center [463, 323] width 556 height 33
paste input "900233005327587"
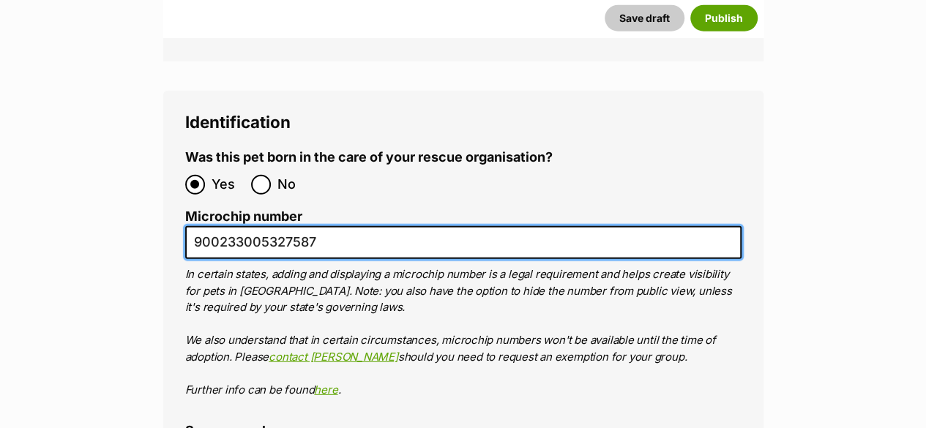
scroll to position [4913, 0]
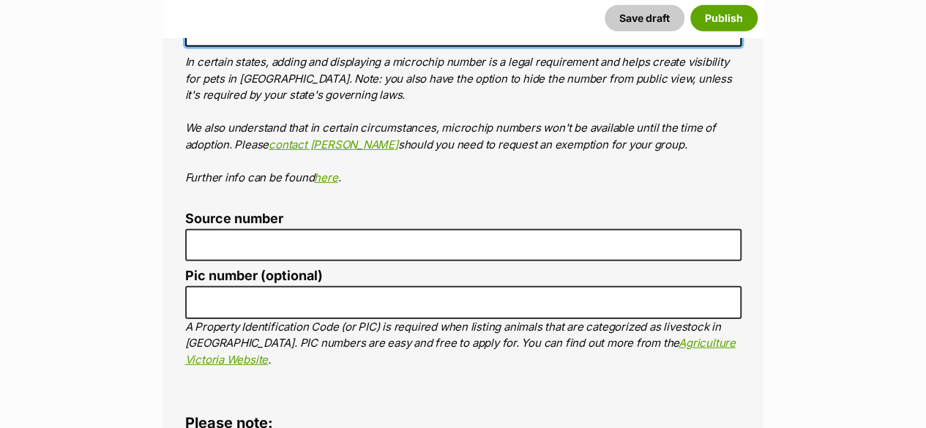
type input "900233005327587"
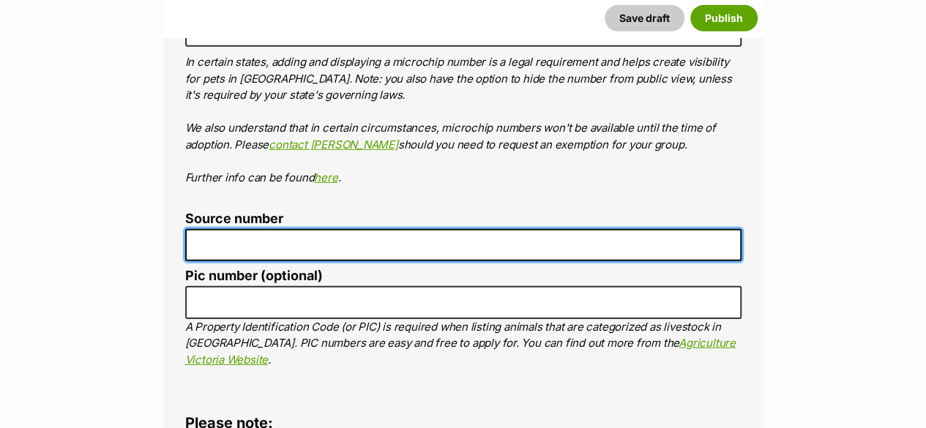
click at [228, 229] on input "Source number" at bounding box center [463, 245] width 556 height 33
type input "RE100527"
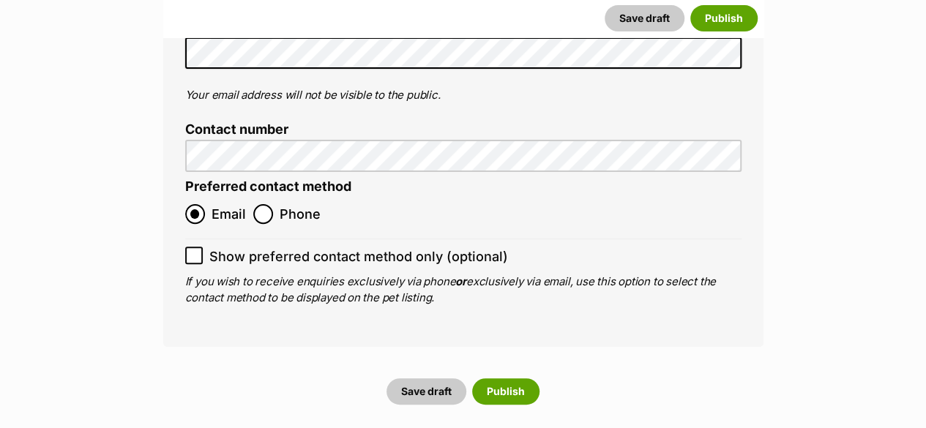
scroll to position [5718, 0]
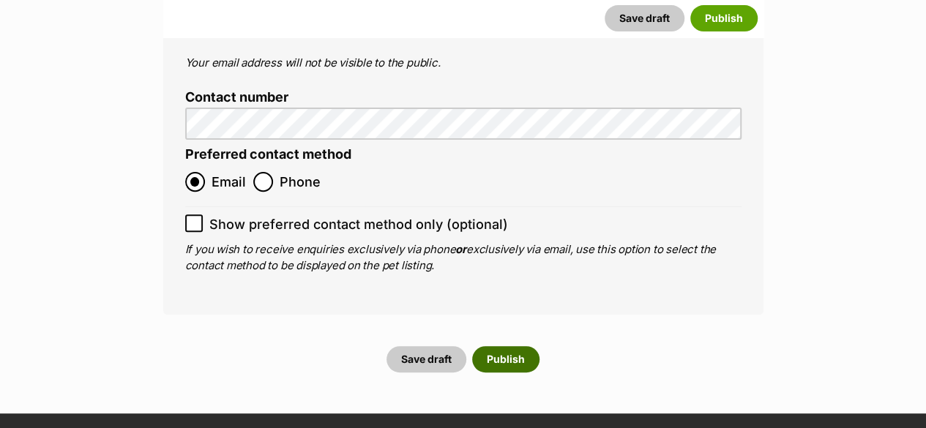
click at [509, 346] on button "Publish" at bounding box center [505, 359] width 67 height 26
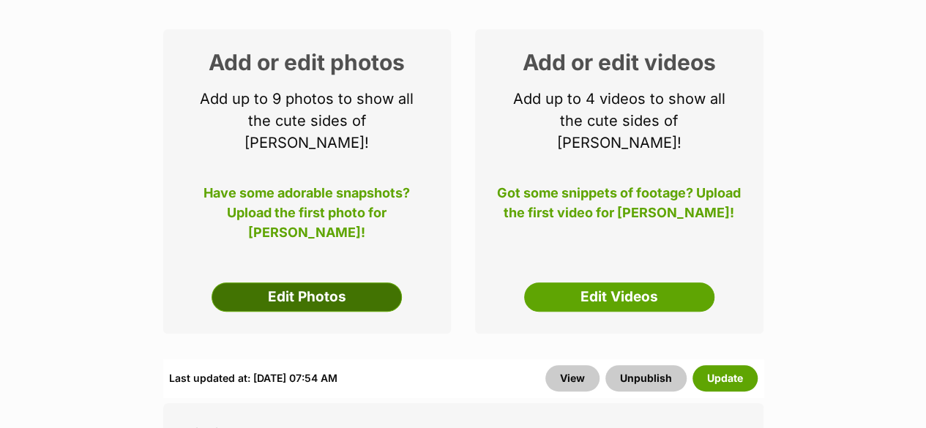
click at [325, 283] on link "Edit Photos" at bounding box center [307, 297] width 190 height 29
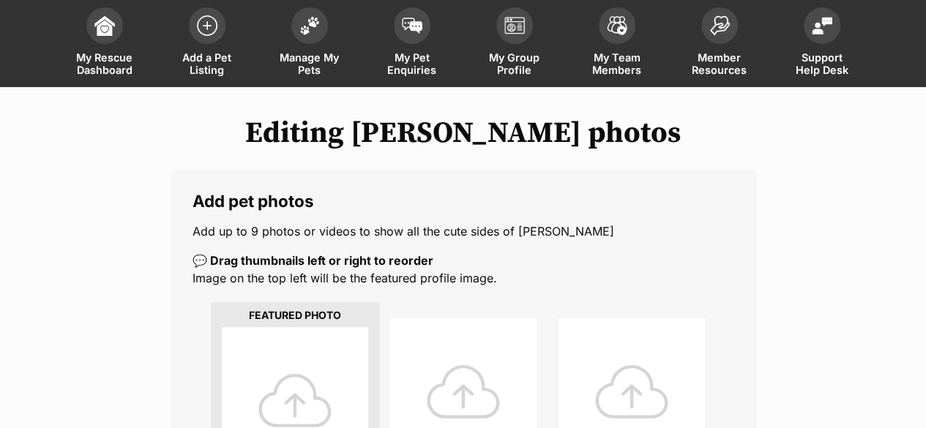
scroll to position [293, 0]
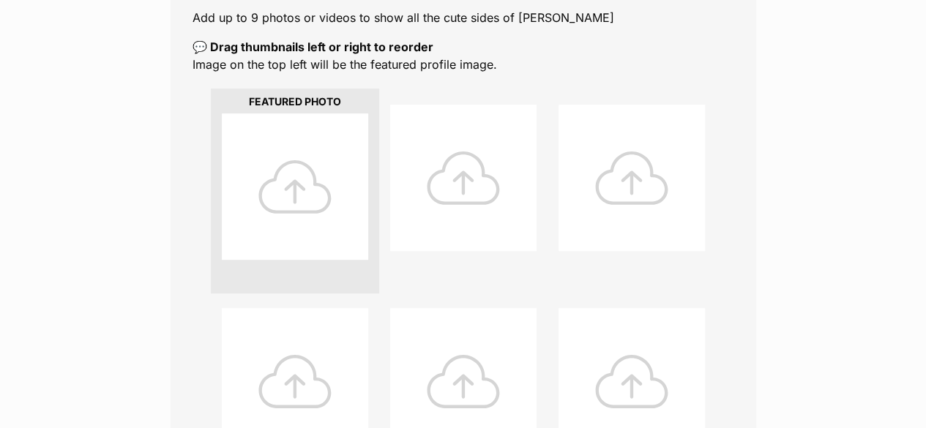
click at [326, 206] on div at bounding box center [295, 186] width 146 height 146
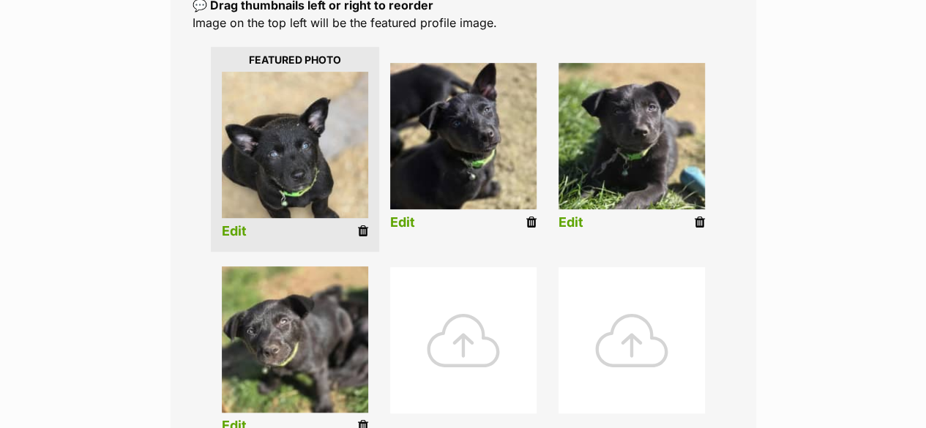
scroll to position [366, 0]
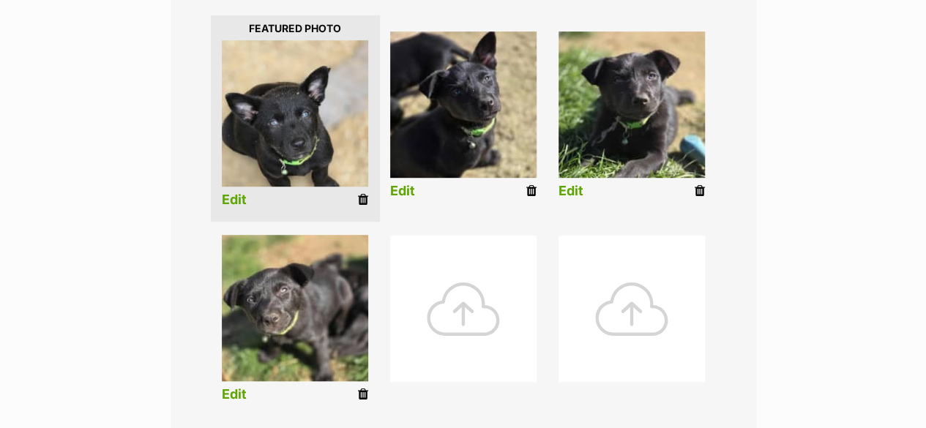
click at [237, 200] on link "Edit" at bounding box center [234, 200] width 25 height 15
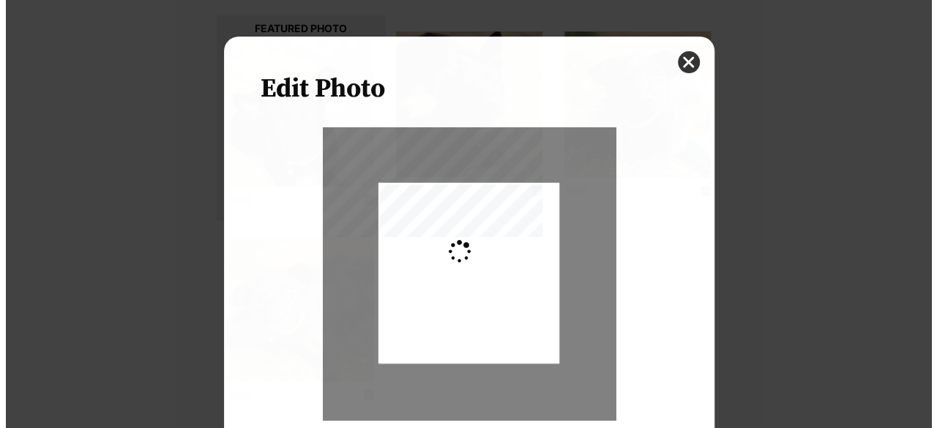
scroll to position [0, 0]
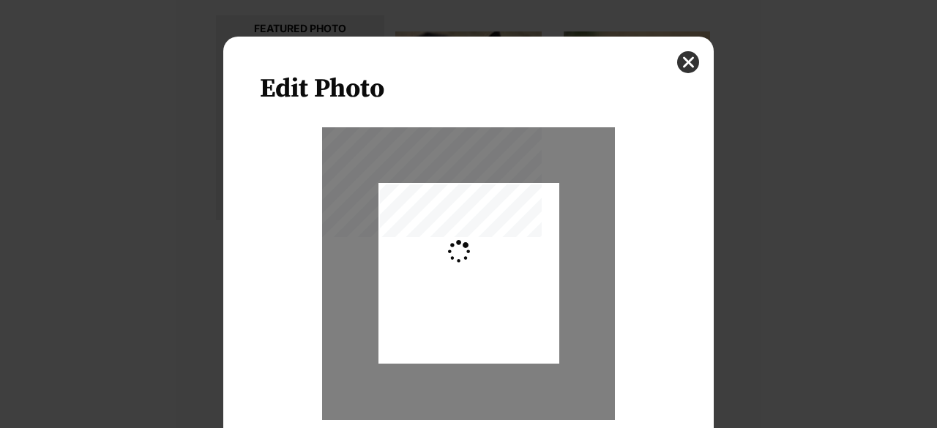
type input "0.2744"
drag, startPoint x: 489, startPoint y: 329, endPoint x: 477, endPoint y: 330, distance: 11.7
click at [477, 330] on div "Dialog Window - Close (Press escape to close)" at bounding box center [468, 274] width 181 height 241
click at [632, 307] on div "Zoom" at bounding box center [468, 294] width 417 height 335
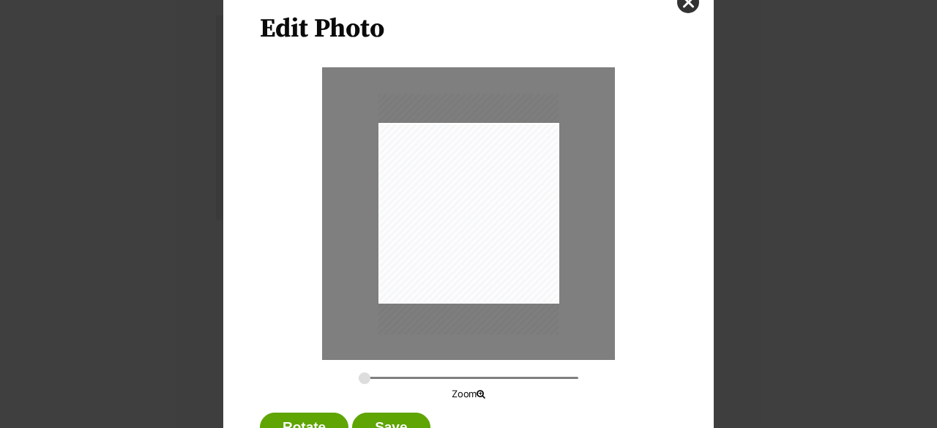
scroll to position [117, 0]
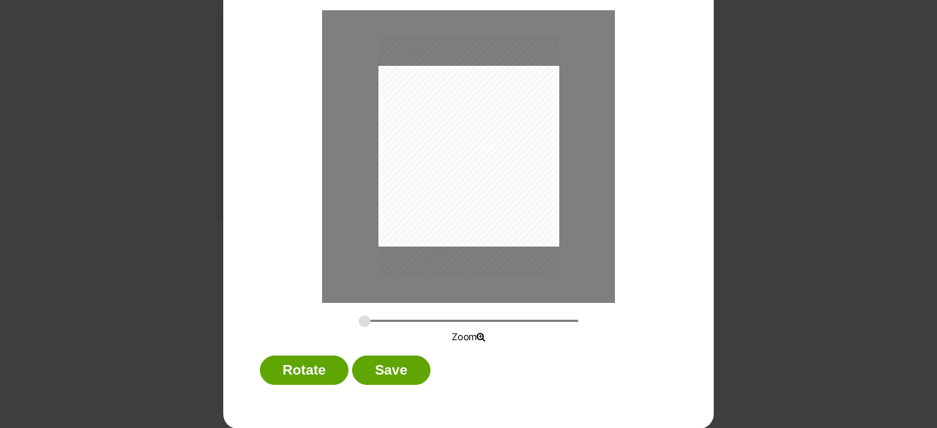
drag, startPoint x: 417, startPoint y: 365, endPoint x: 362, endPoint y: 310, distance: 78.2
click at [416, 362] on button "Save" at bounding box center [391, 370] width 78 height 29
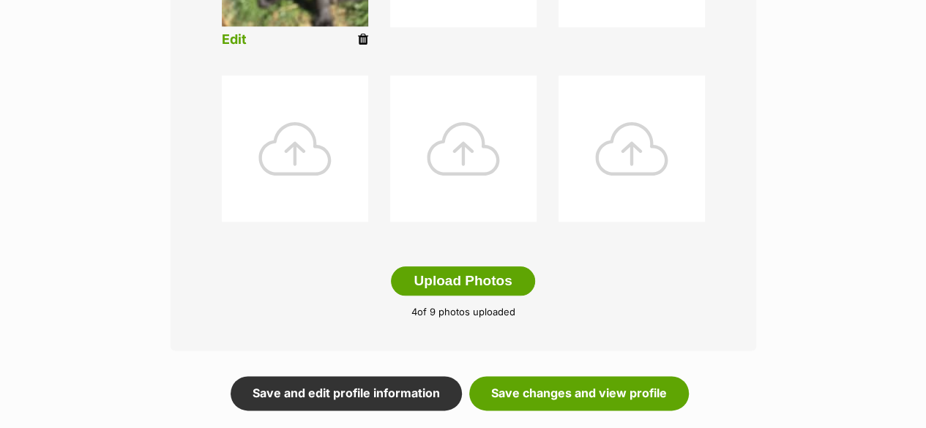
scroll to position [805, 0]
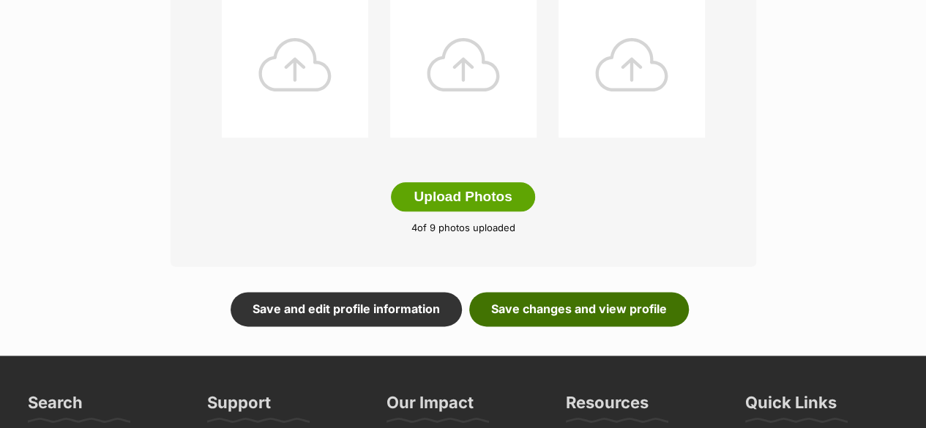
click at [542, 301] on link "Save changes and view profile" at bounding box center [579, 309] width 220 height 34
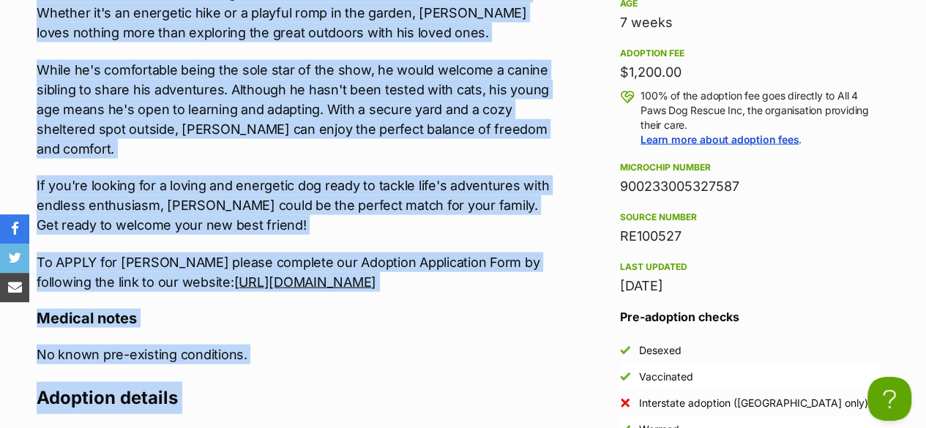
scroll to position [1518, 0]
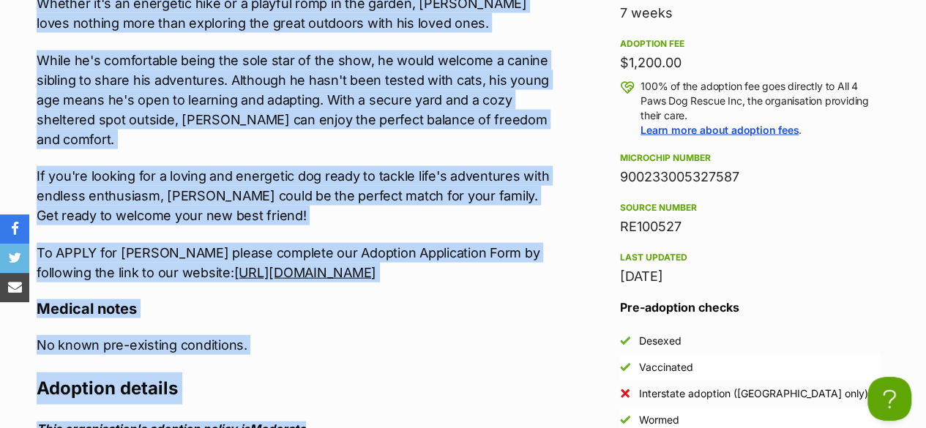
drag, startPoint x: 29, startPoint y: 149, endPoint x: 518, endPoint y: 242, distance: 497.0
click at [518, 242] on div "Upload Videos About [PERSON_NAME] Meet [PERSON_NAME], a spirited and beautiful …" at bounding box center [286, 244] width 529 height 974
copy div "Meet [PERSON_NAME], a spirited and beautiful pup bursting with potential! With …"
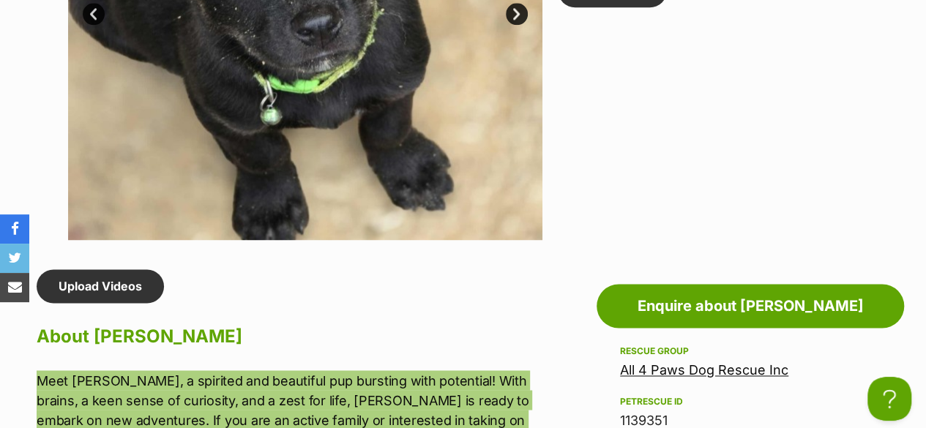
scroll to position [786, 0]
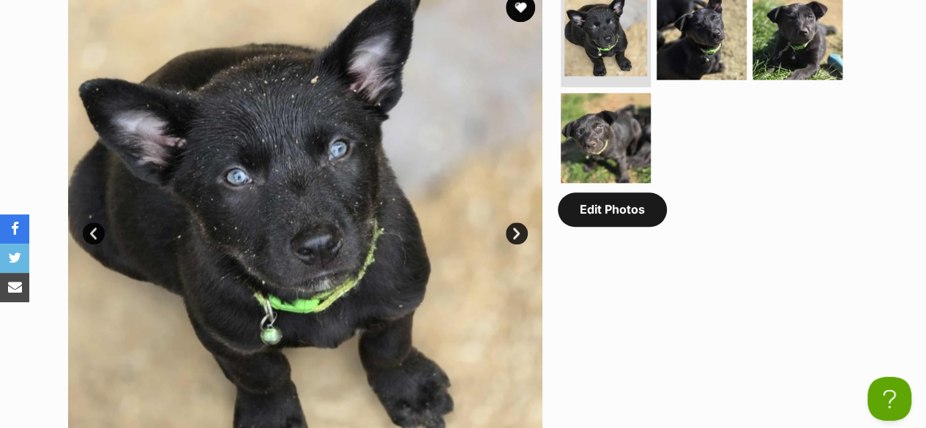
click at [591, 222] on link "Edit Photos" at bounding box center [612, 210] width 109 height 34
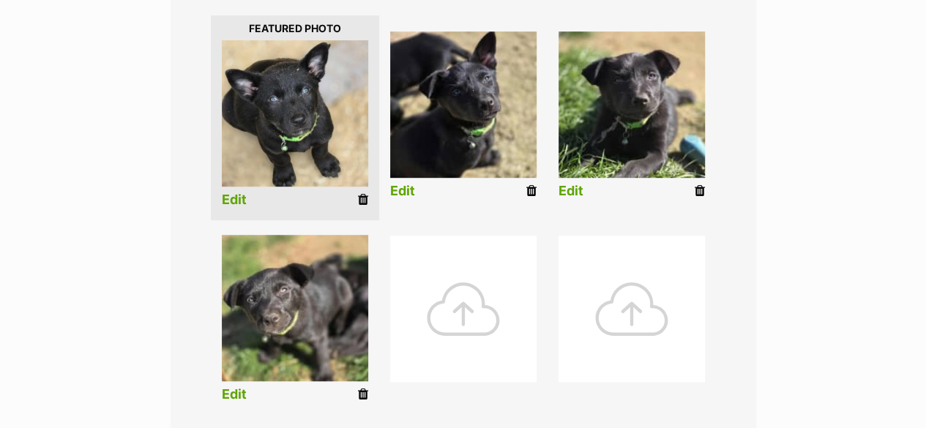
click at [486, 289] on div at bounding box center [463, 309] width 146 height 146
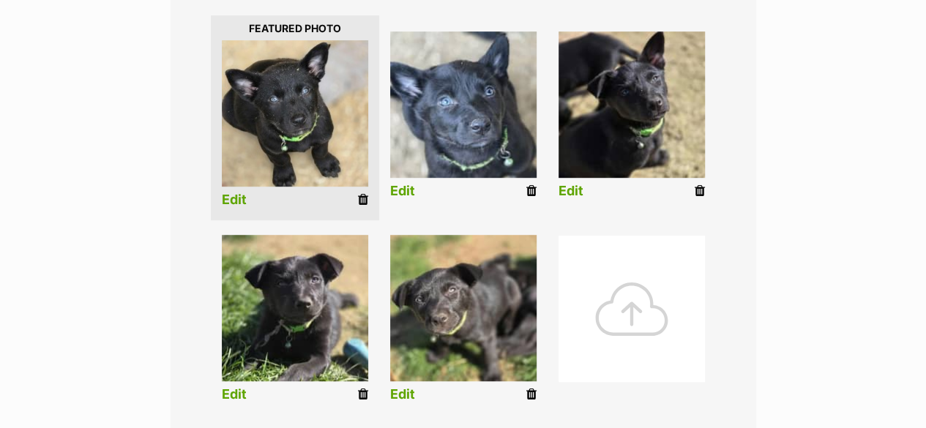
click at [404, 185] on link "Edit" at bounding box center [402, 191] width 25 height 15
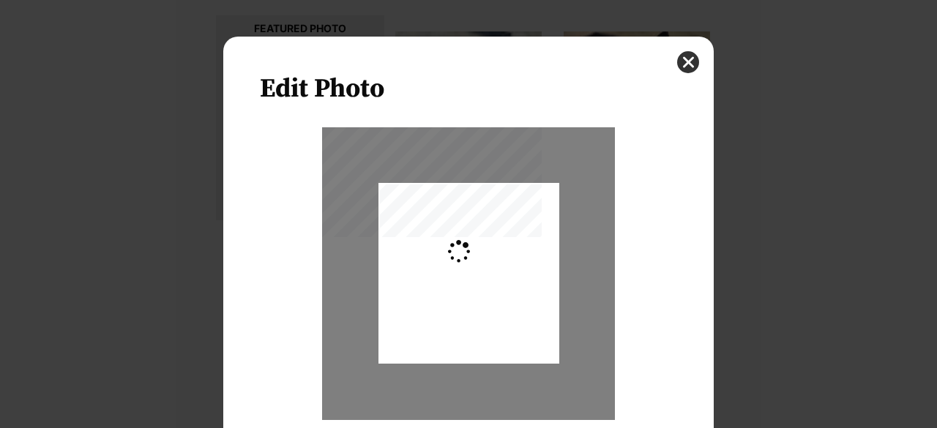
type input "0.2744"
click at [515, 273] on div "Dialog Window - Close (Press escape to close)" at bounding box center [468, 276] width 181 height 241
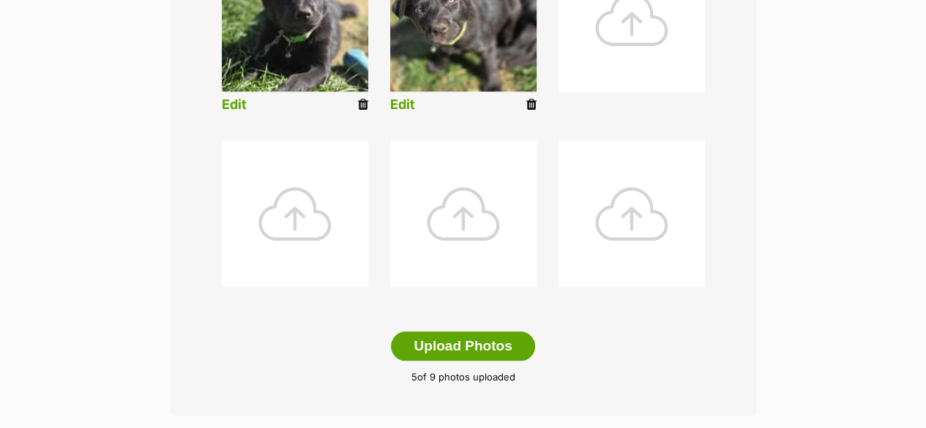
scroll to position [732, 0]
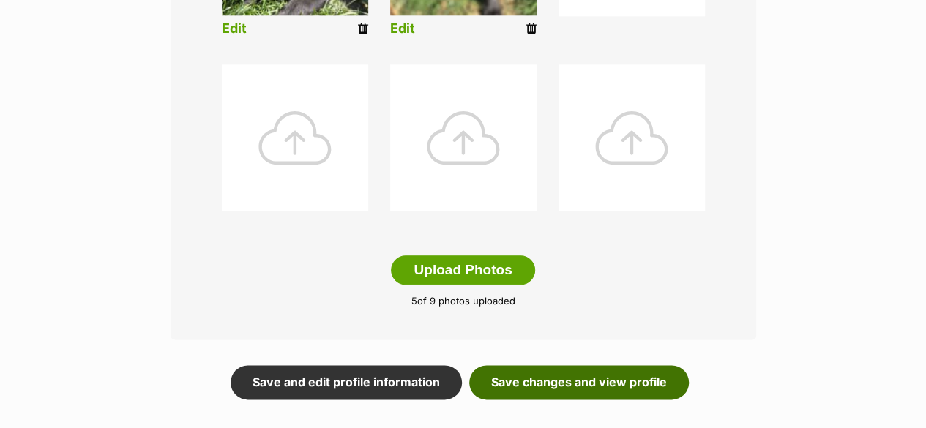
click at [600, 371] on link "Save changes and view profile" at bounding box center [579, 382] width 220 height 34
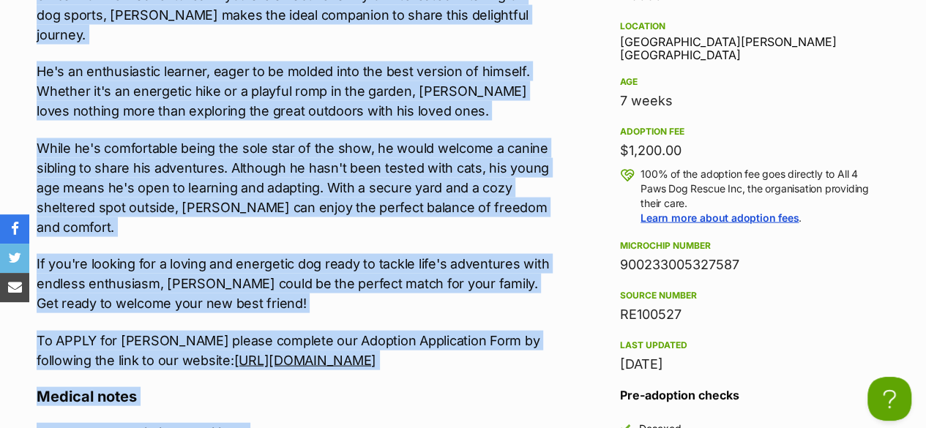
scroll to position [1458, 0]
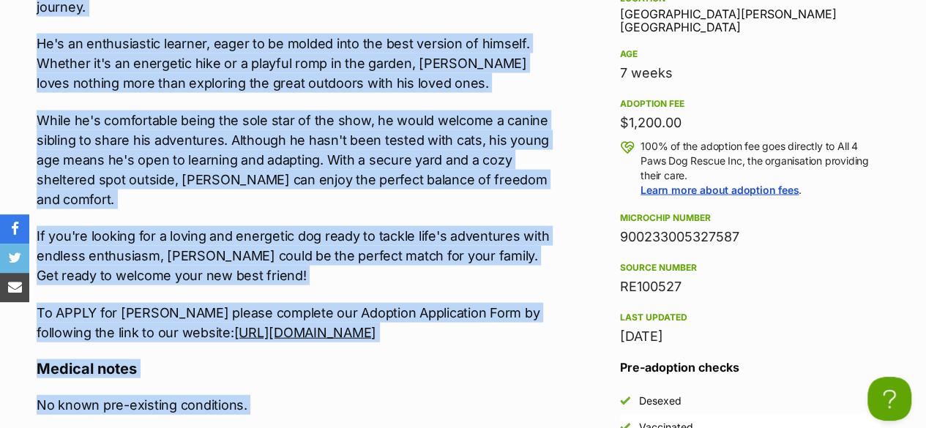
drag, startPoint x: 34, startPoint y: 140, endPoint x: 527, endPoint y: 286, distance: 514.6
click at [527, 286] on div "Upload Videos About Asher Meet Asher, a spirited and beautiful pup bursting wit…" at bounding box center [286, 304] width 529 height 974
copy div "Meet Asher, a spirited and beautiful pup bursting with potential! With brains, …"
drag, startPoint x: 750, startPoint y: 222, endPoint x: 619, endPoint y: 226, distance: 131.8
click at [619, 226] on aside "Rescue group All 4 Paws Dog Rescue Inc PetRescue ID 1139351 Location Altona Mea…" at bounding box center [750, 192] width 307 height 604
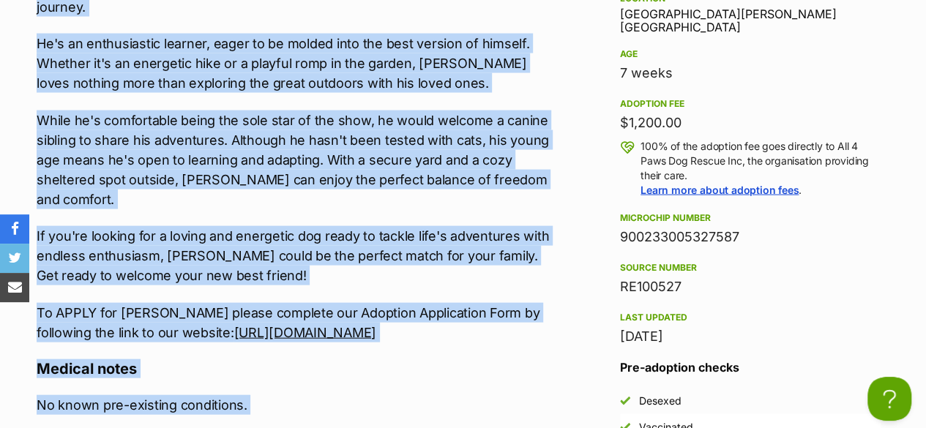
copy div "900233005327587"
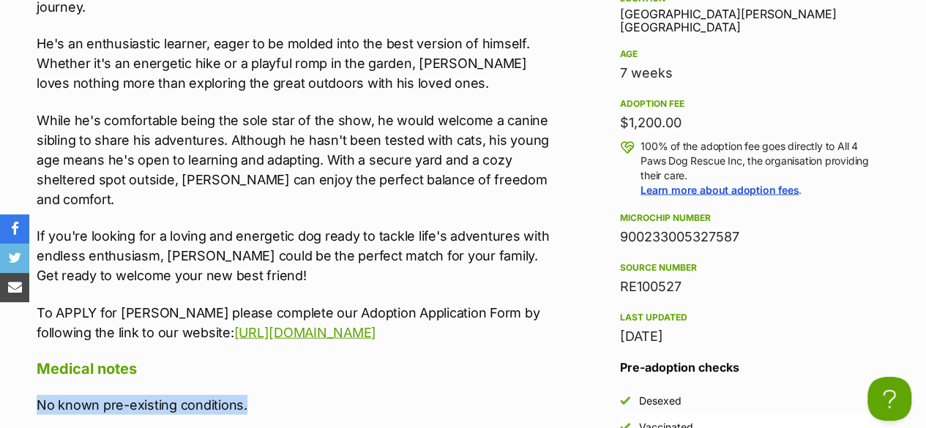
drag, startPoint x: 266, startPoint y: 367, endPoint x: 38, endPoint y: 365, distance: 228.4
click at [38, 395] on p "No known pre-existing conditions." at bounding box center [294, 405] width 515 height 20
copy p "No known pre-existing conditions."
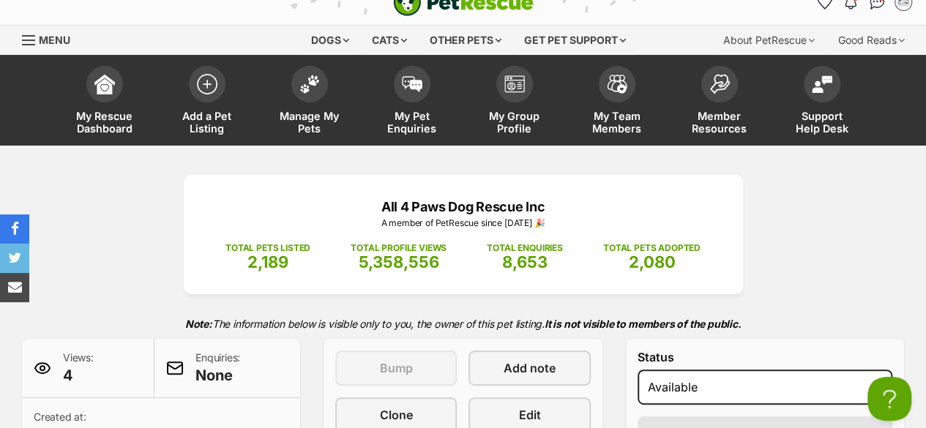
scroll to position [0, 0]
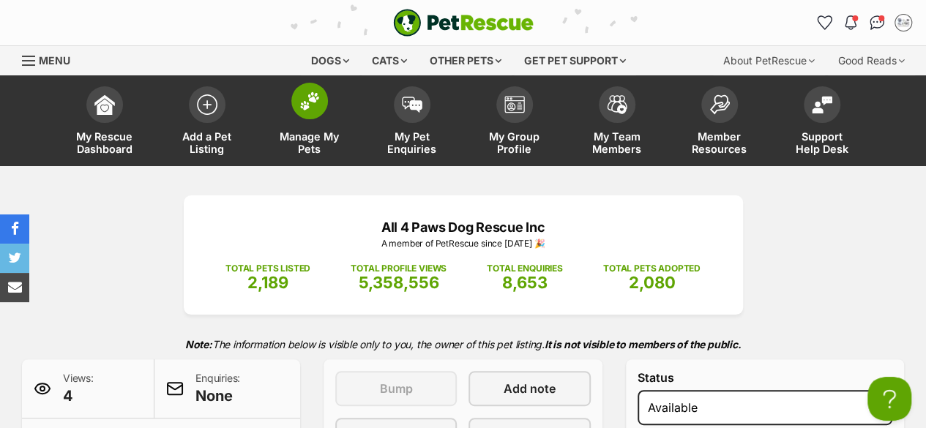
click at [313, 137] on span "Manage My Pets" at bounding box center [310, 142] width 66 height 25
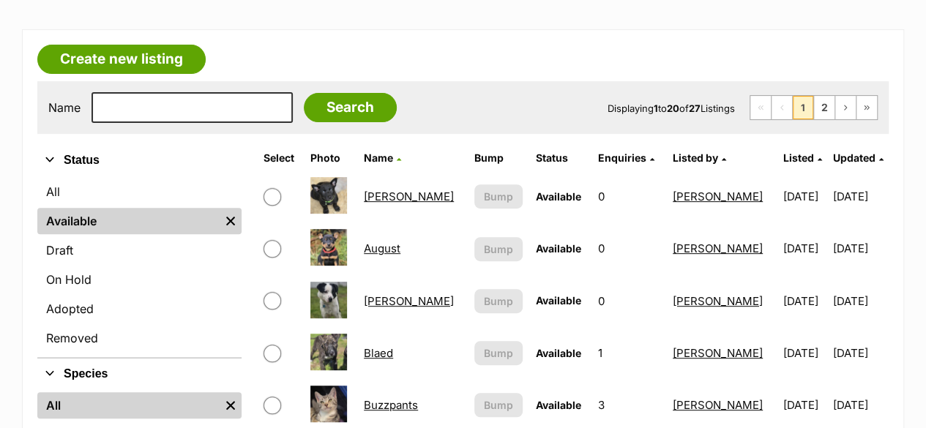
click at [388, 250] on link "August" at bounding box center [382, 249] width 37 height 14
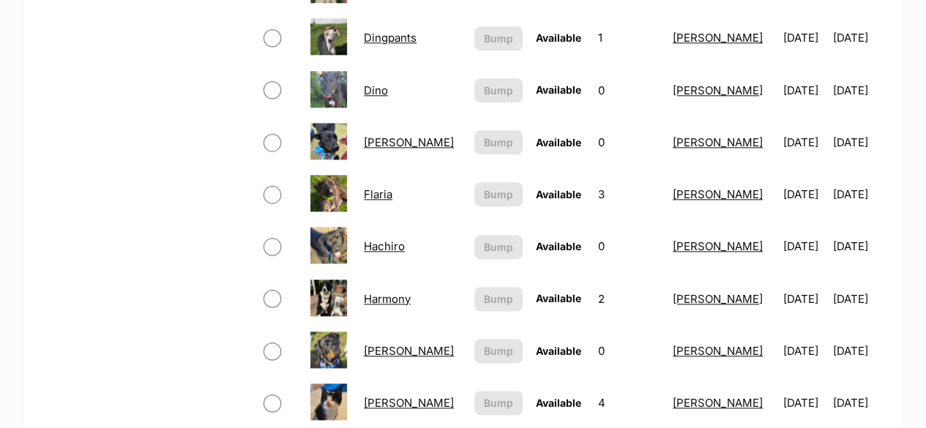
scroll to position [878, 0]
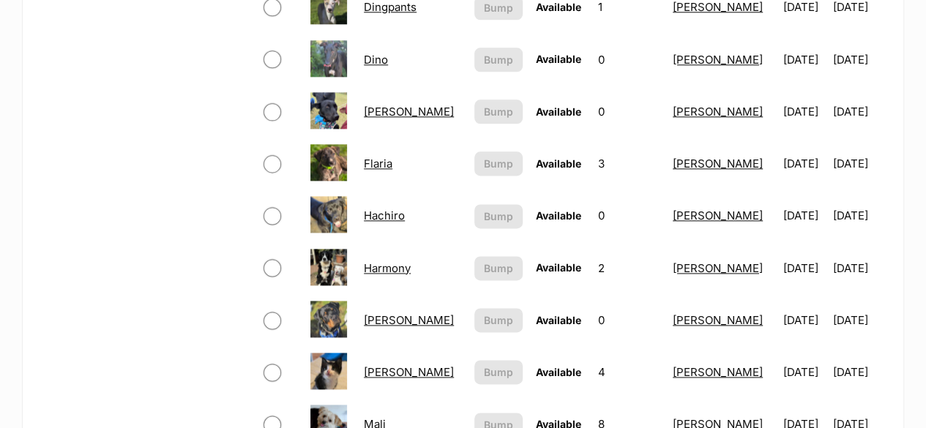
click at [395, 213] on link "Hachiro" at bounding box center [384, 216] width 41 height 14
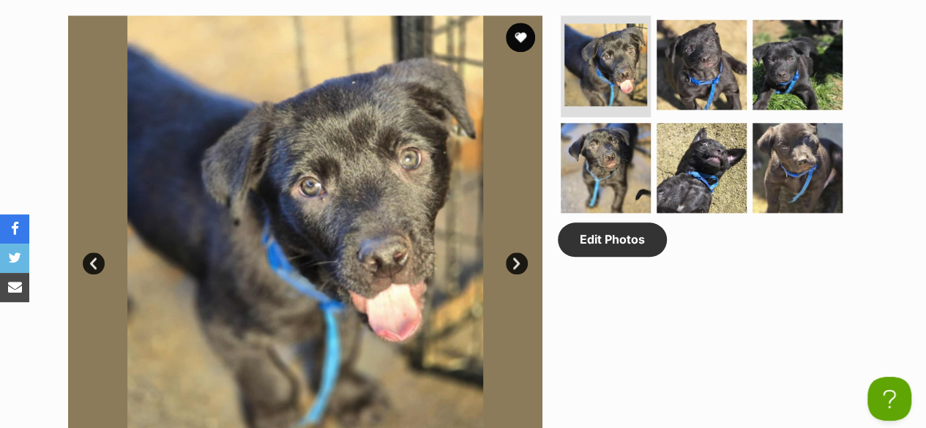
scroll to position [586, 0]
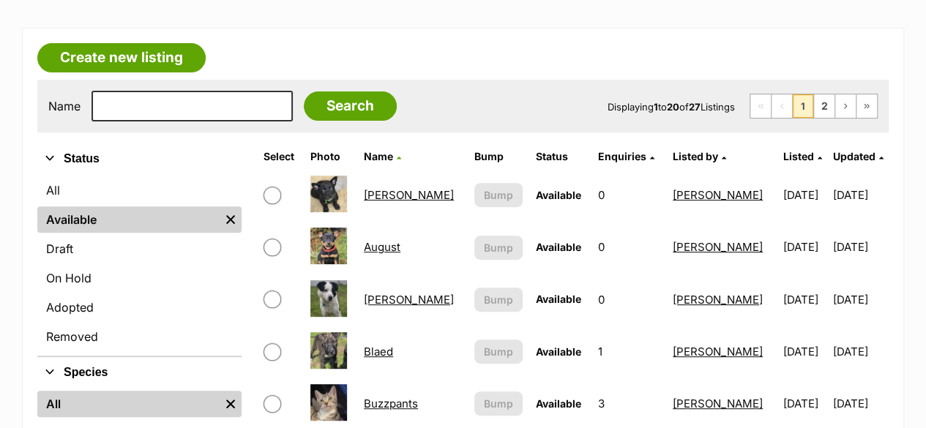
scroll to position [220, 0]
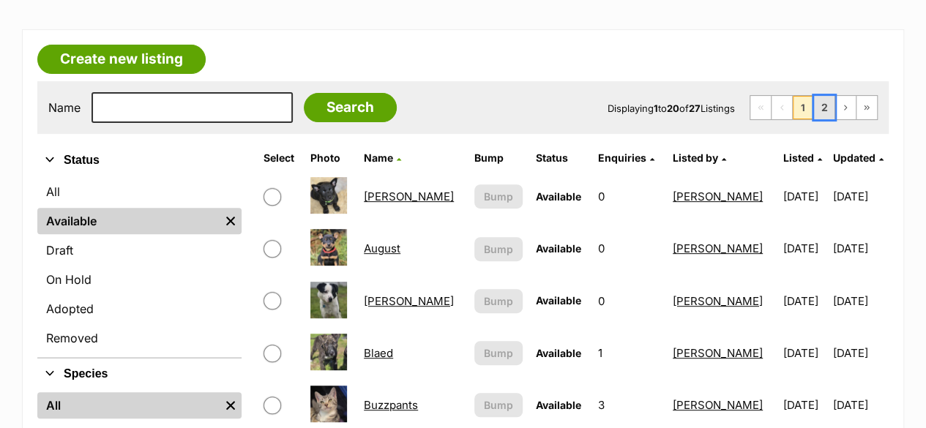
click at [818, 100] on link "2" at bounding box center [824, 107] width 20 height 23
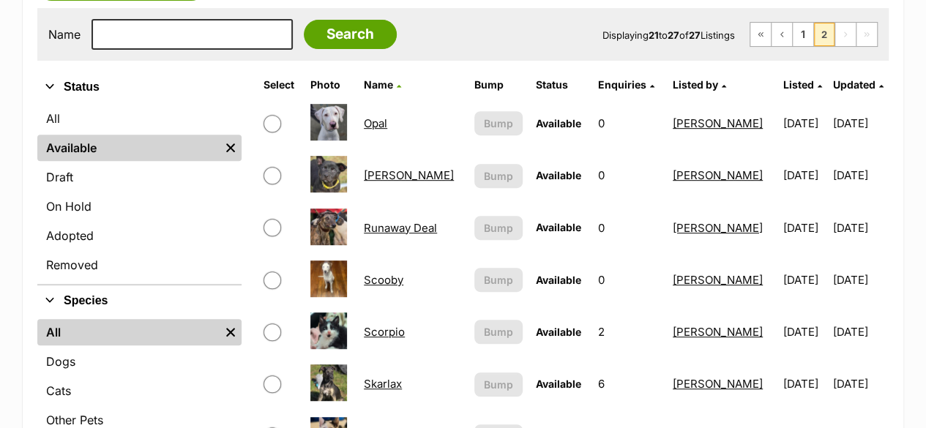
scroll to position [366, 0]
